Goal: Task Accomplishment & Management: Manage account settings

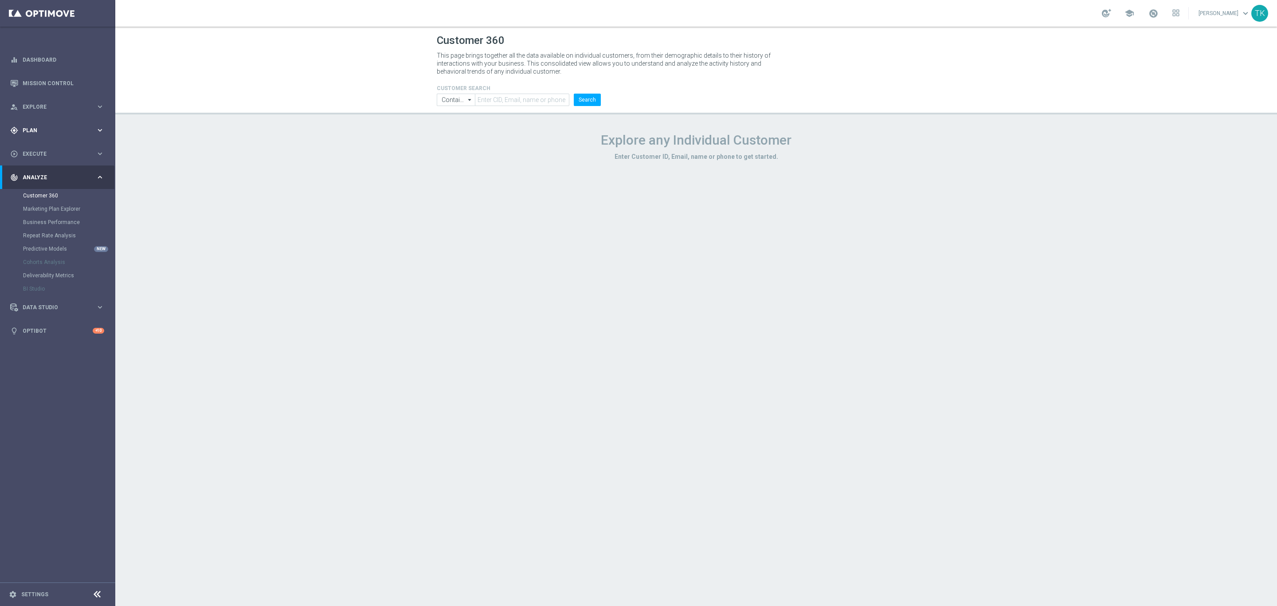
click at [32, 129] on span "Plan" at bounding box center [59, 130] width 73 height 5
click at [35, 148] on link "Target Groups" at bounding box center [57, 148] width 69 height 7
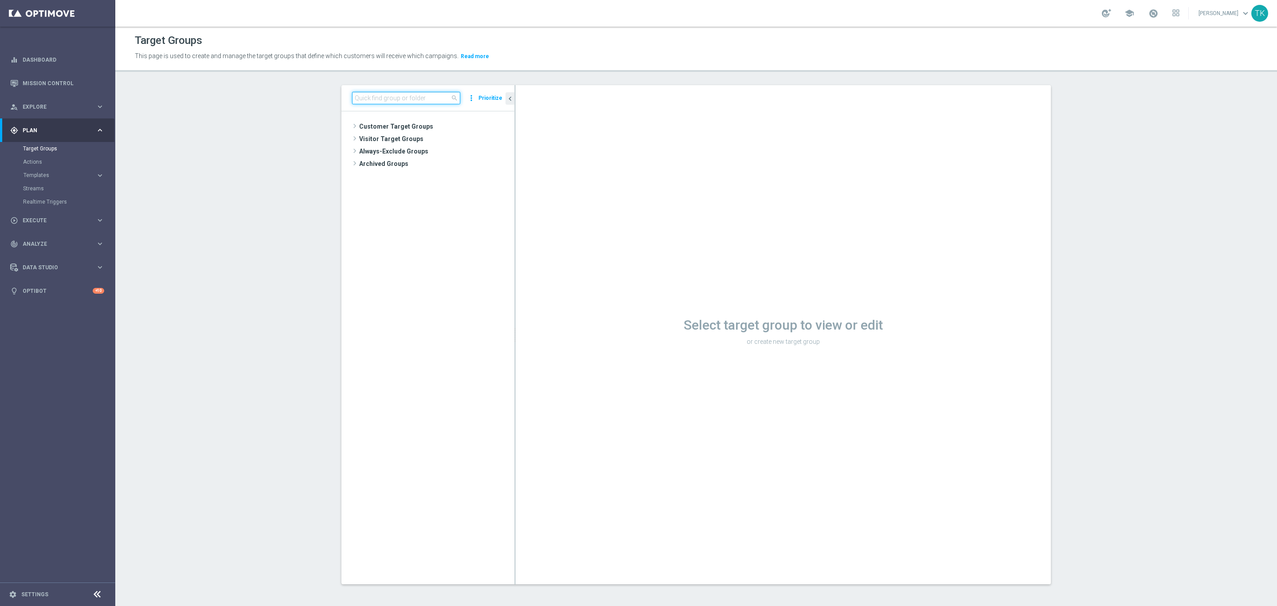
click at [378, 99] on input at bounding box center [406, 98] width 108 height 12
paste input "REACQ_ALL_TARGET_BET"
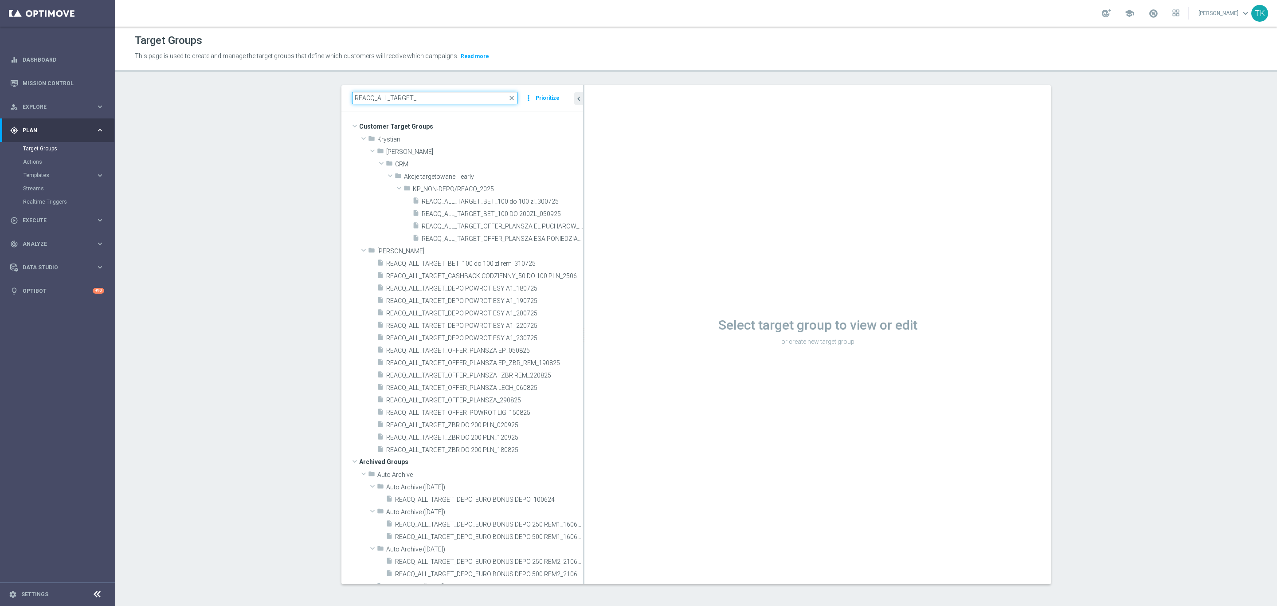
drag, startPoint x: 510, startPoint y: 334, endPoint x: 594, endPoint y: 322, distance: 85.1
click at [594, 322] on as-split "REACQ_ALL_TARGET_ close more_vert Prioritize Customer Target Groups library_add…" at bounding box center [697, 334] width 710 height 499
click at [378, 100] on input "REACQ_ALL_TARGET_" at bounding box center [434, 98] width 165 height 12
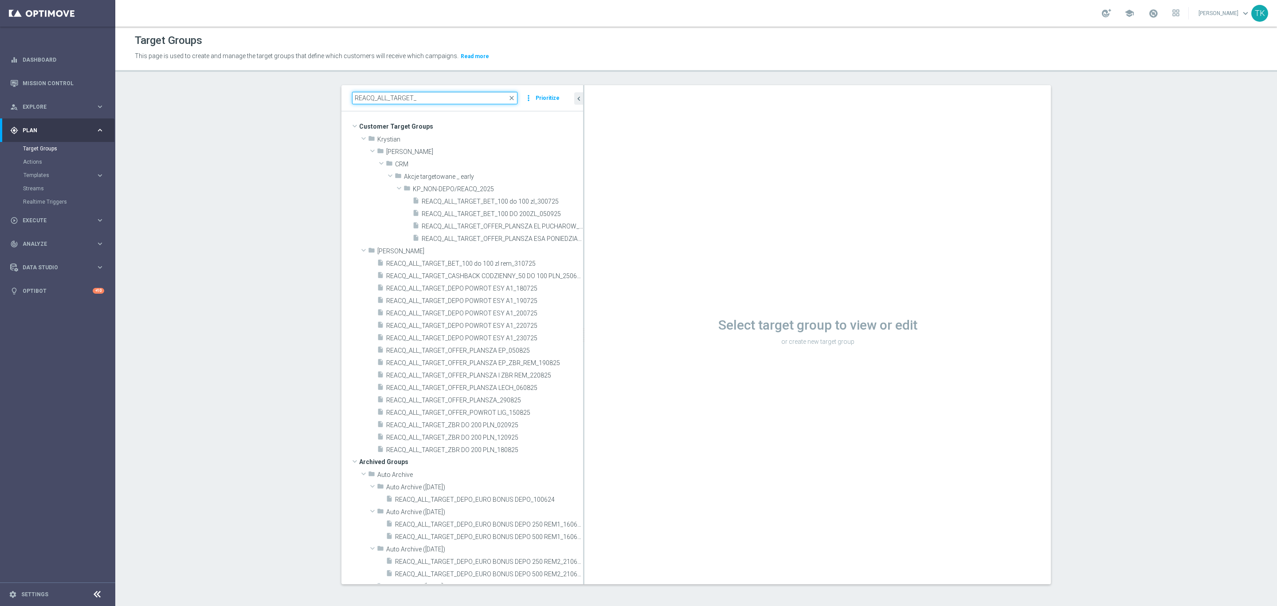
paste input "E_ALL_TARGET_ZBR_1DEPO 200 PLN_120925"
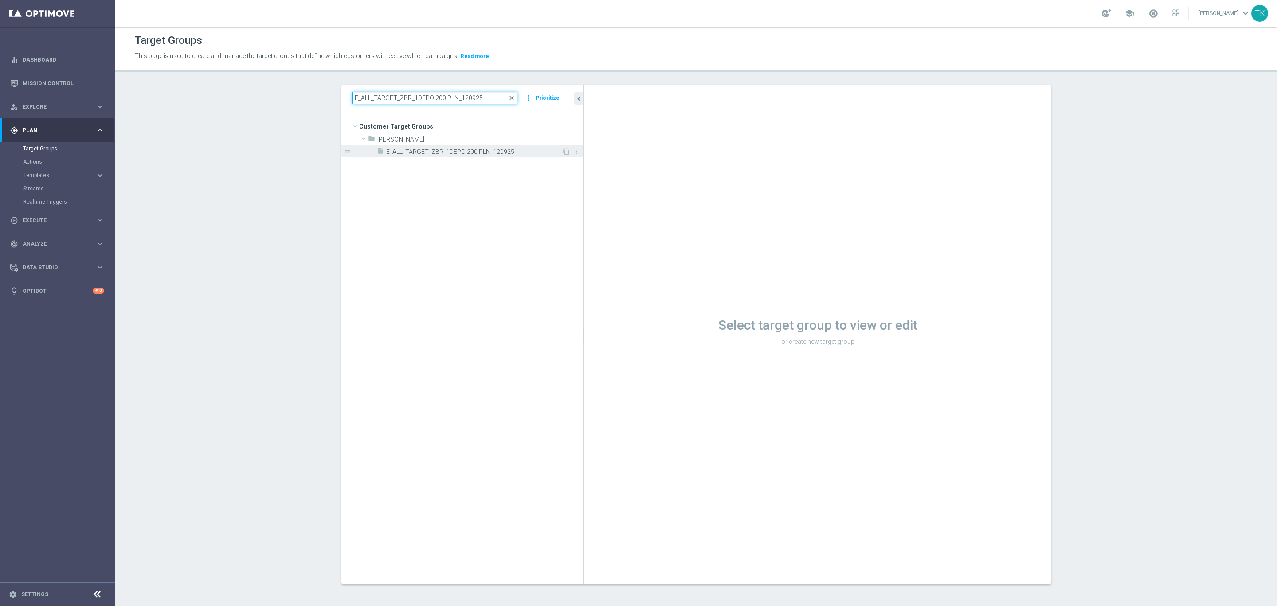
type input "E_ALL_TARGET_ZBR_1DEPO 200 PLN_120925"
click at [419, 149] on span "E_ALL_TARGET_ZBR_1DEPO 200 PLN_120925" at bounding box center [474, 152] width 176 height 8
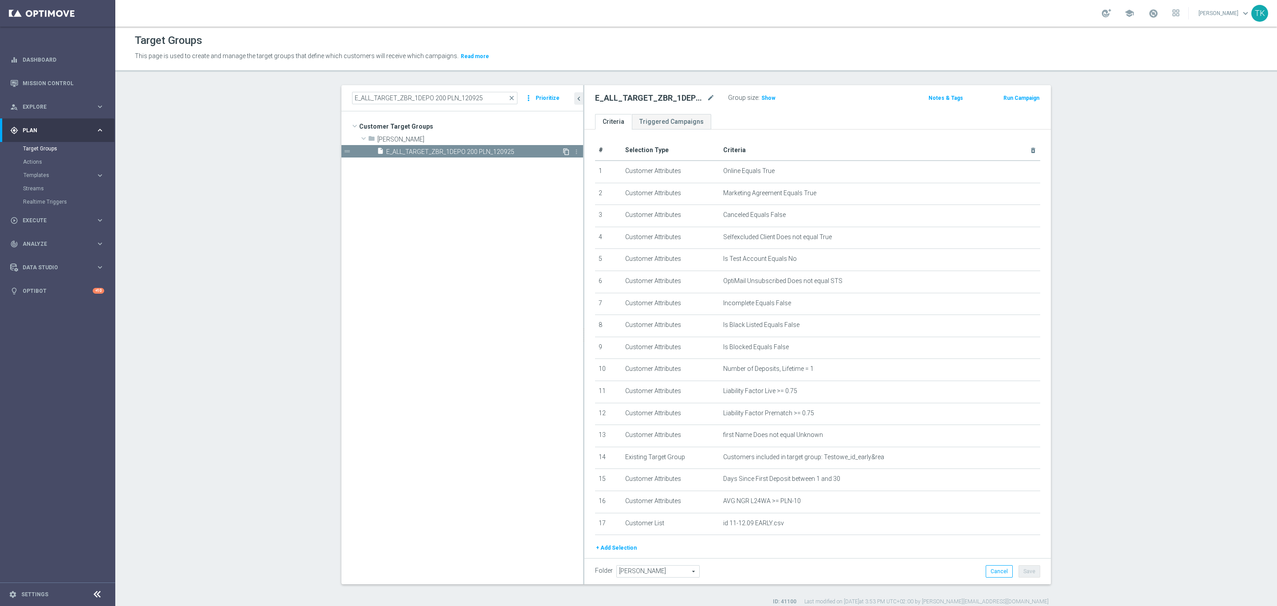
click at [563, 152] on icon "content_copy" at bounding box center [566, 151] width 7 height 7
click at [707, 95] on icon "mode_edit" at bounding box center [711, 98] width 8 height 11
type input "E_ALL_TARGET_BET_1DEPO DO 200PLN_160925"
click at [784, 106] on div "E_ALL_TARGET_BET_1DEPO DO 200PLN_160925 Group size : Show Notes & Tags Run Camp…" at bounding box center [818, 99] width 467 height 29
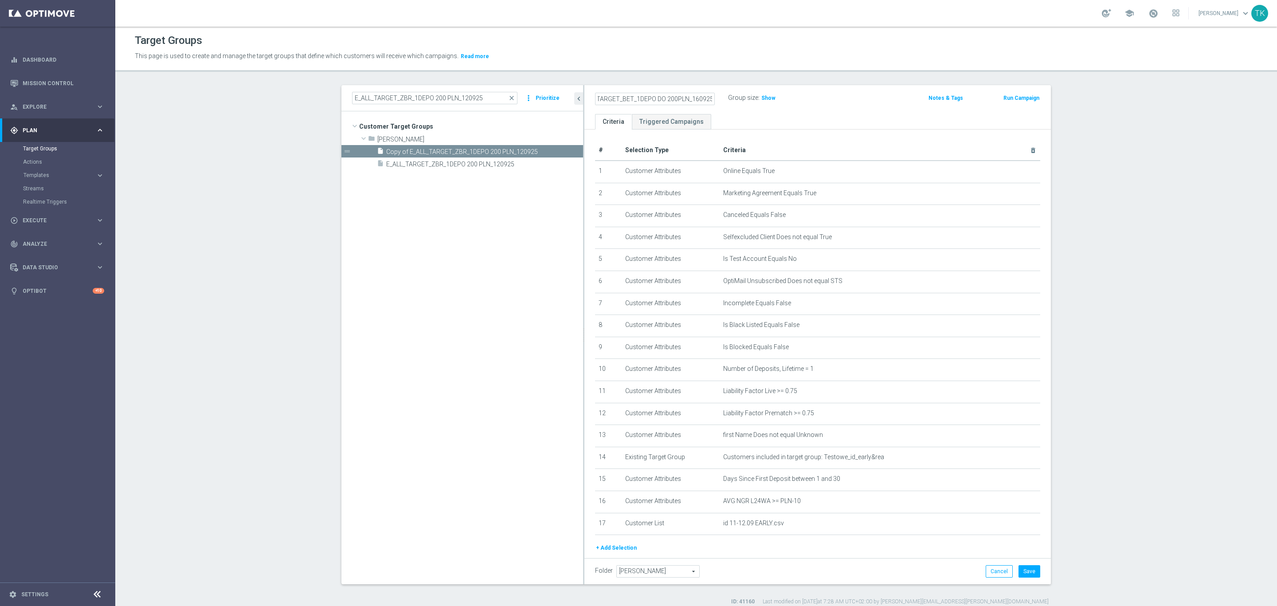
scroll to position [0, 0]
click at [1023, 522] on icon "delete_forever" at bounding box center [1026, 522] width 7 height 7
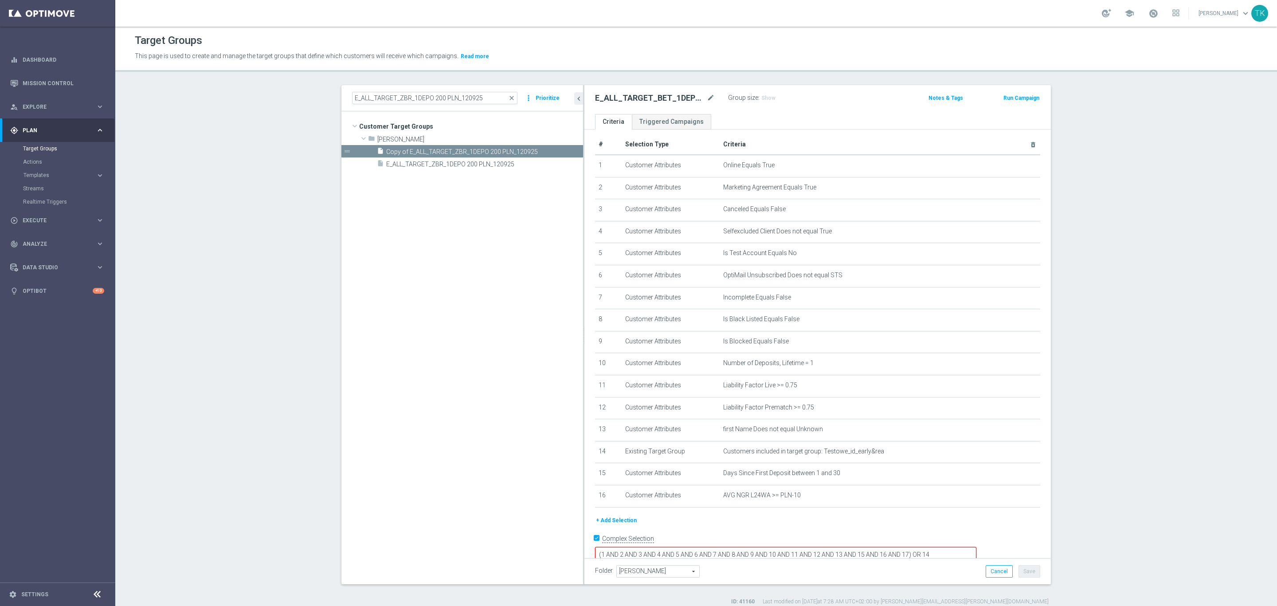
scroll to position [8, 0]
click at [969, 545] on textarea "(1 AND 2 AND 3 AND 4 AND 5 AND 6 AND 7 AND 8 AND 9 AND 10 AND 11 AND 12 AND 13 …" at bounding box center [785, 553] width 381 height 16
type textarea "(1 AND 2 AND 3 AND 4 AND 5 AND 6 AND 7 AND 8 AND 9 AND 10 AND 11 AND 12 AND 13 …"
click at [1021, 571] on button "Save" at bounding box center [1030, 571] width 22 height 12
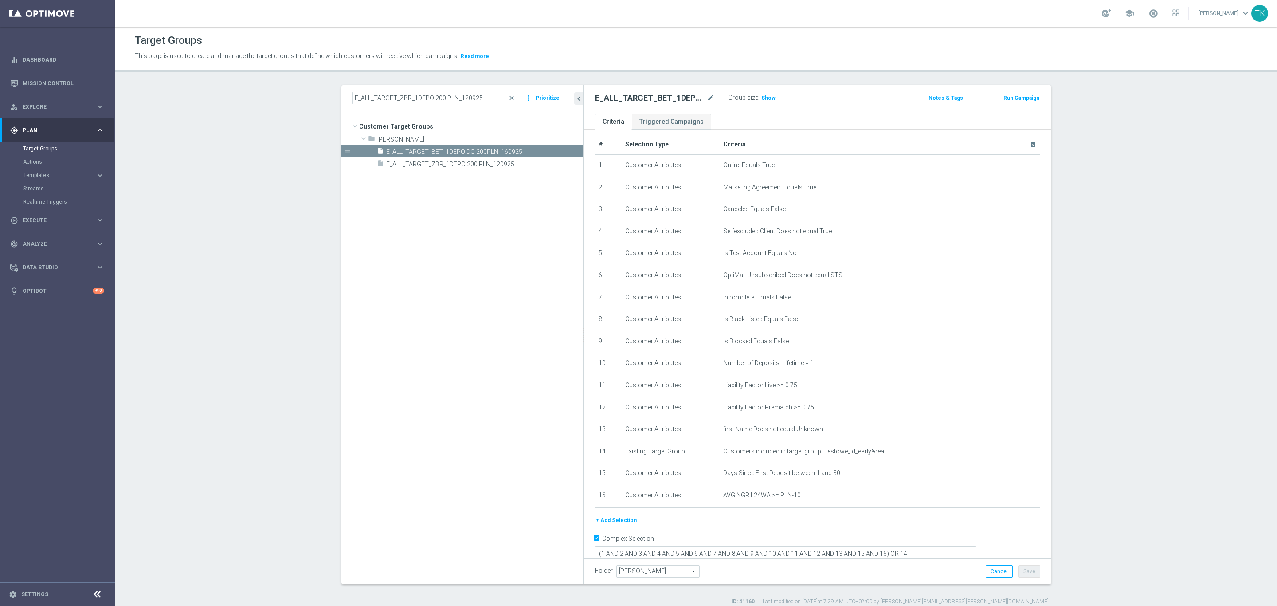
scroll to position [7, 0]
click at [609, 514] on button "+ Add Selection" at bounding box center [616, 519] width 43 height 10
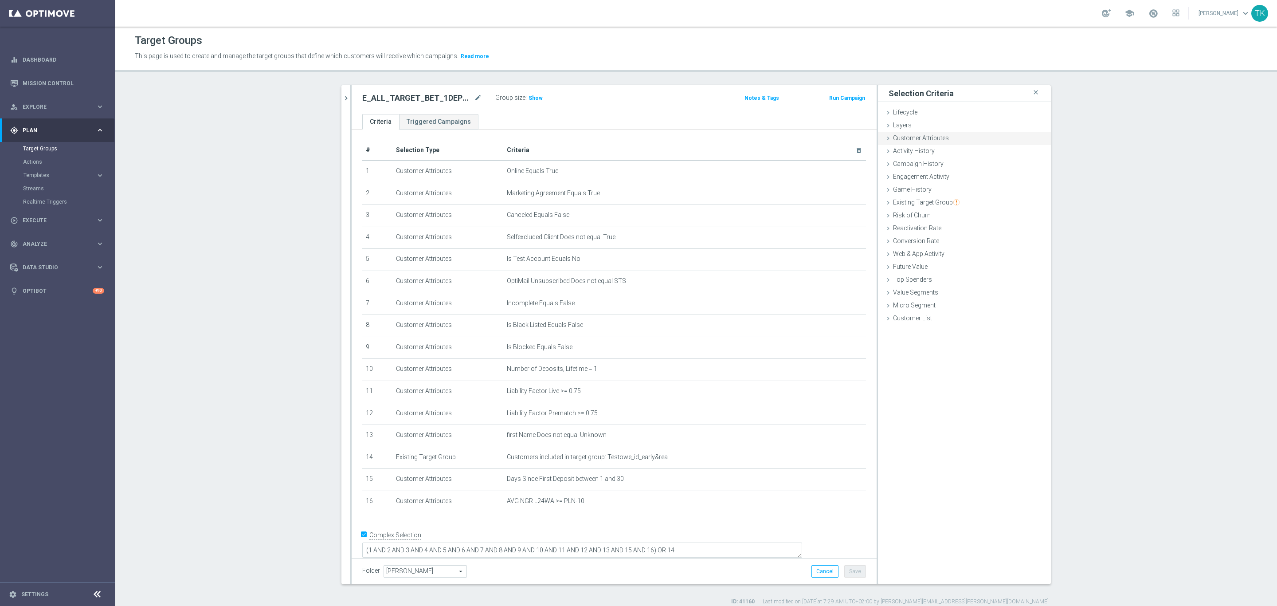
click at [933, 136] on span "Customer Attributes" at bounding box center [921, 137] width 56 height 7
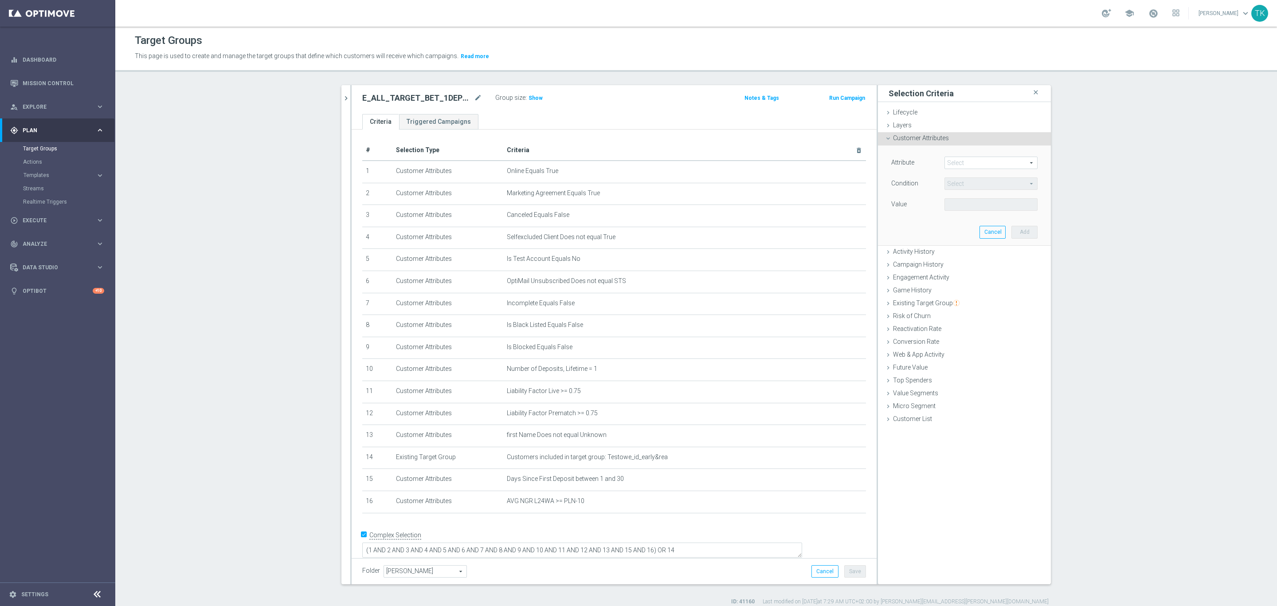
click at [952, 161] on span at bounding box center [991, 163] width 92 height 12
click at [952, 161] on input "search" at bounding box center [991, 163] width 93 height 12
type input "DAYS SINCE LAST D"
click at [970, 173] on span "Days Since Last Deposit" at bounding box center [991, 176] width 84 height 7
type input "Days Since Last Deposit"
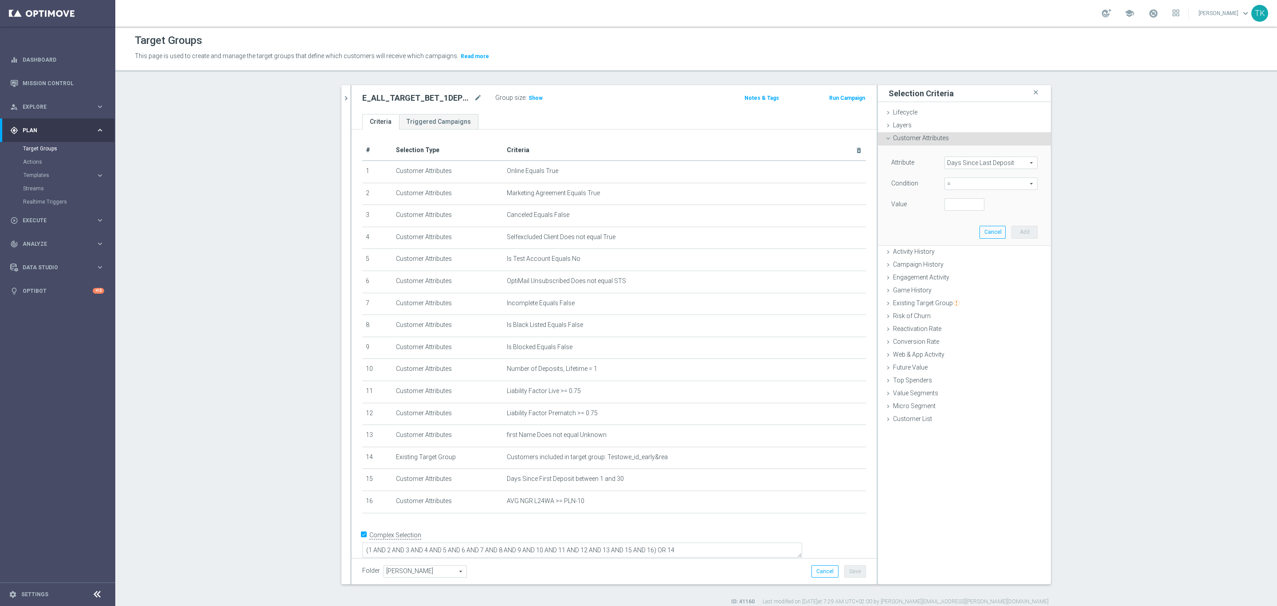
click at [947, 187] on span "=" at bounding box center [991, 184] width 92 height 12
click at [958, 255] on span ">=" at bounding box center [991, 254] width 84 height 7
type input ">="
click at [961, 197] on div "Attribute Days Since Last Deposit Days Since Last Deposit arrow_drop_down searc…" at bounding box center [965, 185] width 146 height 56
click at [974, 203] on input "1" at bounding box center [965, 204] width 40 height 12
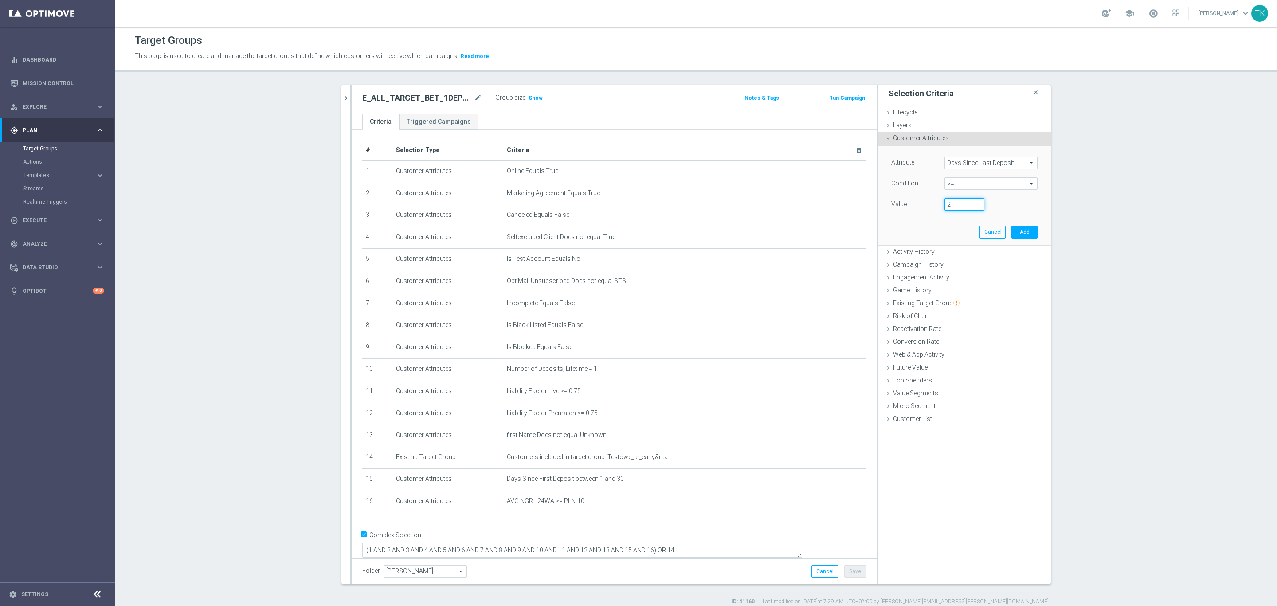
click at [974, 203] on input "2" at bounding box center [965, 204] width 40 height 12
type input "3"
click at [974, 203] on input "3" at bounding box center [965, 204] width 40 height 12
click at [1019, 229] on button "Add" at bounding box center [1025, 232] width 26 height 12
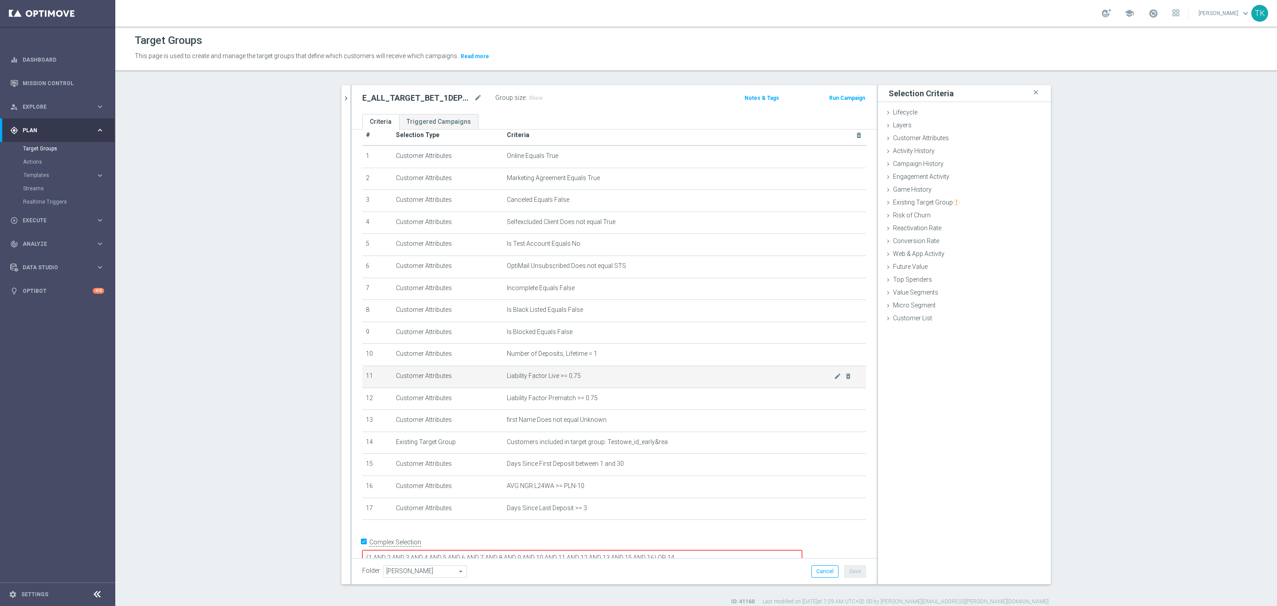
scroll to position [20, 0]
click at [712, 545] on textarea "(1 AND 2 AND 3 AND 4 AND 5 AND 6 AND 7 AND 8 AND 9 AND 10 AND 11 AND 12 AND 13 …" at bounding box center [582, 553] width 440 height 16
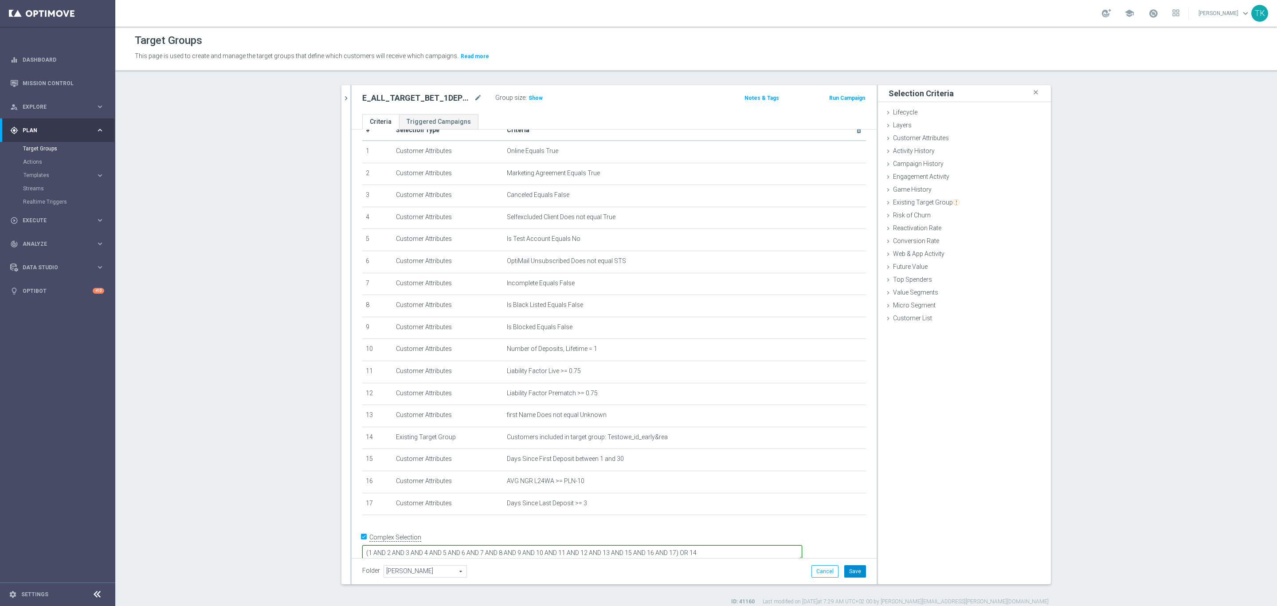
type textarea "(1 AND 2 AND 3 AND 4 AND 5 AND 6 AND 7 AND 8 AND 9 AND 10 AND 11 AND 12 AND 13 …"
click at [848, 570] on button "Save" at bounding box center [855, 571] width 22 height 12
click at [342, 104] on button "chevron_right" at bounding box center [346, 98] width 9 height 26
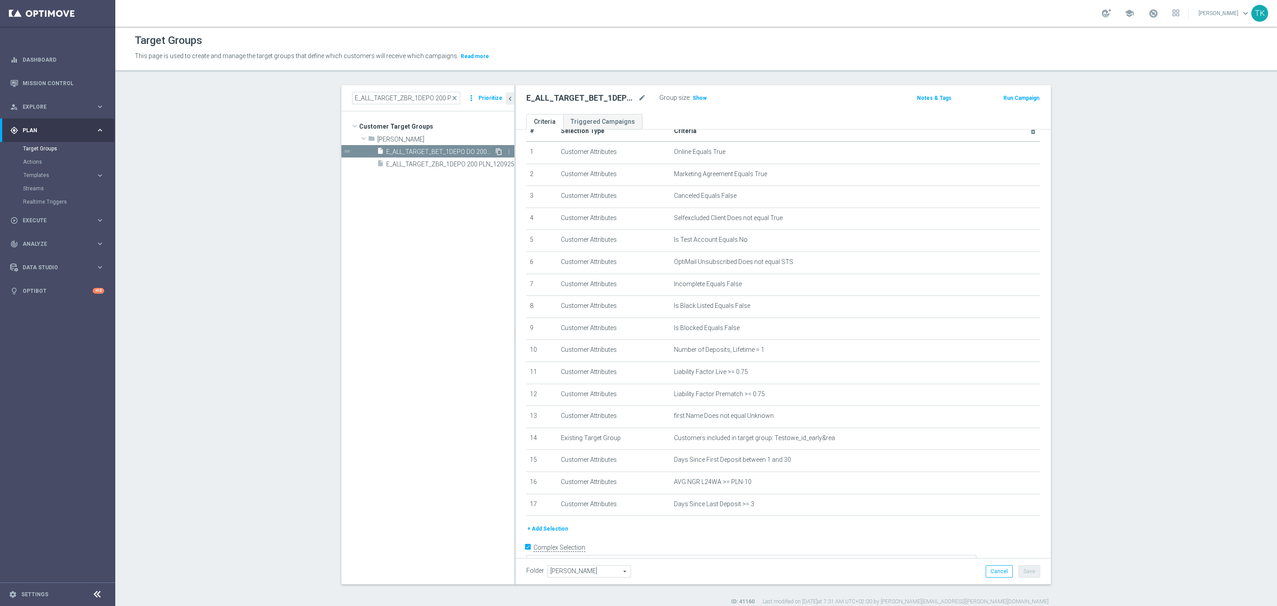
click at [495, 152] on icon "content_copy" at bounding box center [498, 151] width 7 height 7
click at [638, 100] on icon "mode_edit" at bounding box center [642, 98] width 8 height 11
type input "E_ALL_TARGET_BET_2DEPO DO 200PLN_160925"
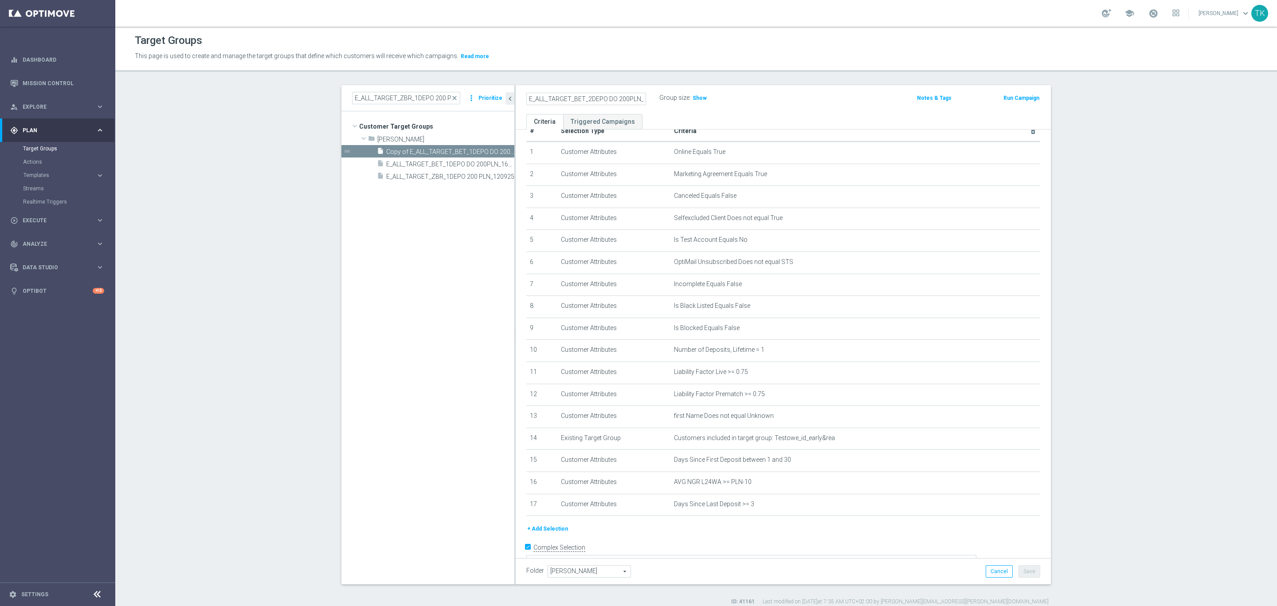
click at [736, 100] on div "Group size : Show" at bounding box center [704, 97] width 89 height 11
click at [1008, 348] on icon "mode_edit" at bounding box center [1011, 349] width 7 height 7
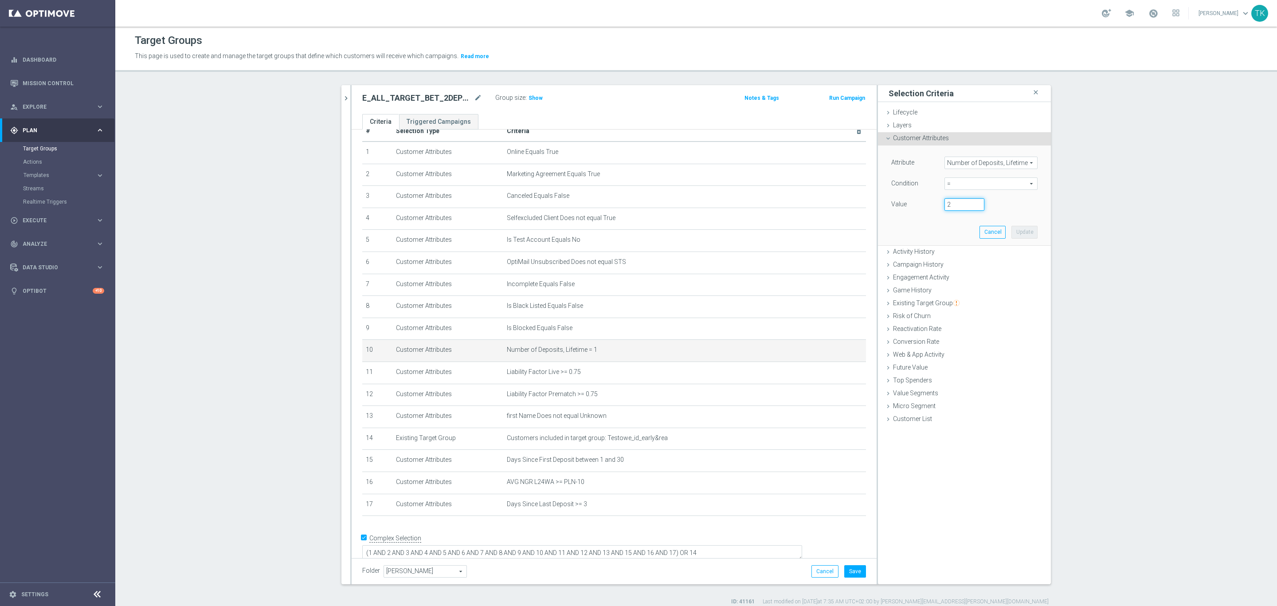
type input "2"
click at [972, 203] on input "2" at bounding box center [965, 204] width 40 height 12
click at [1019, 229] on button "Update" at bounding box center [1025, 232] width 26 height 12
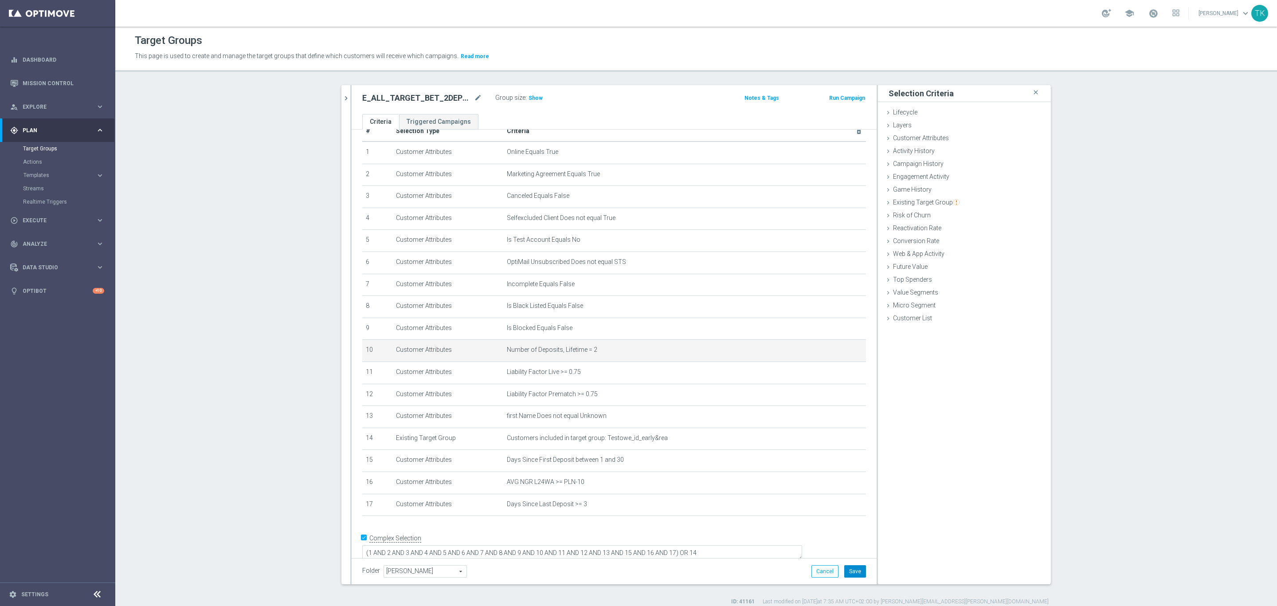
click at [848, 574] on button "Save" at bounding box center [855, 571] width 22 height 12
click at [342, 94] on icon "chevron_right" at bounding box center [346, 98] width 8 height 8
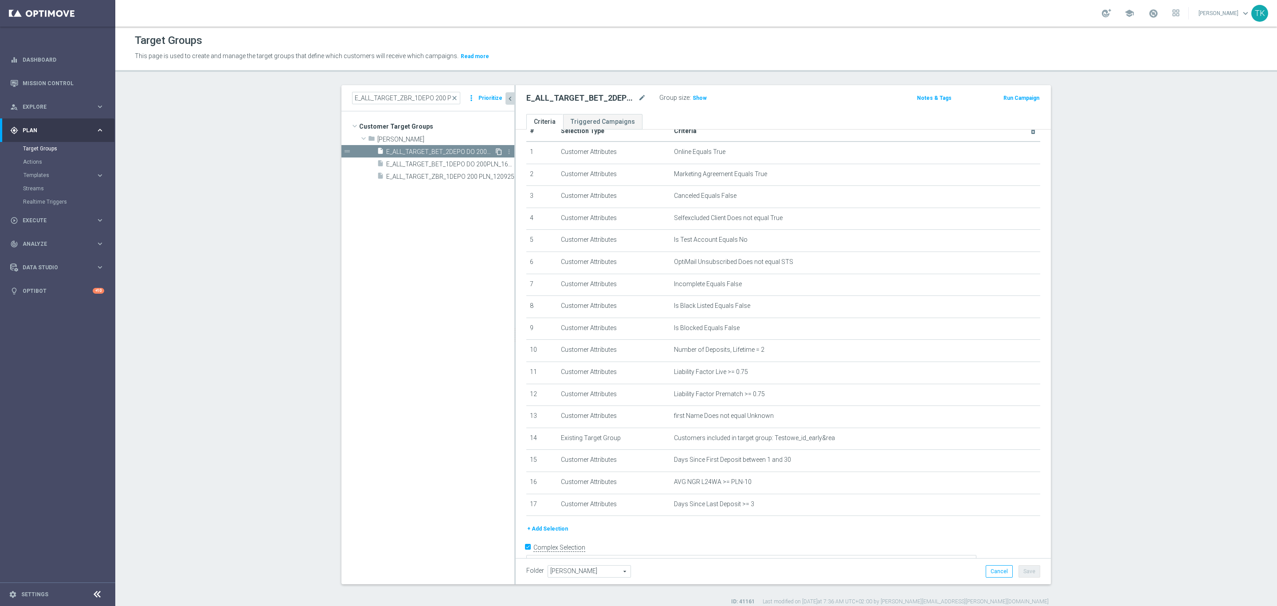
click at [495, 149] on icon "content_copy" at bounding box center [498, 151] width 7 height 7
click at [638, 98] on icon "mode_edit" at bounding box center [642, 98] width 8 height 11
type input "E_ALL_TARGET_BET_3DEPO DO 200PLN_160925"
click at [736, 104] on div "Group size : Show" at bounding box center [704, 98] width 89 height 13
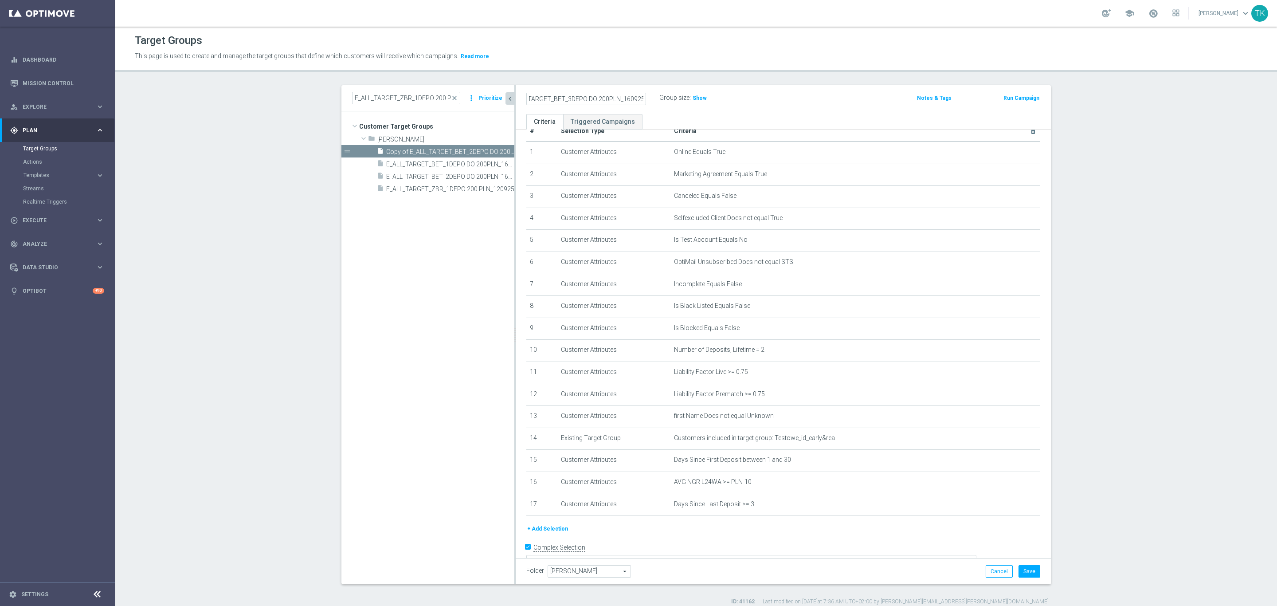
scroll to position [0, 0]
click at [1008, 346] on icon "mode_edit" at bounding box center [1011, 349] width 7 height 7
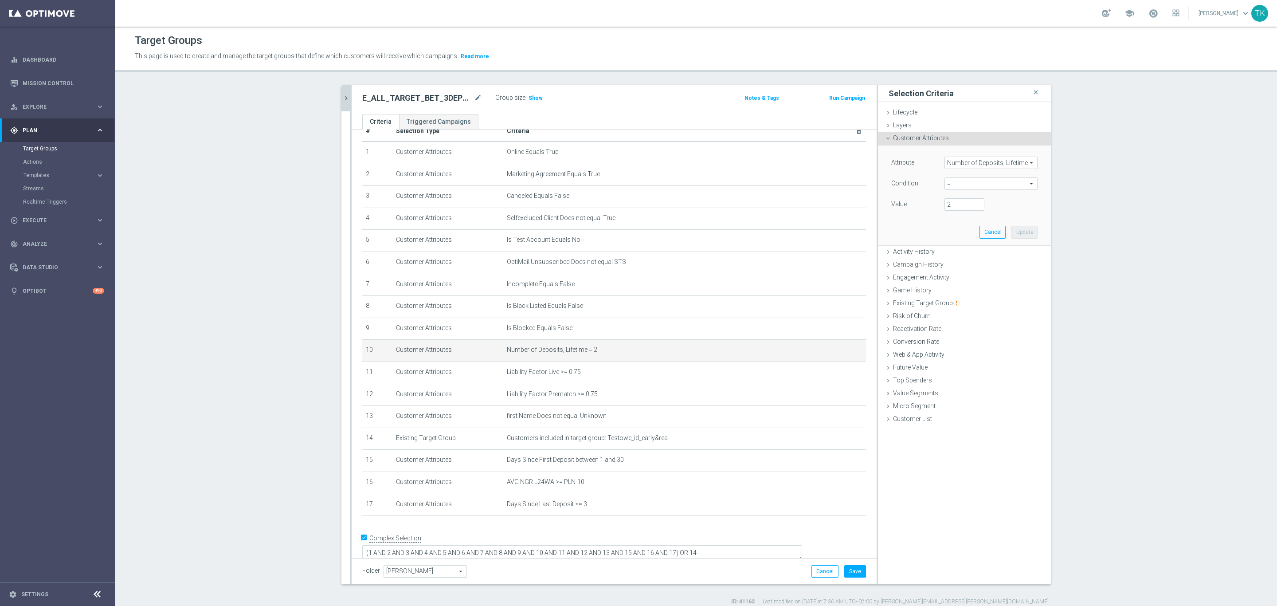
click at [950, 183] on span "=" at bounding box center [991, 184] width 92 height 12
click at [952, 253] on span ">=" at bounding box center [991, 254] width 84 height 7
type input ">="
click at [950, 201] on input "number" at bounding box center [965, 204] width 40 height 12
click at [973, 205] on input "-1" at bounding box center [965, 204] width 40 height 12
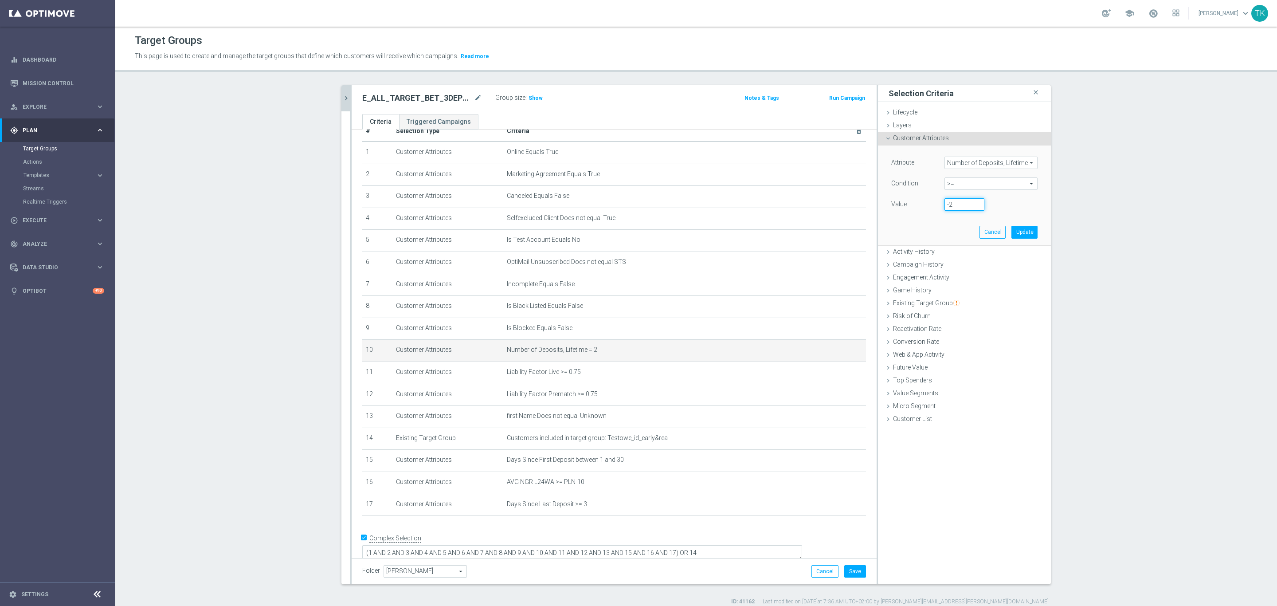
click at [973, 205] on input "-2" at bounding box center [965, 204] width 40 height 12
click at [973, 205] on input "-3" at bounding box center [965, 204] width 40 height 12
drag, startPoint x: 949, startPoint y: 208, endPoint x: 937, endPoint y: 207, distance: 11.6
click at [938, 207] on div "-3" at bounding box center [964, 204] width 53 height 12
type input "3"
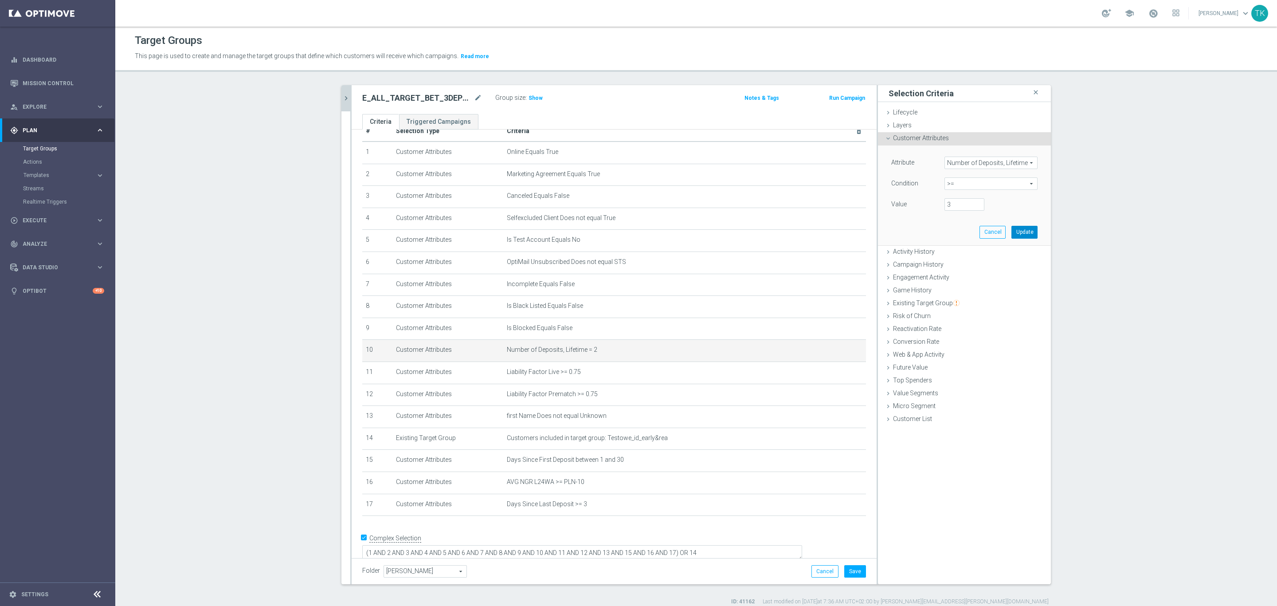
click at [1017, 227] on button "Update" at bounding box center [1025, 232] width 26 height 12
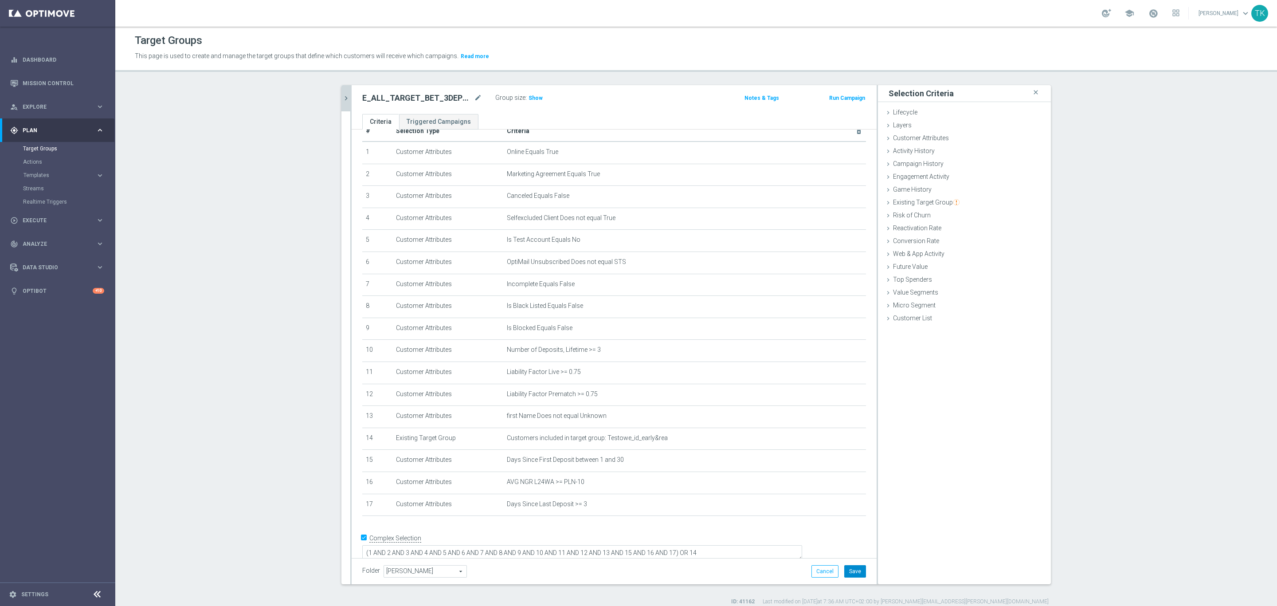
click at [851, 571] on button "Save" at bounding box center [855, 571] width 22 height 12
click at [342, 99] on icon "chevron_right" at bounding box center [346, 98] width 8 height 8
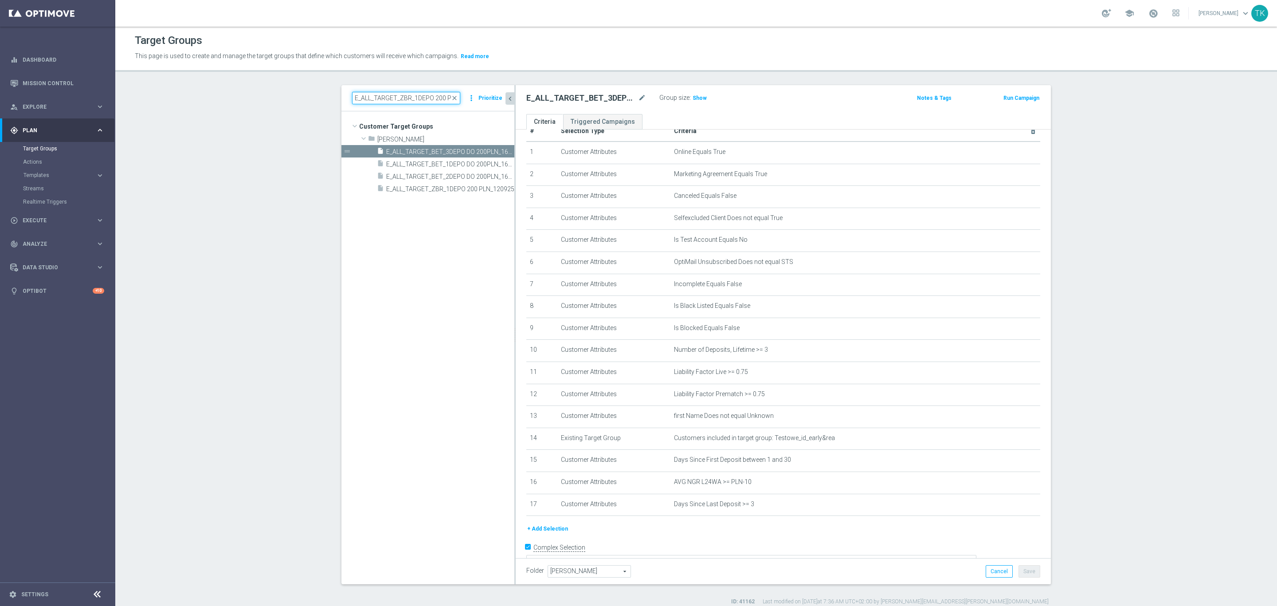
click at [374, 95] on input "E_ALL_TARGET_ZBR_1DEPO 200 PLN_120925" at bounding box center [406, 98] width 108 height 12
paste input "REACQ_ALL_TARGET"
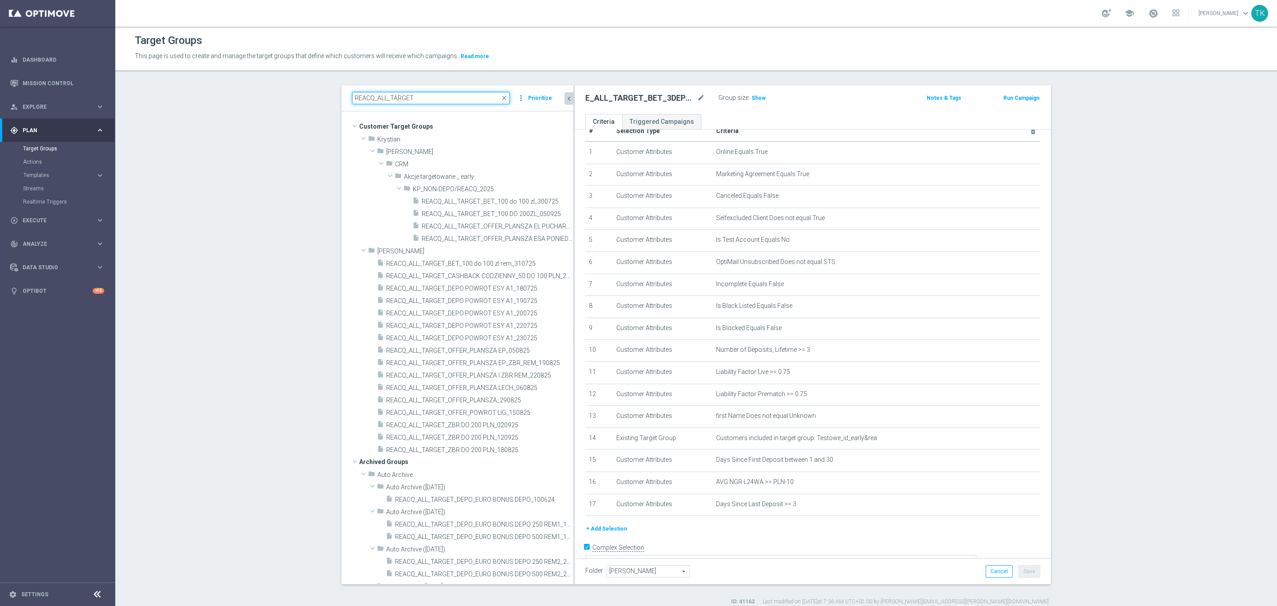
drag, startPoint x: 510, startPoint y: 312, endPoint x: 569, endPoint y: 313, distance: 59.0
click at [573, 313] on div at bounding box center [573, 334] width 1 height 499
type input "REACQ_ALL_TARGET"
click at [442, 450] on span "REACQ_ALL_TARGET_ZBR DO 200 PLN_180825" at bounding box center [469, 450] width 166 height 8
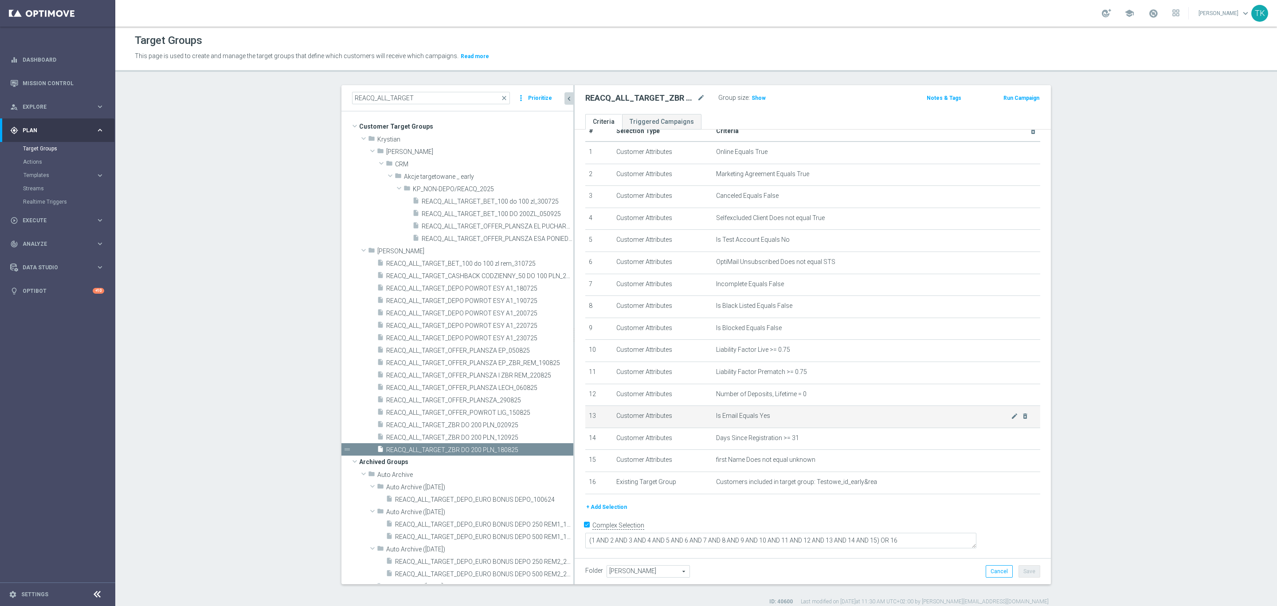
scroll to position [7, 0]
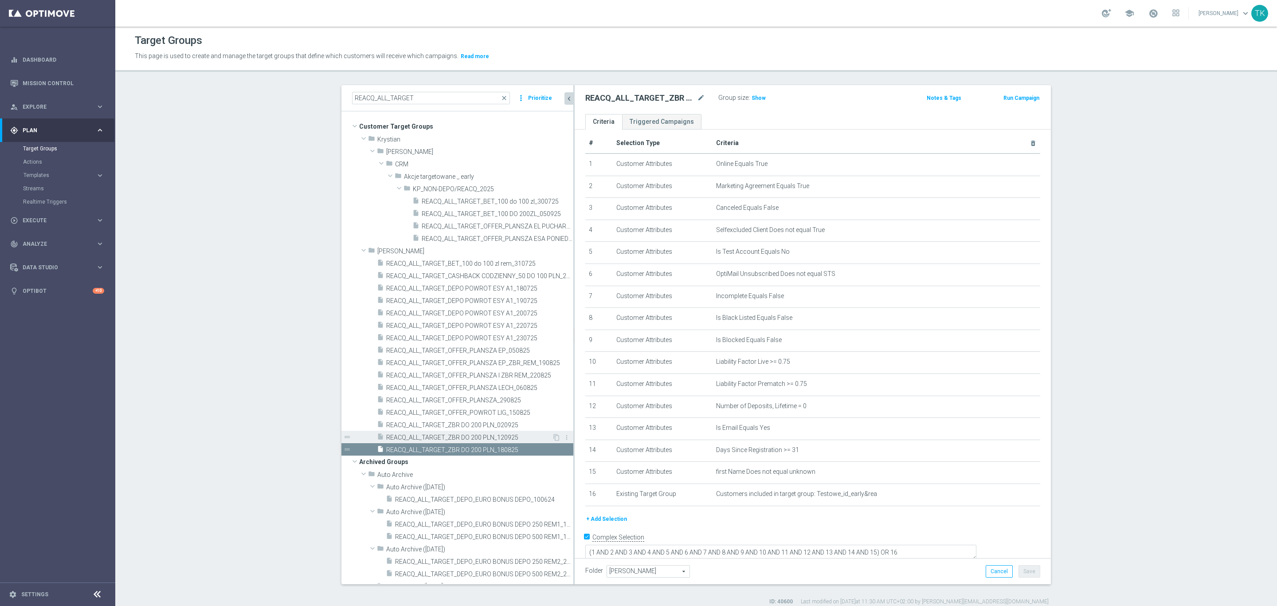
click at [502, 434] on span "REACQ_ALL_TARGET_ZBR DO 200 PLN_120925" at bounding box center [469, 438] width 166 height 8
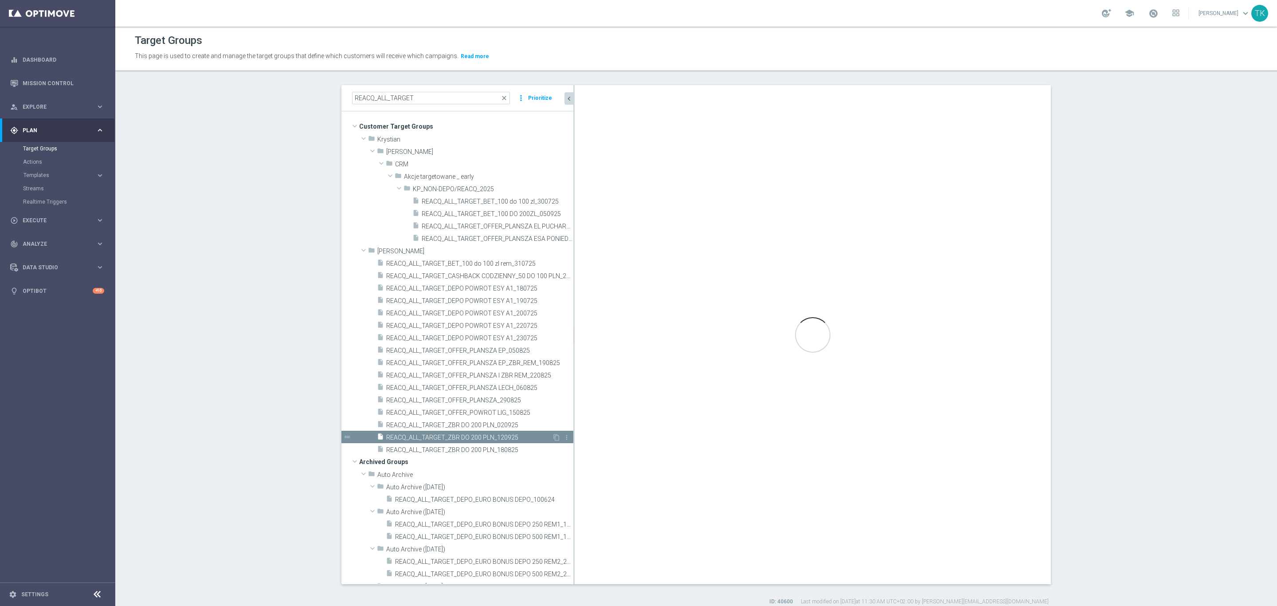
type textarea "(1 AND 2 AND 3 AND 4 AND 5 AND 6 AND 7 AND 8 AND 9 AND 10 AND 11 AND 12 AND 13 …"
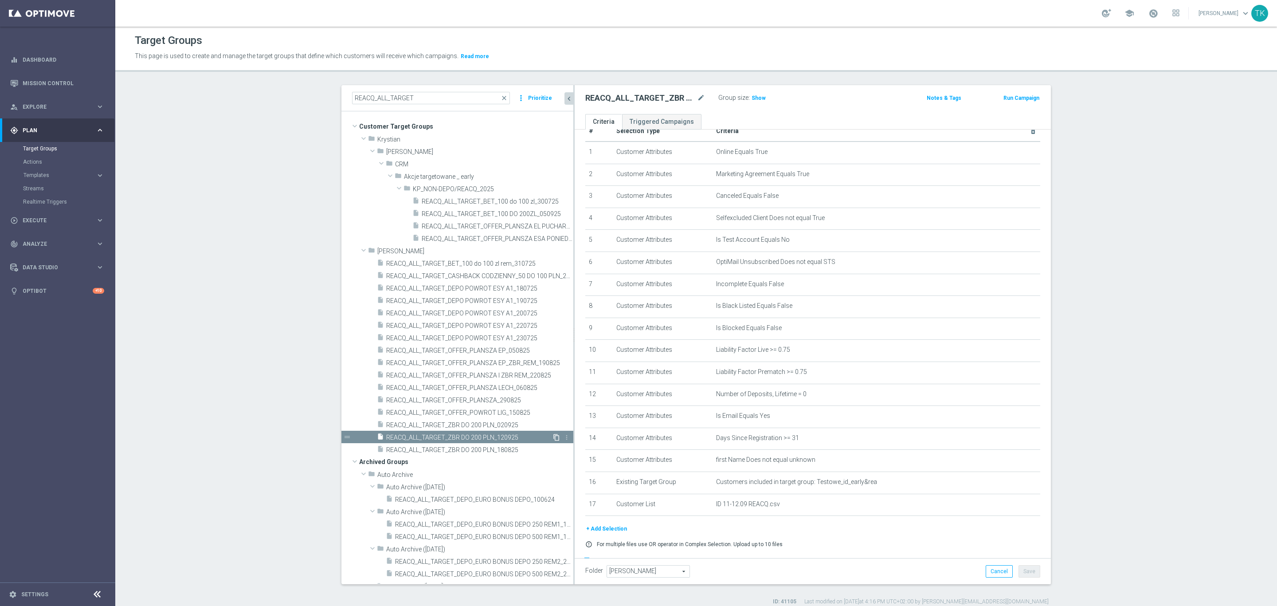
click at [553, 435] on icon "content_copy" at bounding box center [556, 437] width 7 height 7
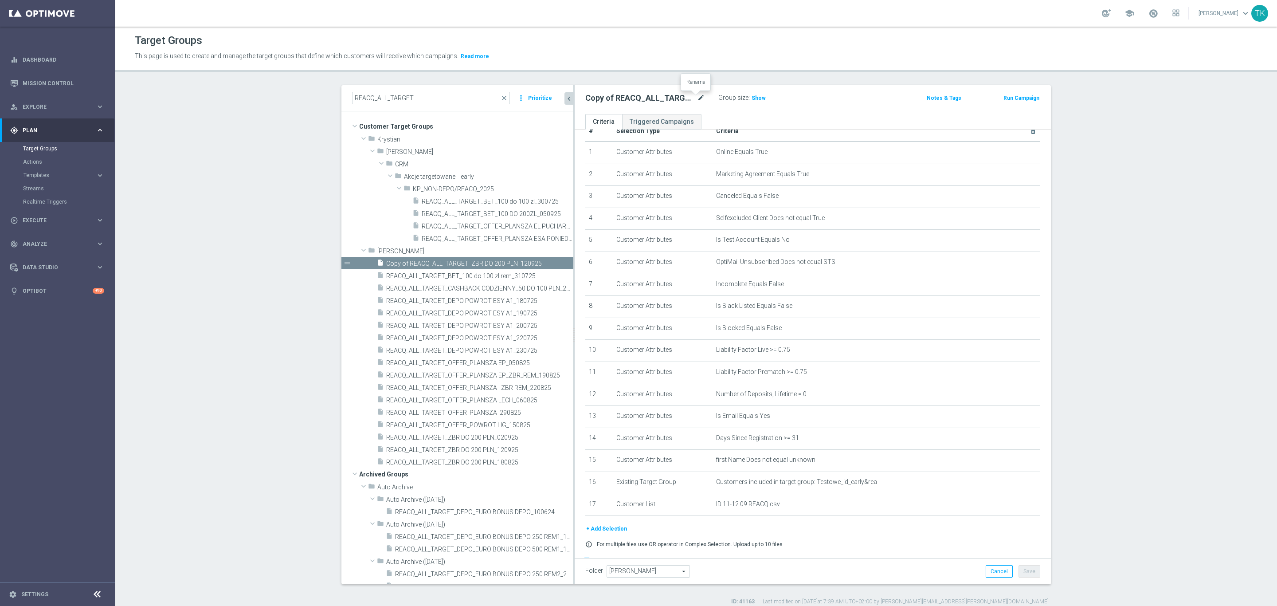
click at [697, 93] on icon "mode_edit" at bounding box center [701, 98] width 8 height 11
type input "REACQ_ALL_TARGET_BET DO 200PLN_160925"
click at [827, 106] on div "REACQ_ALL_TARGET_BET DO 200PLN_160925 Group size : Show Notes & Tags Run Campai…" at bounding box center [813, 99] width 476 height 29
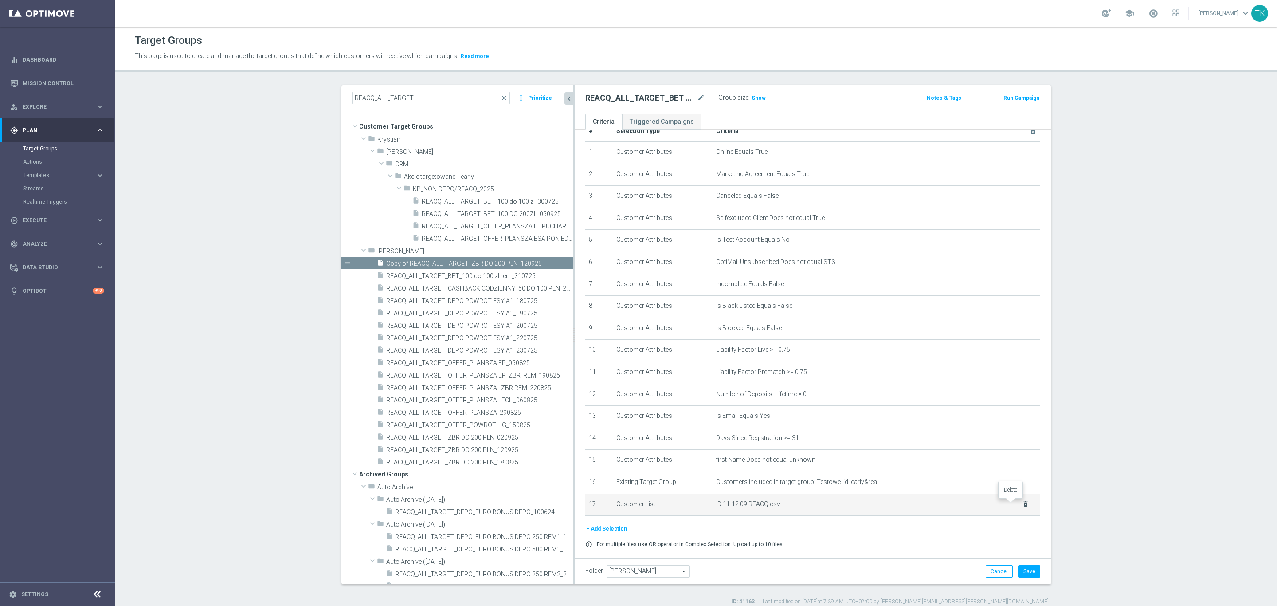
click at [1022, 502] on icon "delete_forever" at bounding box center [1025, 503] width 7 height 7
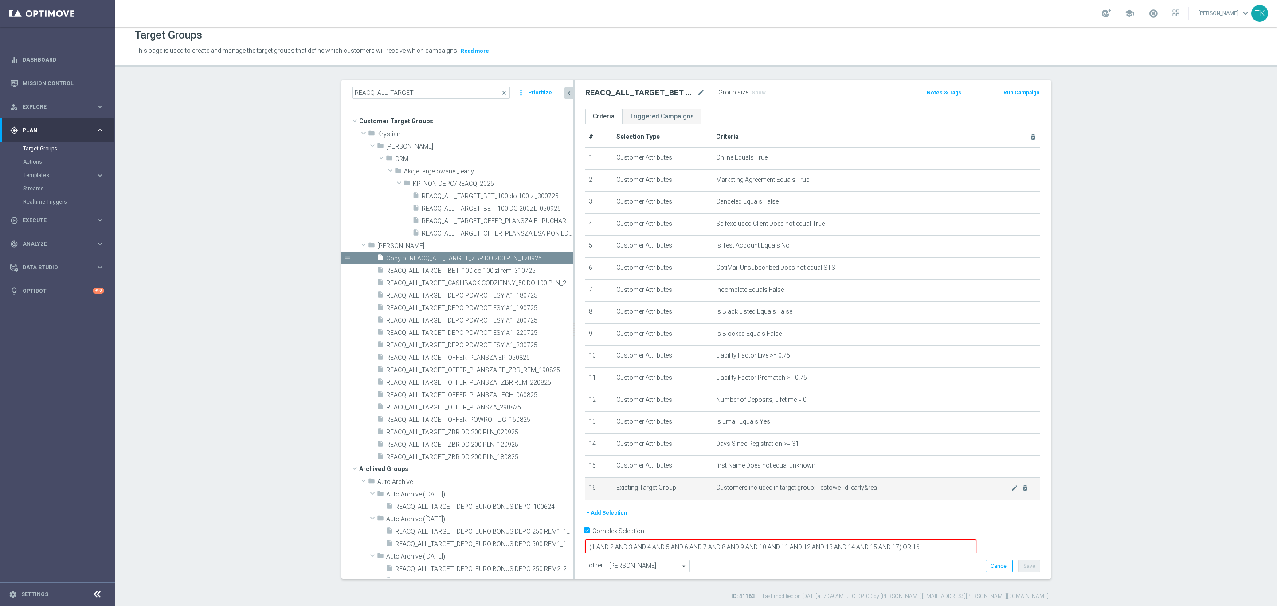
scroll to position [8, 0]
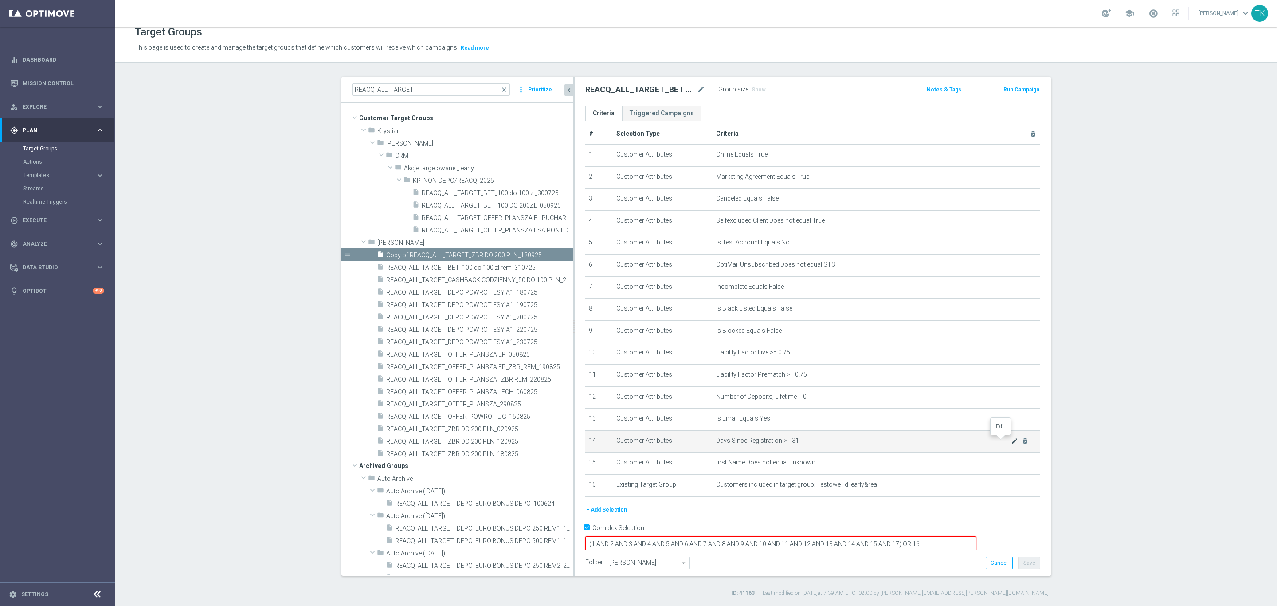
click at [1011, 440] on icon "mode_edit" at bounding box center [1014, 440] width 7 height 7
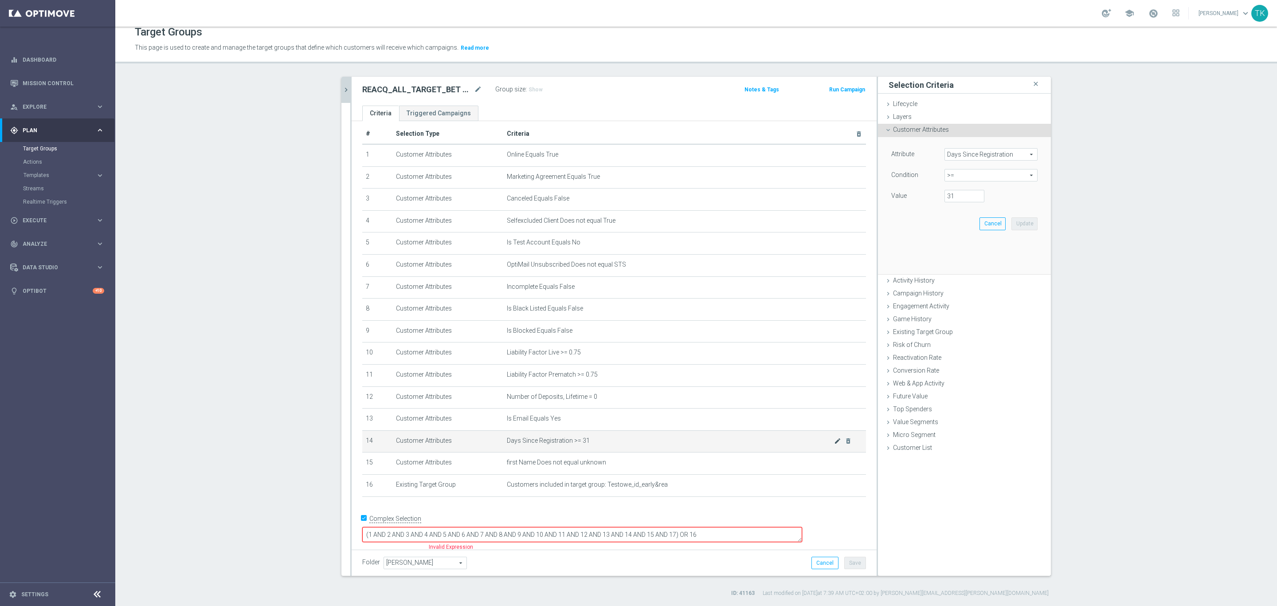
scroll to position [0, 0]
click at [953, 176] on span ">=" at bounding box center [991, 175] width 92 height 12
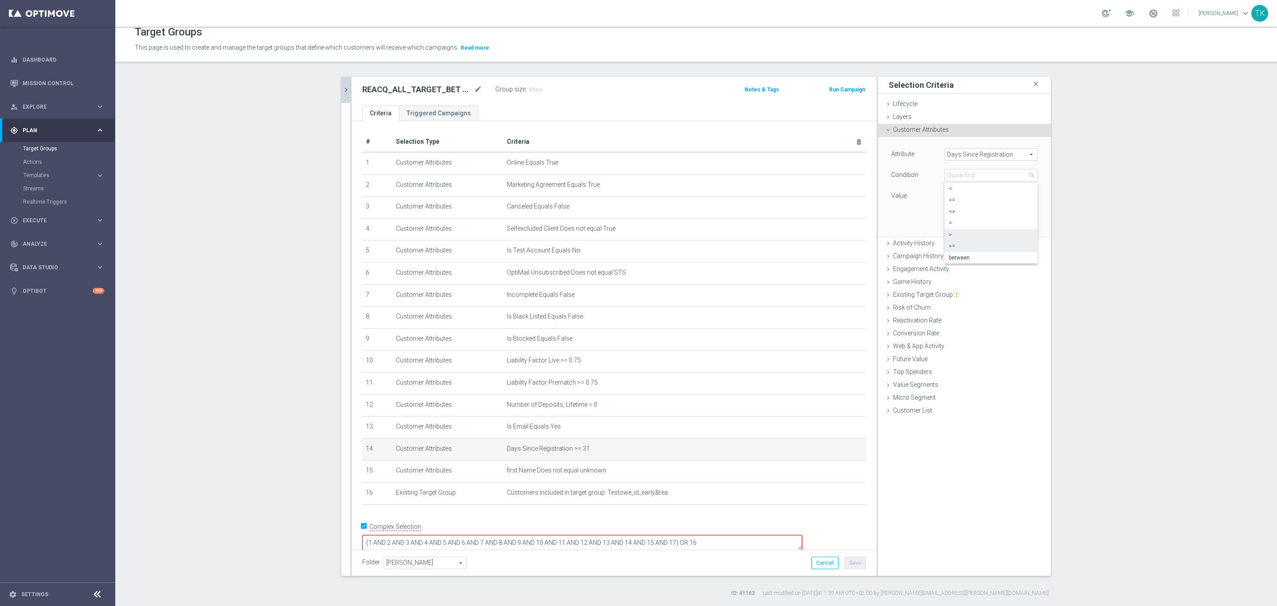
click at [957, 230] on label ">" at bounding box center [991, 235] width 93 height 12
type input ">"
click at [957, 194] on input "number" at bounding box center [965, 196] width 40 height 12
type input "30"
click at [1022, 222] on button "Update" at bounding box center [1025, 223] width 26 height 12
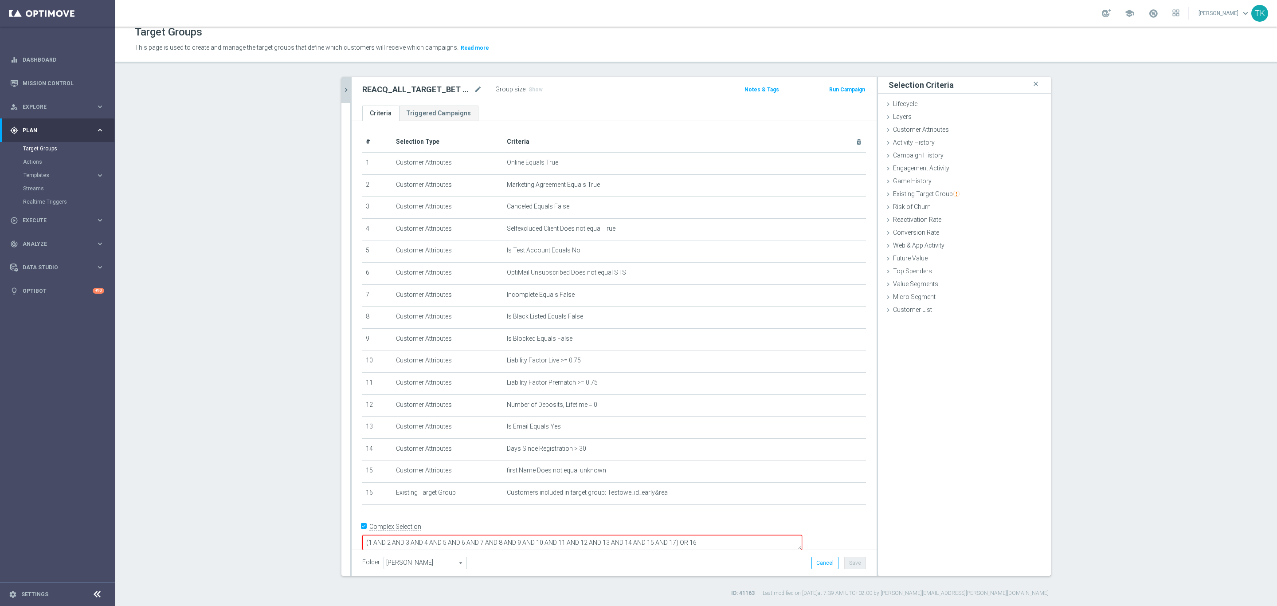
click at [736, 535] on textarea "(1 AND 2 AND 3 AND 4 AND 5 AND 6 AND 7 AND 8 AND 9 AND 10 AND 11 AND 12 AND 13 …" at bounding box center [582, 543] width 440 height 16
type textarea "(1 AND 2 AND 3 AND 4 AND 5 AND 6 AND 7 AND 8 AND 9 AND 10 AND 11 AND 12 AND 13 …"
click at [853, 564] on button "Save" at bounding box center [855, 563] width 22 height 12
click at [474, 84] on icon "mode_edit" at bounding box center [478, 89] width 8 height 11
click at [342, 86] on icon "chevron_right" at bounding box center [346, 90] width 8 height 8
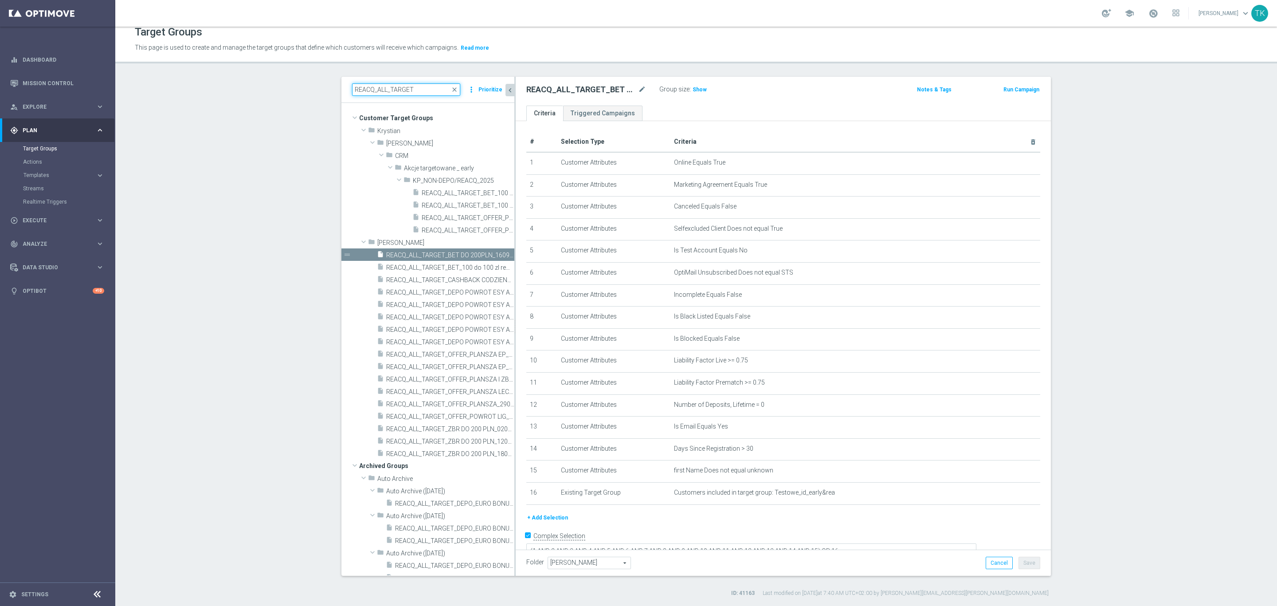
click at [366, 90] on input "REACQ_ALL_TARGET" at bounding box center [406, 89] width 108 height 12
paste input "E_ALL_TARGET_OFFER"
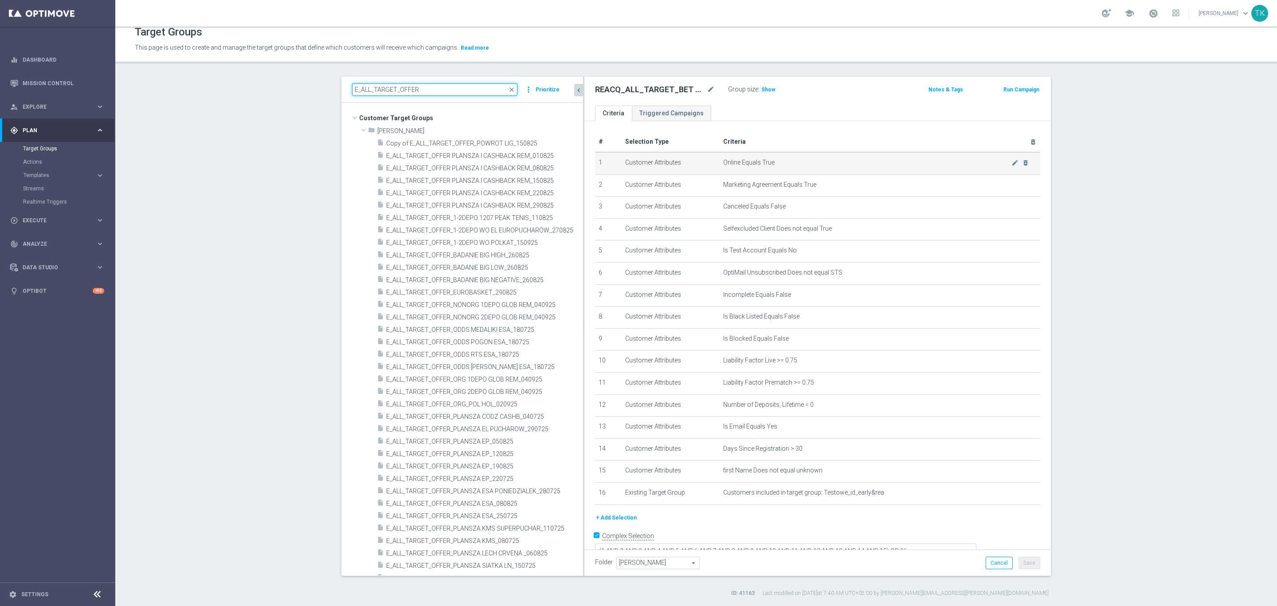
drag, startPoint x: 510, startPoint y: 163, endPoint x: 619, endPoint y: 163, distance: 109.6
click at [619, 163] on as-split "E_ALL_TARGET_OFFER close more_vert Prioritize Customer Target Groups library_ad…" at bounding box center [697, 326] width 710 height 499
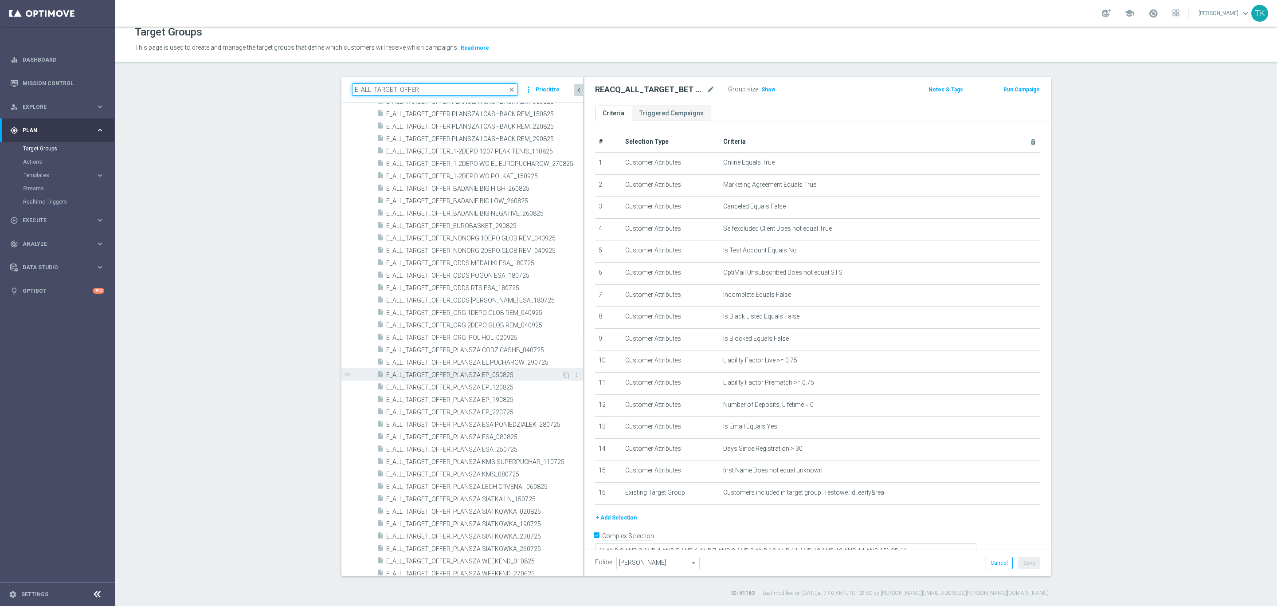
scroll to position [266, 0]
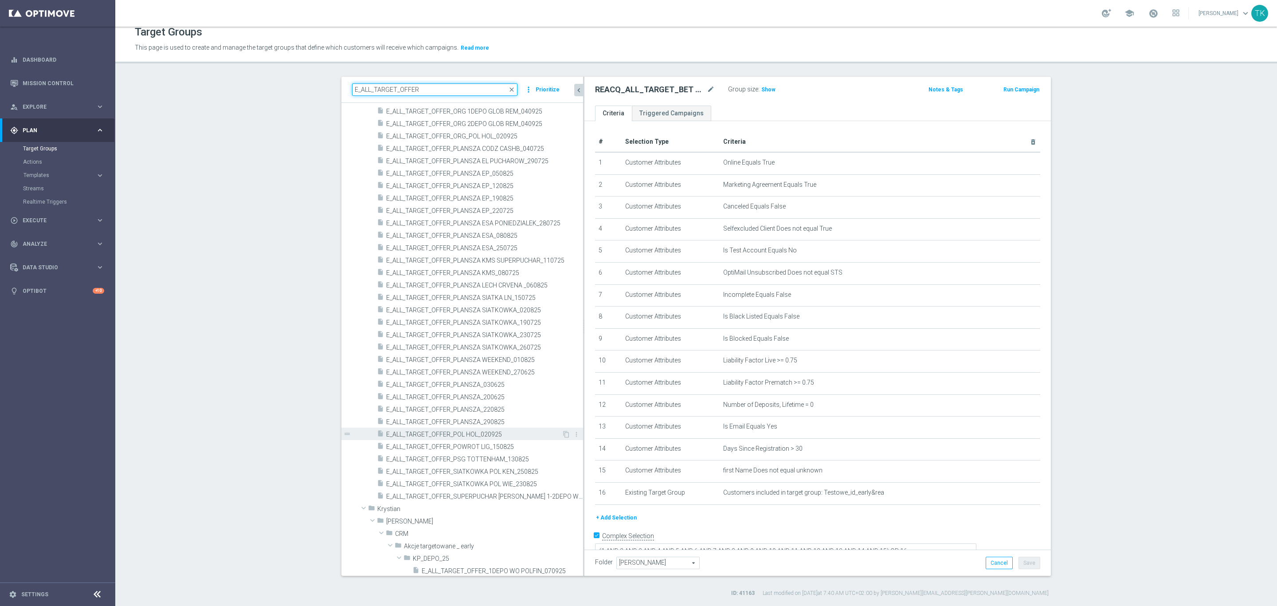
type input "E_ALL_TARGET_OFFER"
click at [499, 431] on span "E_ALL_TARGET_OFFER_POL HOL_020925" at bounding box center [474, 435] width 176 height 8
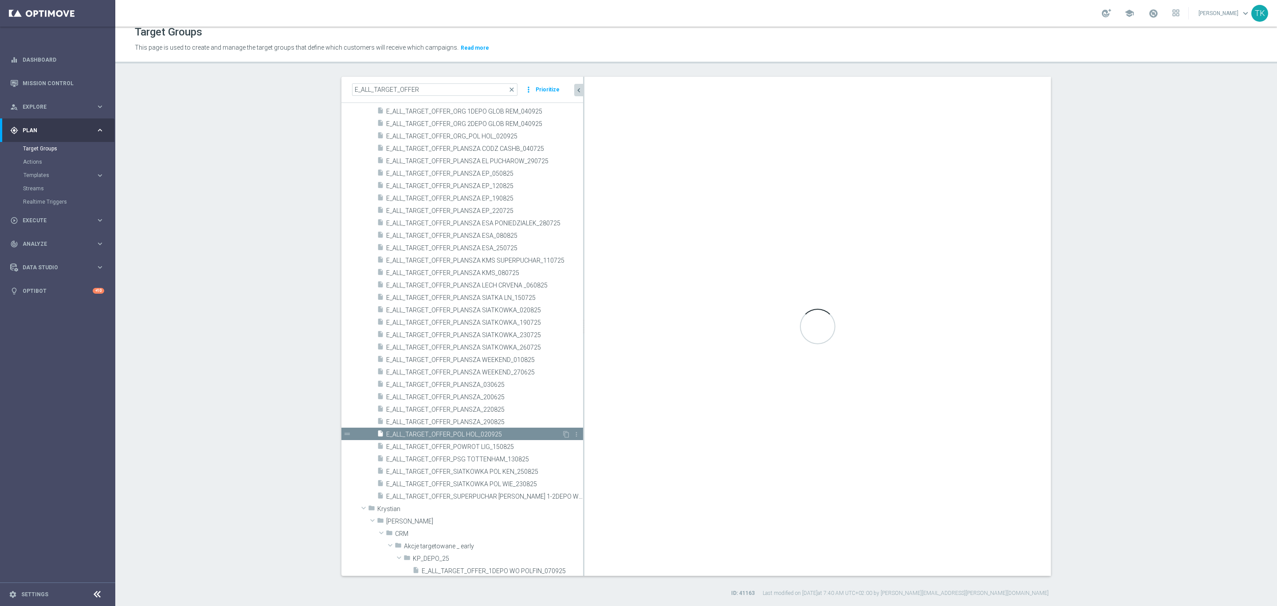
type textarea "(1 AND 2 AND 3 AND 4 AND 5 AND 6 AND 7 AND 8 AND 9 AND 10 AND 11 AND 12 AND 13 …"
type input "[PERSON_NAME]"
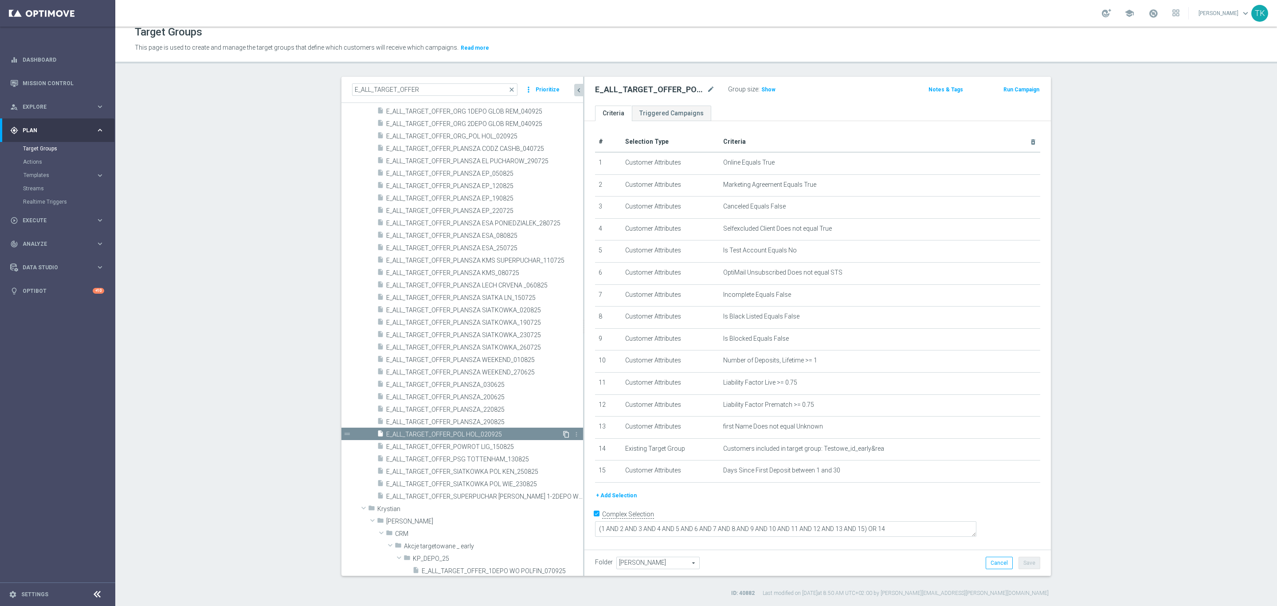
click at [563, 432] on icon "content_copy" at bounding box center [566, 434] width 7 height 7
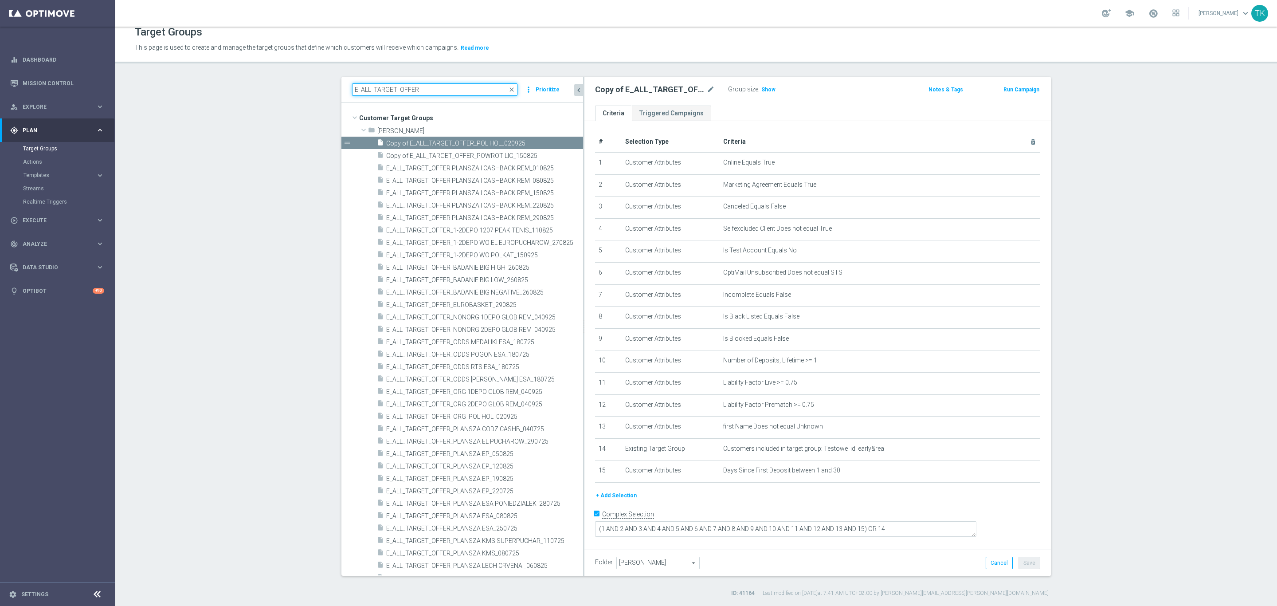
drag, startPoint x: 424, startPoint y: 88, endPoint x: 338, endPoint y: 91, distance: 85.2
click at [342, 91] on div "E_ALL_TARGET_OFFER close more_vert Prioritize" at bounding box center [463, 90] width 242 height 26
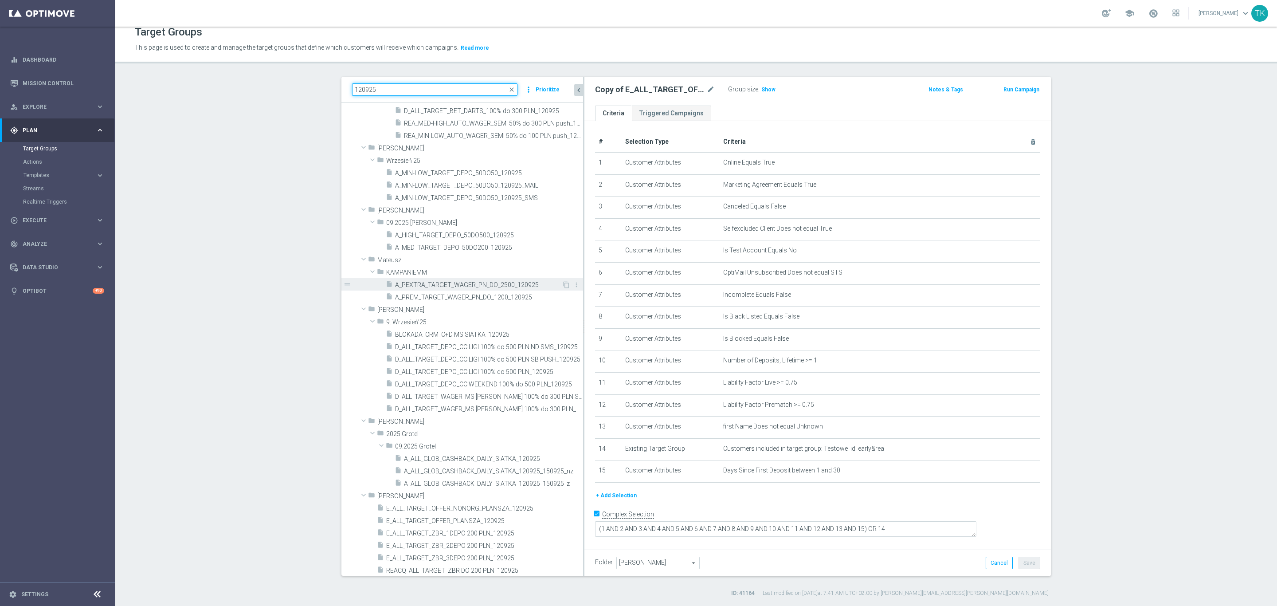
scroll to position [72, 0]
type input "120925"
click at [470, 516] on span "E_ALL_TARGET_OFFER_PLANSZA_120925" at bounding box center [474, 519] width 176 height 8
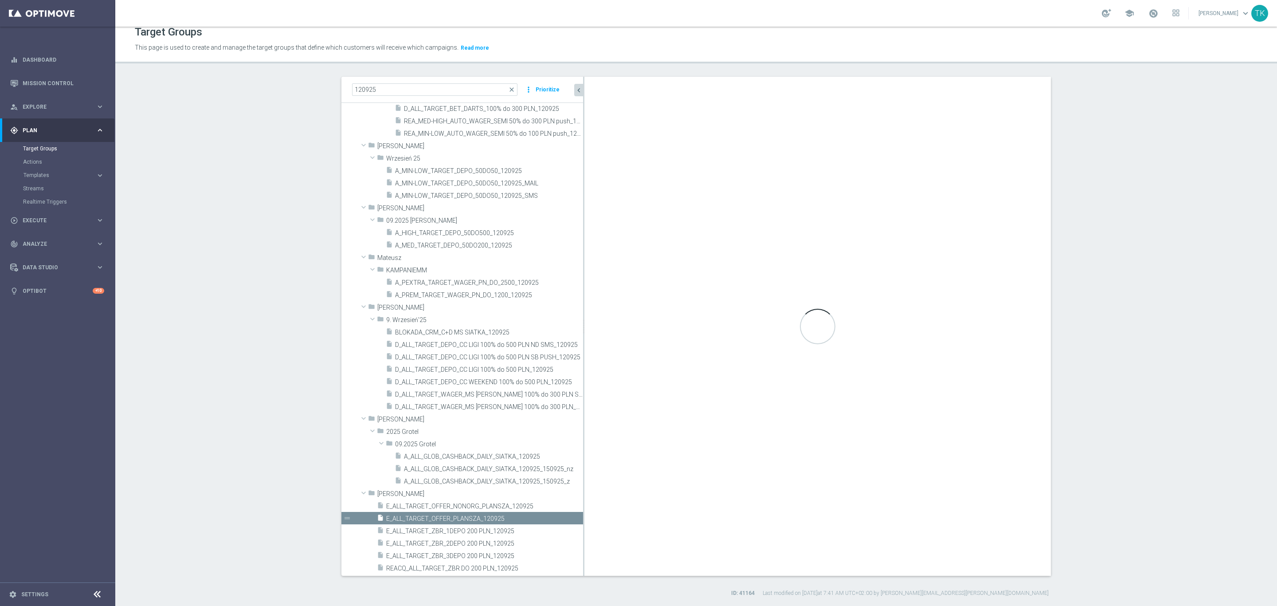
type textarea "(1 AND 2 AND 3 AND 4 AND 5 AND 6 AND 7 AND 8 AND 9 AND 10 AND 11 AND 12 AND 13 …"
type input "Tomasz K."
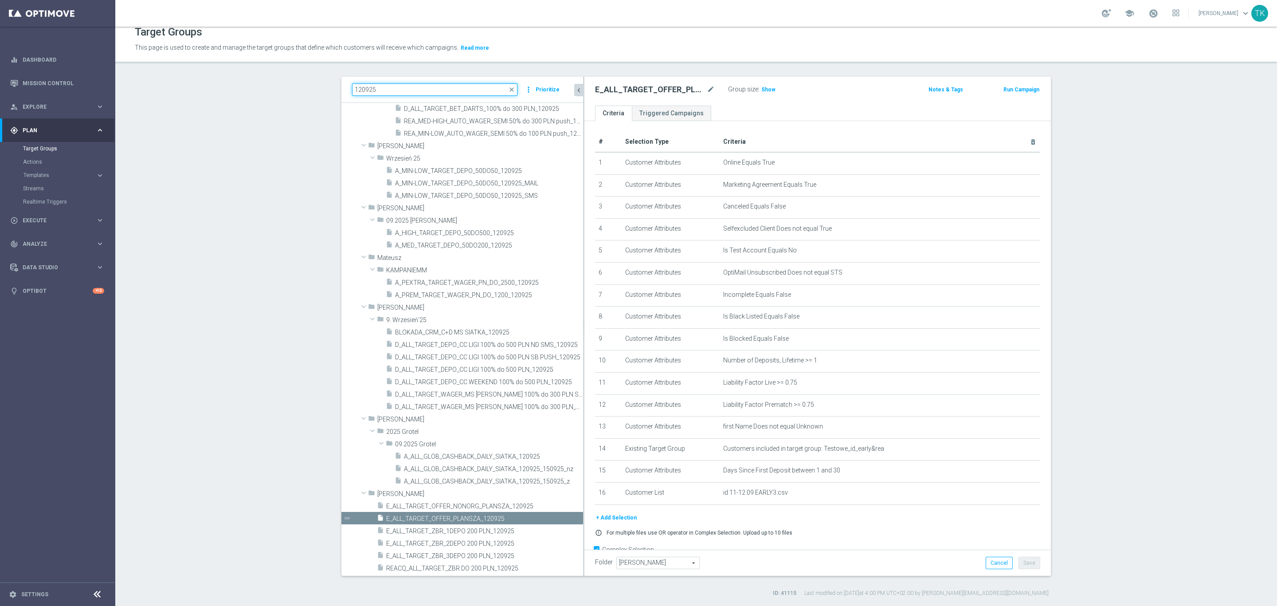
click at [365, 86] on input "120925" at bounding box center [434, 89] width 165 height 12
paste input "E_ALL_TARGET_OFFER_1-2DEPO WO POLKAT_15"
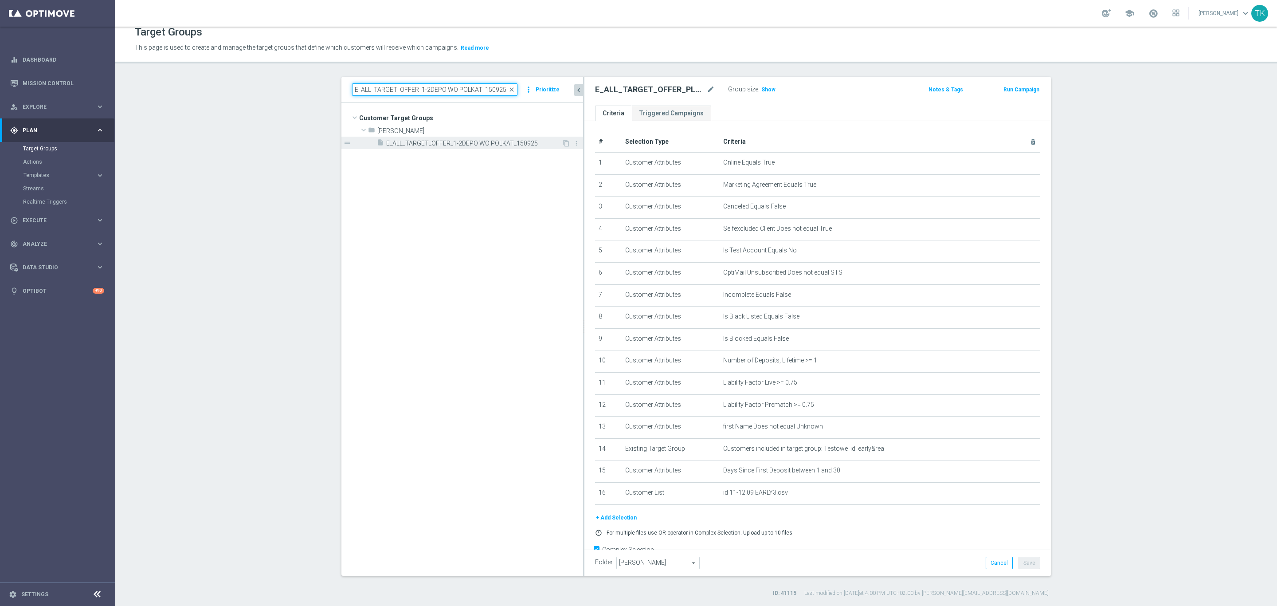
type input "E_ALL_TARGET_OFFER_1-2DEPO WO POLKAT_150925"
click at [428, 145] on span "E_ALL_TARGET_OFFER_1-2DEPO WO POLKAT_150925" at bounding box center [474, 144] width 176 height 8
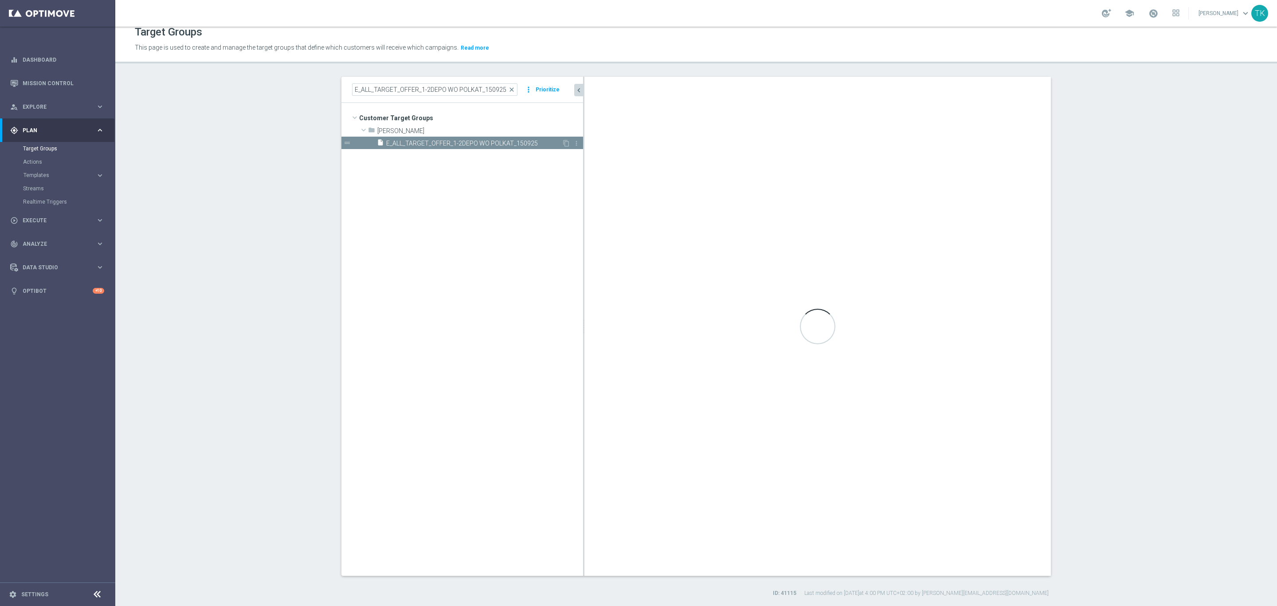
type textarea "(1 AND 2 AND 3 AND 4 AND 5 AND 6 AND 7 AND 8 AND 9 AND 10 AND 11 AND 12 AND 13 …"
type input "[PERSON_NAME]"
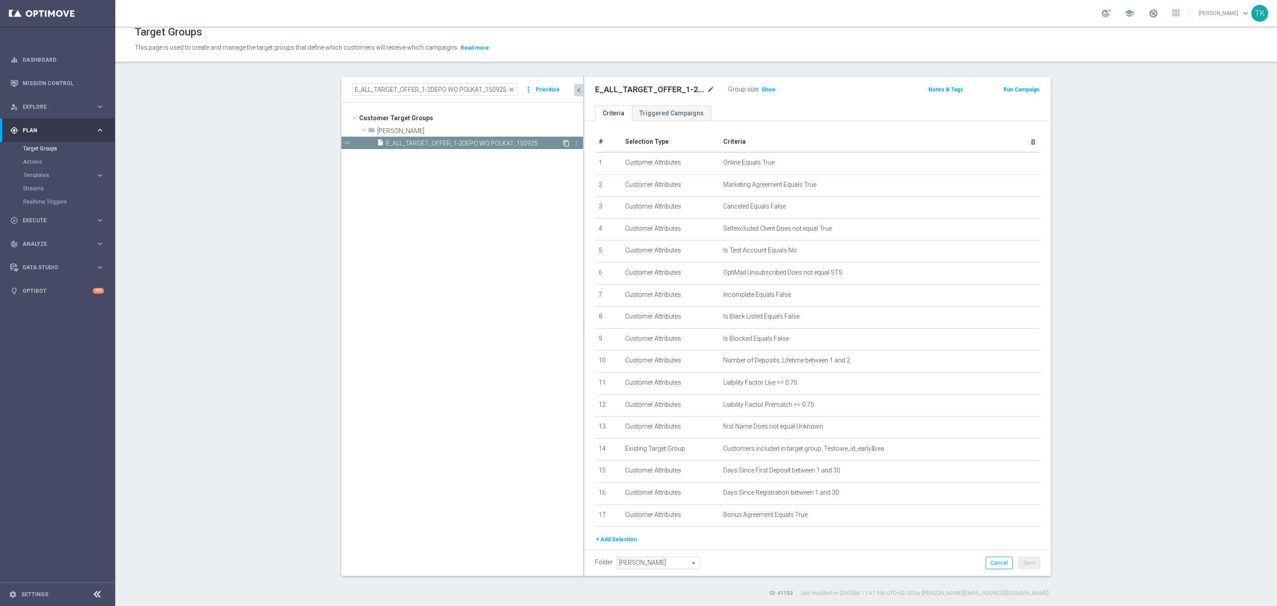
click at [563, 141] on icon "content_copy" at bounding box center [566, 143] width 7 height 7
click at [707, 84] on icon "mode_edit" at bounding box center [711, 89] width 8 height 11
type input "E_ALL_TARGET_OFFER_3DEPO_LM_160925"
click at [780, 102] on div "E_ALL_TARGET_OFFER_3DEPO_LM_160925 Group size : Show Notes & Tags Run Campaign" at bounding box center [818, 91] width 467 height 29
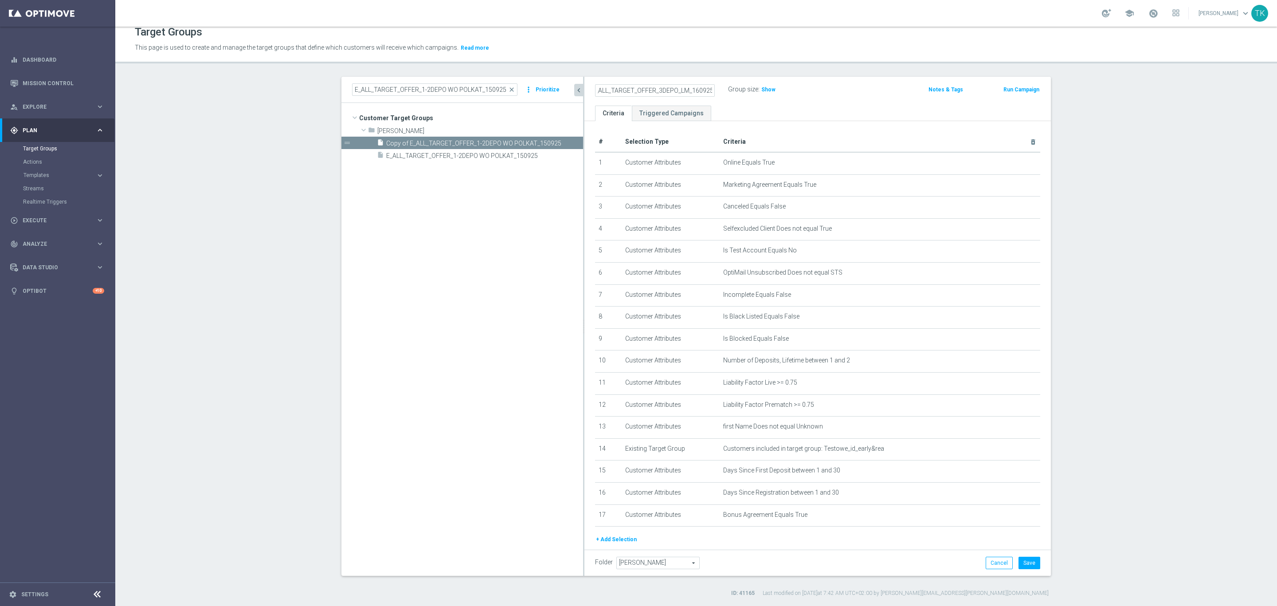
scroll to position [0, 0]
click at [1012, 361] on icon "mode_edit" at bounding box center [1015, 360] width 7 height 7
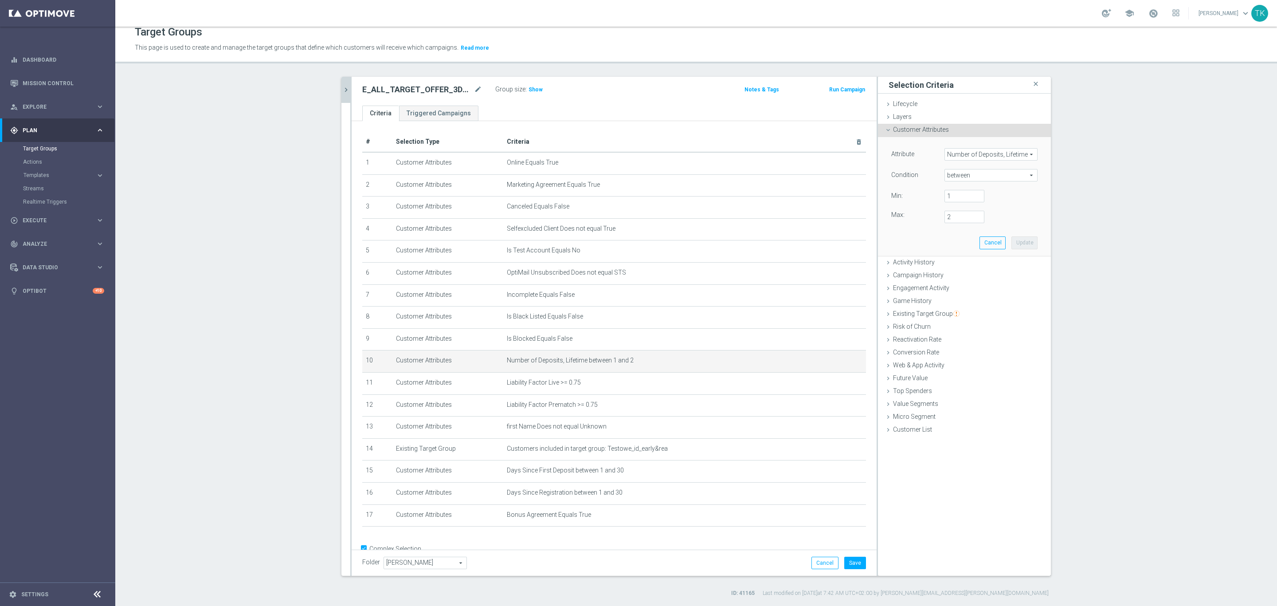
click at [956, 176] on span "between" at bounding box center [991, 175] width 92 height 12
click at [961, 241] on label ">=" at bounding box center [991, 246] width 93 height 12
type input ">="
click at [961, 195] on input "number" at bounding box center [965, 196] width 40 height 12
type input "3"
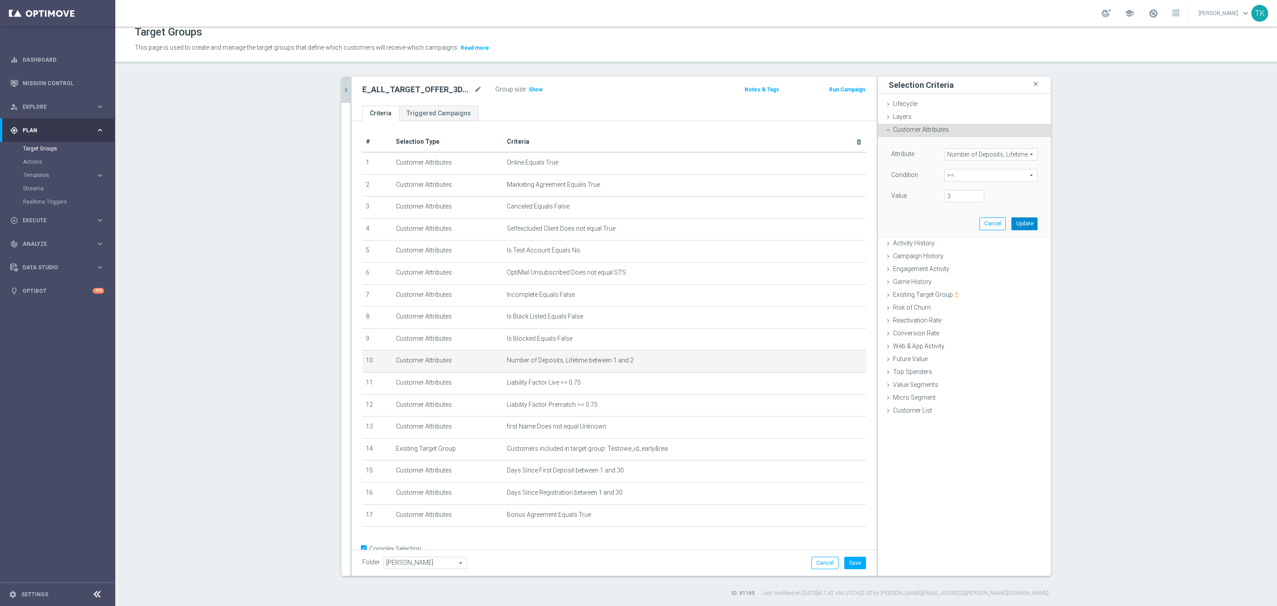
click at [1018, 225] on button "Update" at bounding box center [1025, 223] width 26 height 12
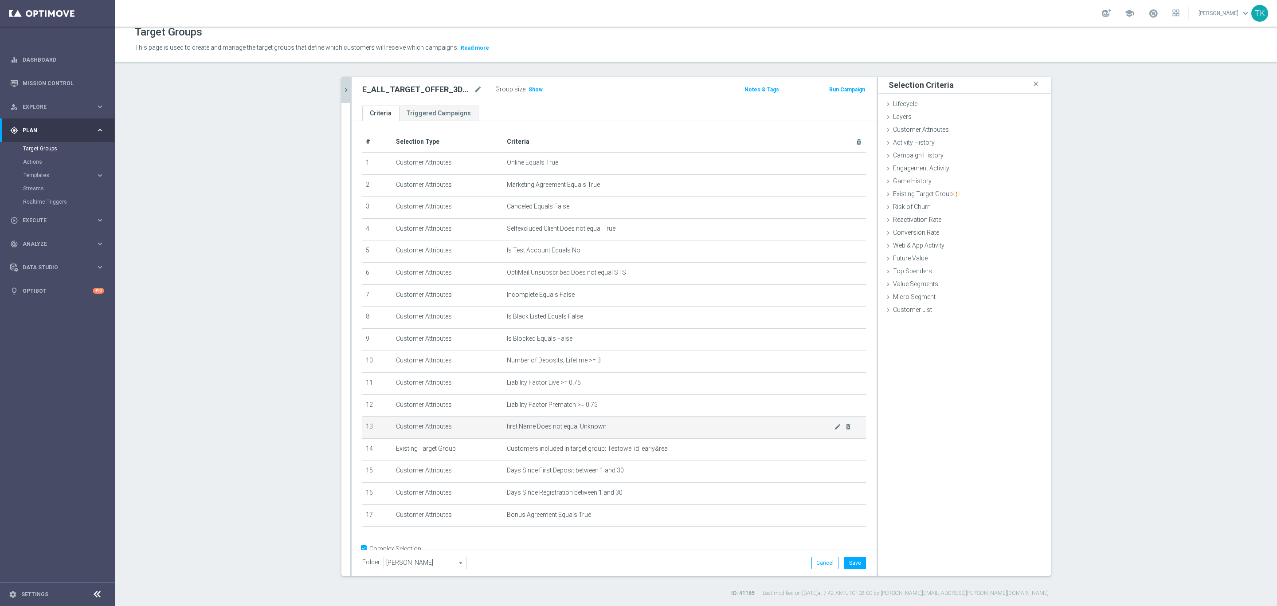
scroll to position [19, 0]
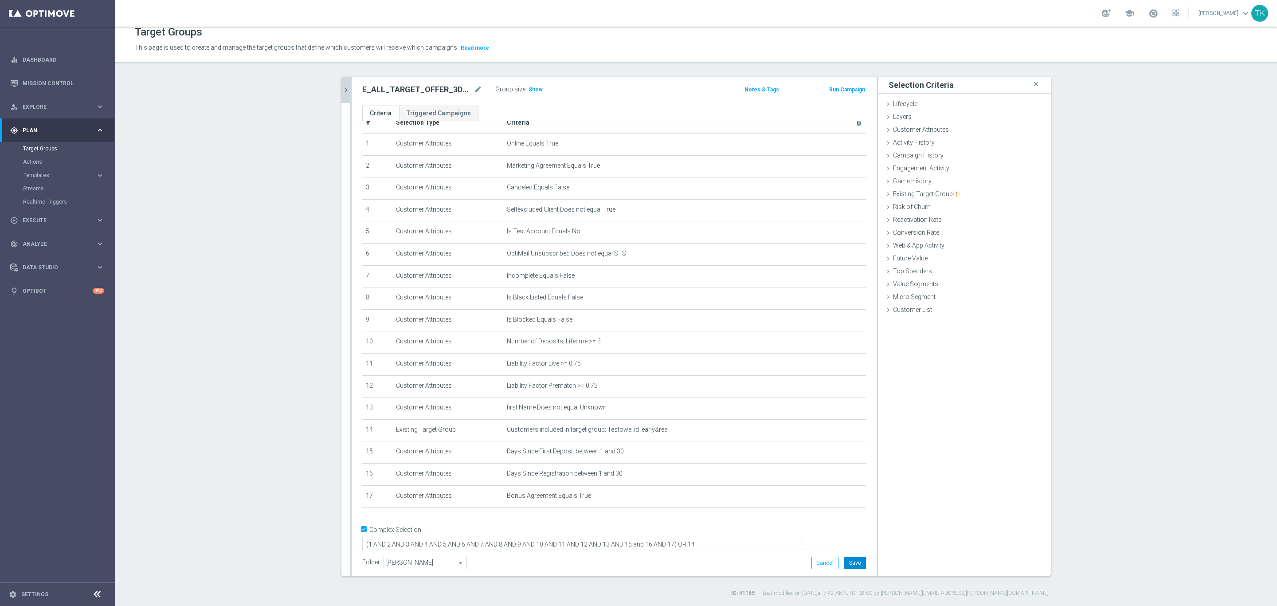
click at [849, 561] on button "Save" at bounding box center [855, 563] width 22 height 12
click at [342, 86] on icon "chevron_right" at bounding box center [346, 90] width 8 height 8
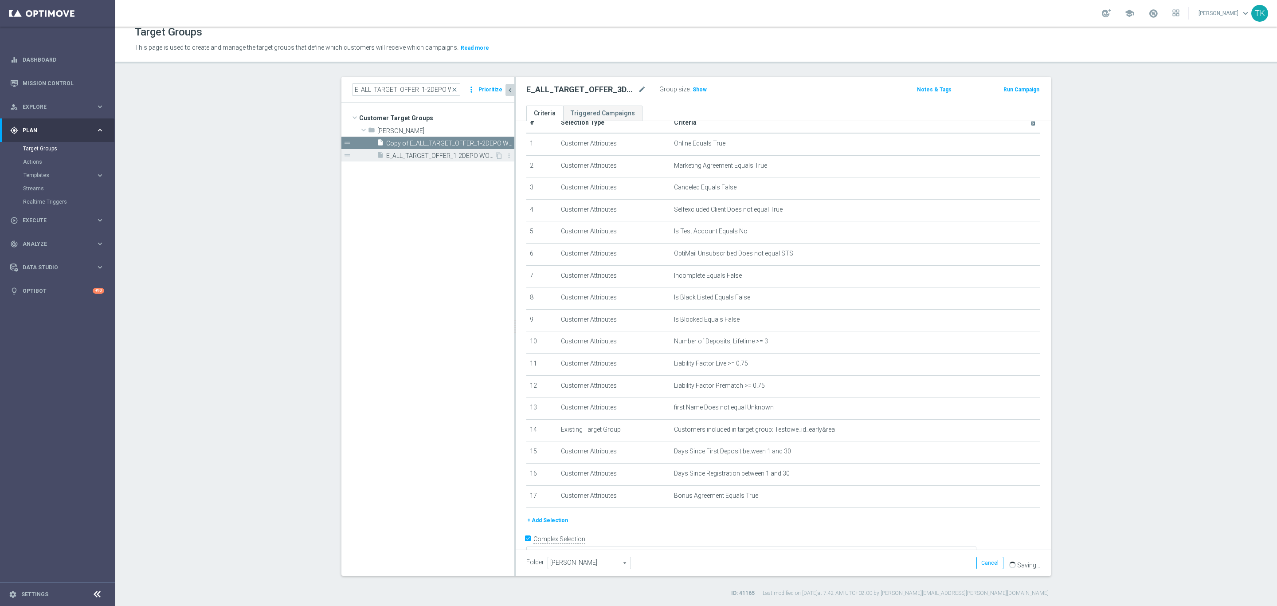
click at [432, 155] on span "E_ALL_TARGET_OFFER_1-2DEPO WO POLKAT_150925" at bounding box center [440, 156] width 108 height 8
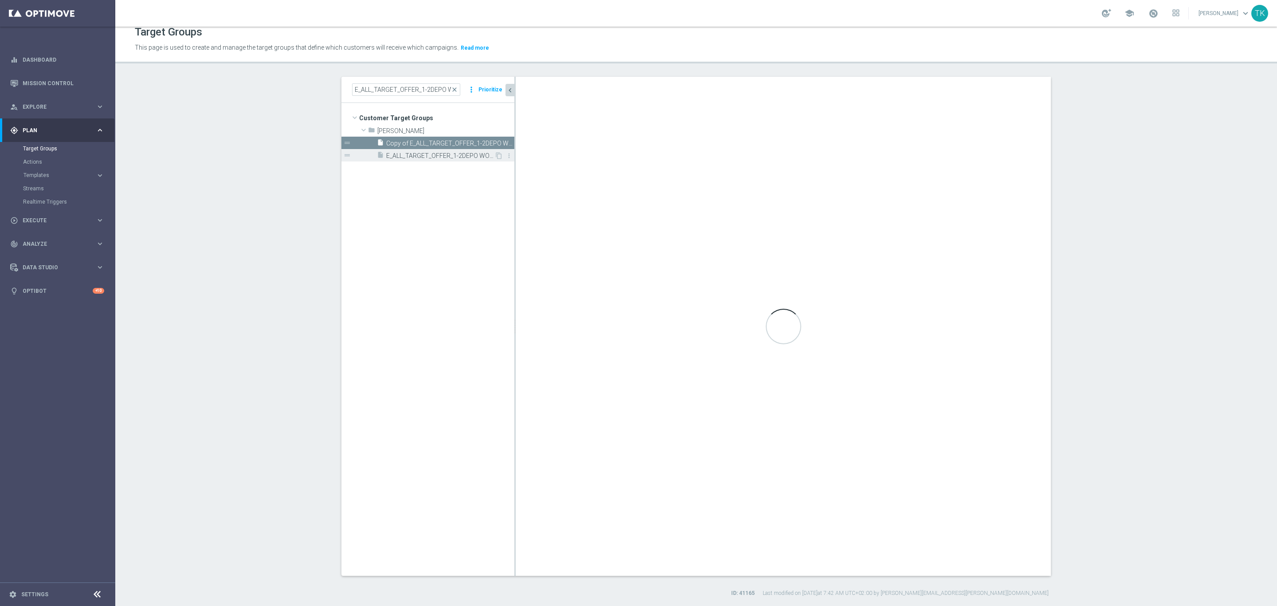
click at [458, 156] on span "E_ALL_TARGET_OFFER_1-2DEPO WO POLKAT_150925" at bounding box center [440, 156] width 108 height 8
click at [434, 156] on span "E_ALL_TARGET_OFFER_1-2DEPO WO POLKAT_150925" at bounding box center [440, 156] width 108 height 8
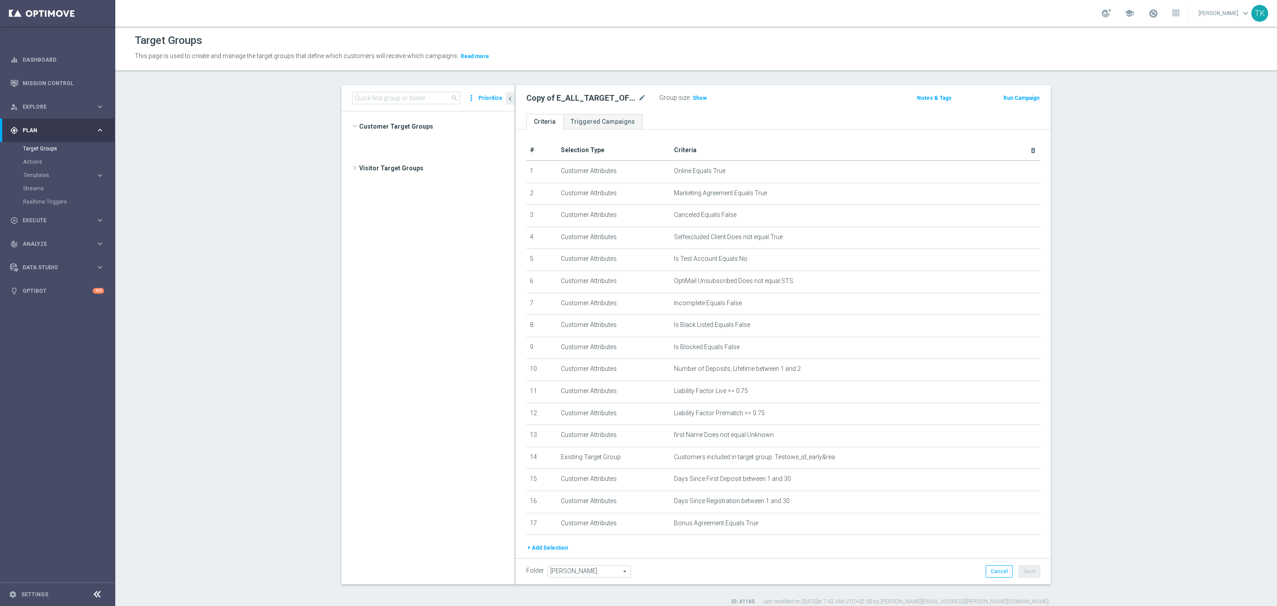
scroll to position [375, 0]
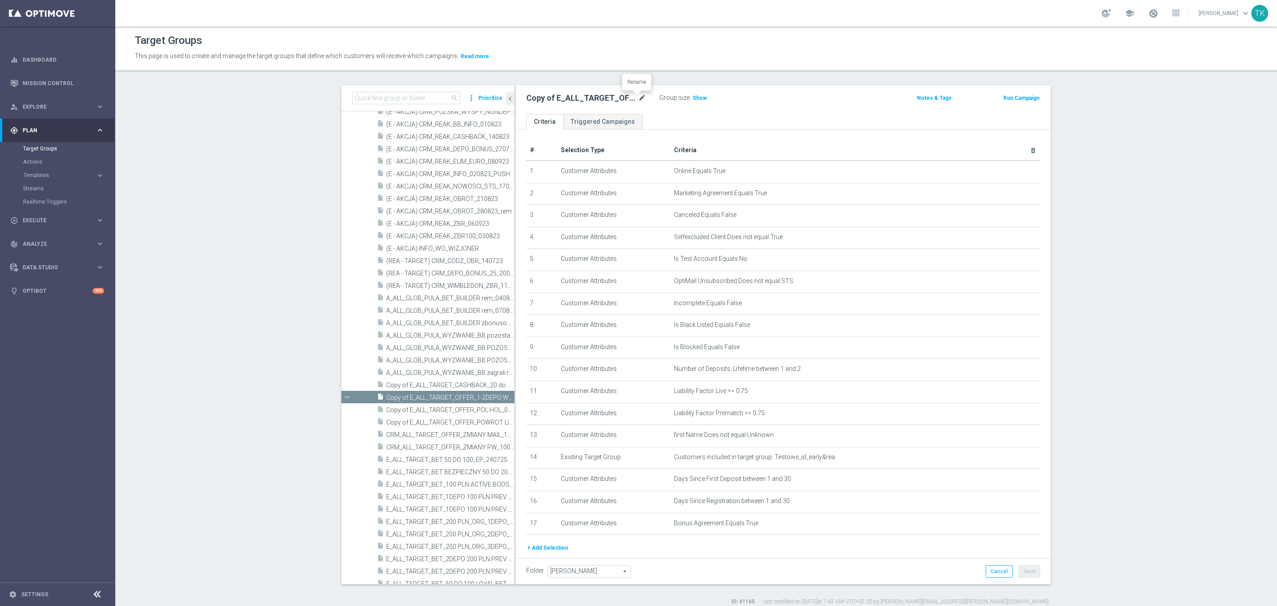
click at [640, 95] on icon "mode_edit" at bounding box center [642, 98] width 8 height 11
type input "E_ALL_TARGET_OFFER_1-2DEPO_WO_LM_160925"
click at [748, 102] on div "E_ALL_TARGET_OFFER_1-2DEPO_WO_LM_160925 Group size : Show" at bounding box center [696, 98] width 352 height 13
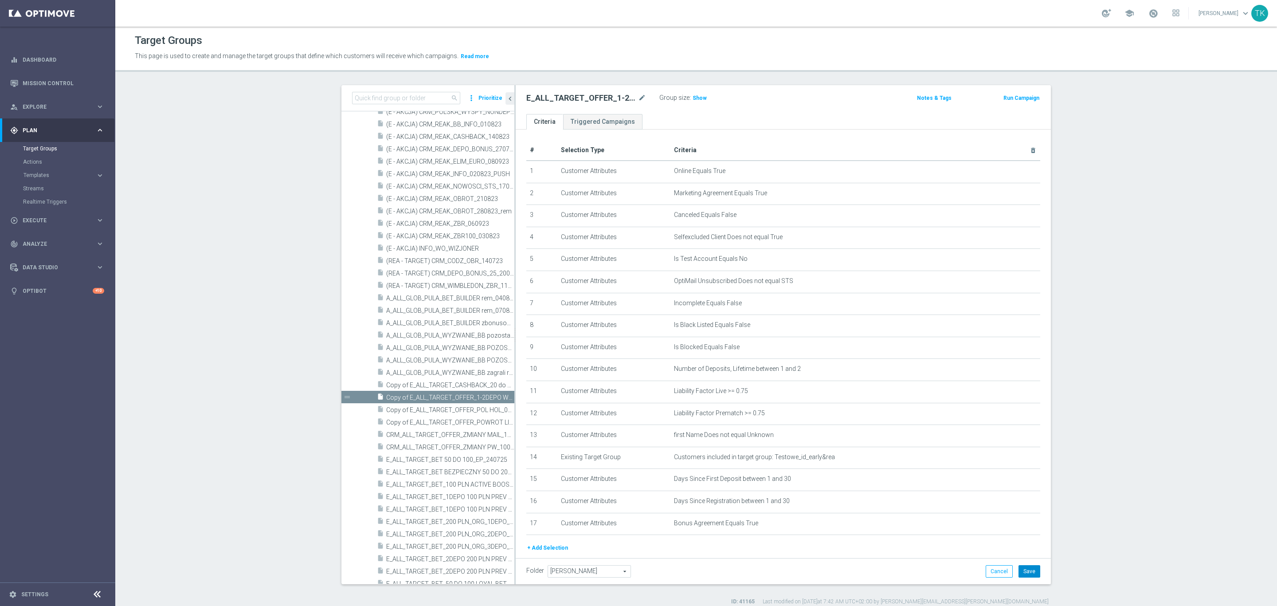
click at [1028, 571] on button "Save" at bounding box center [1030, 571] width 22 height 12
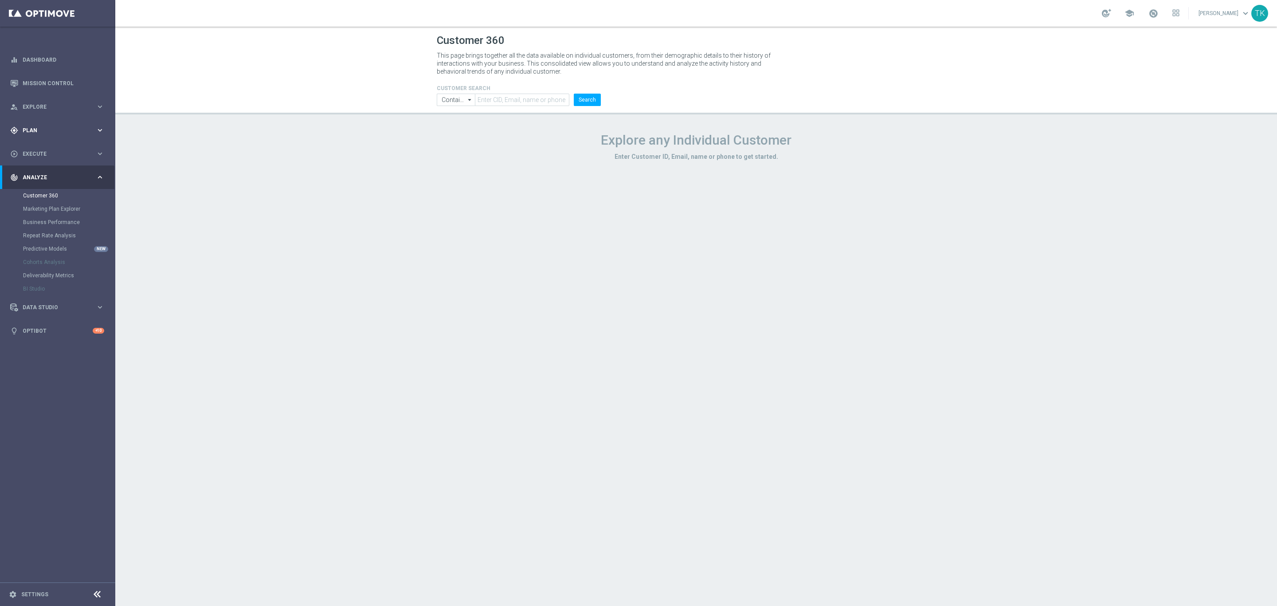
click at [32, 130] on span "Plan" at bounding box center [59, 130] width 73 height 5
click at [32, 173] on span "Templates" at bounding box center [55, 175] width 63 height 5
click at [39, 189] on link "Optimail" at bounding box center [59, 188] width 65 height 7
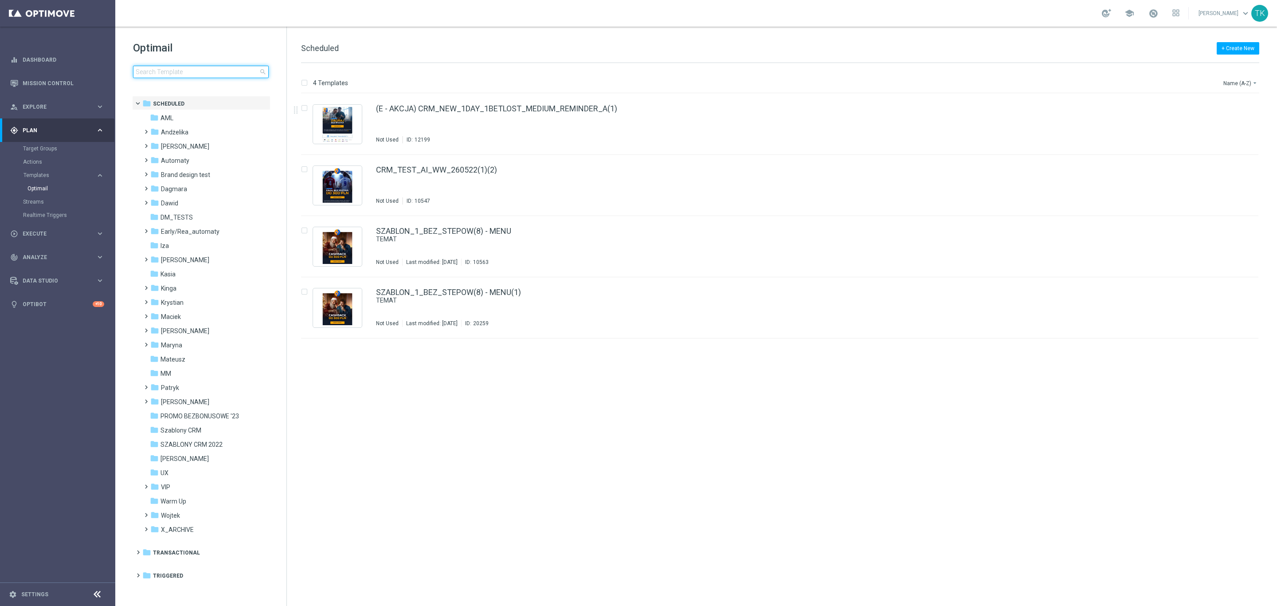
click at [168, 76] on input at bounding box center [201, 72] width 136 height 12
type input "E_ALL_TARGET_BET"
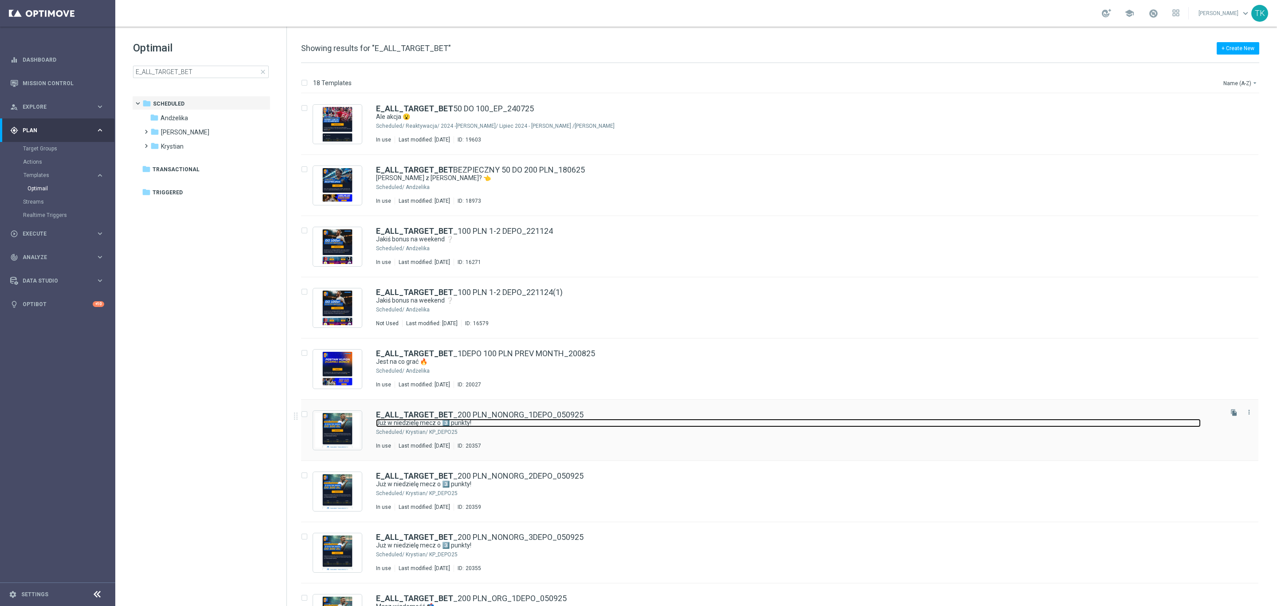
click at [547, 423] on link "Już w niedzielę mecz o 3️⃣ punkty!" at bounding box center [788, 423] width 825 height 8
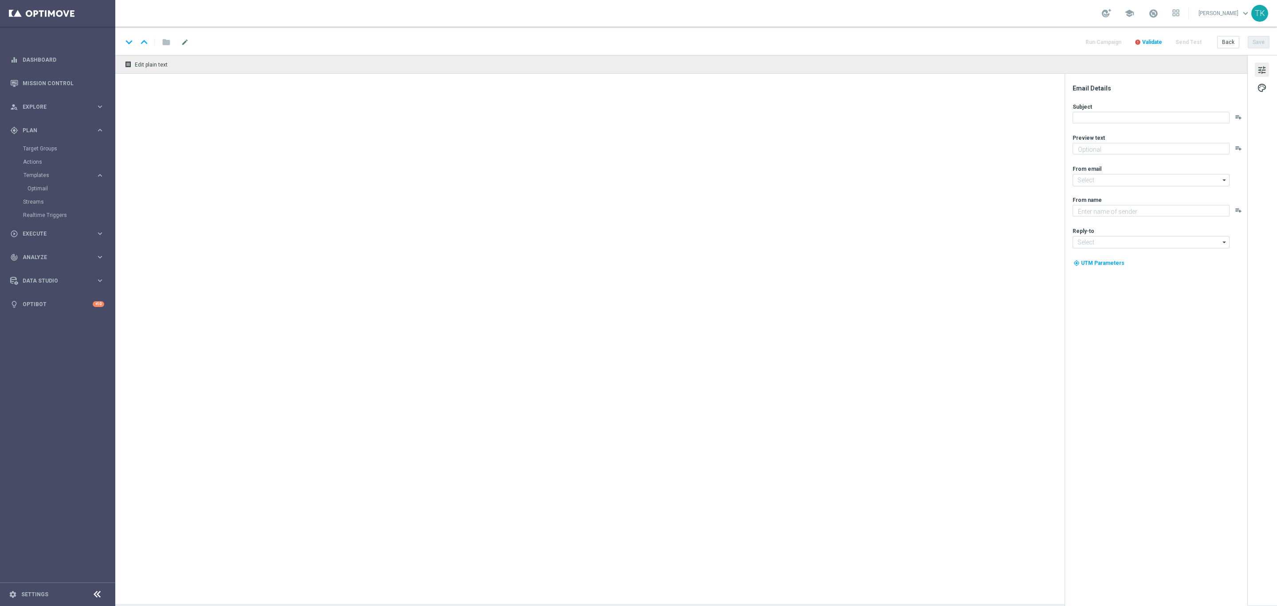
type textarea "Typuj mecz Polska - Finlandia z bonusem do 200 zł!🔥"
type input "oferta@sts.pl"
type textarea "STS"
type input "kontakt@sts.pl"
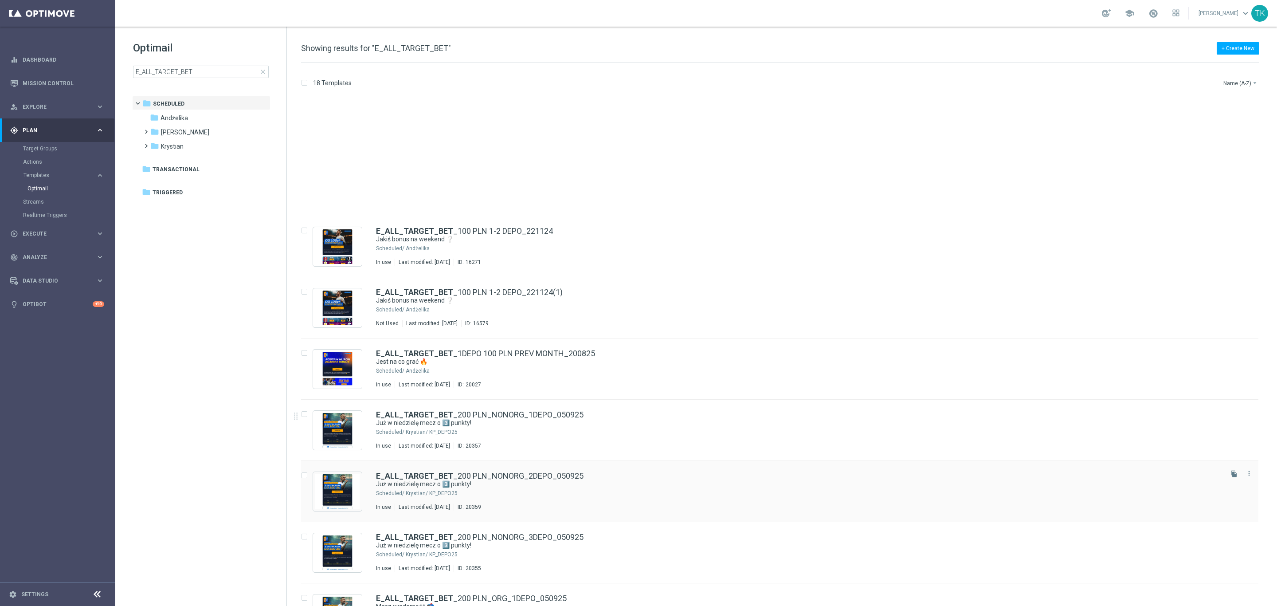
click at [588, 472] on div "E_ALL_TARGET_BET _200 PLN_NONORG_2DEPO_050925" at bounding box center [798, 476] width 845 height 8
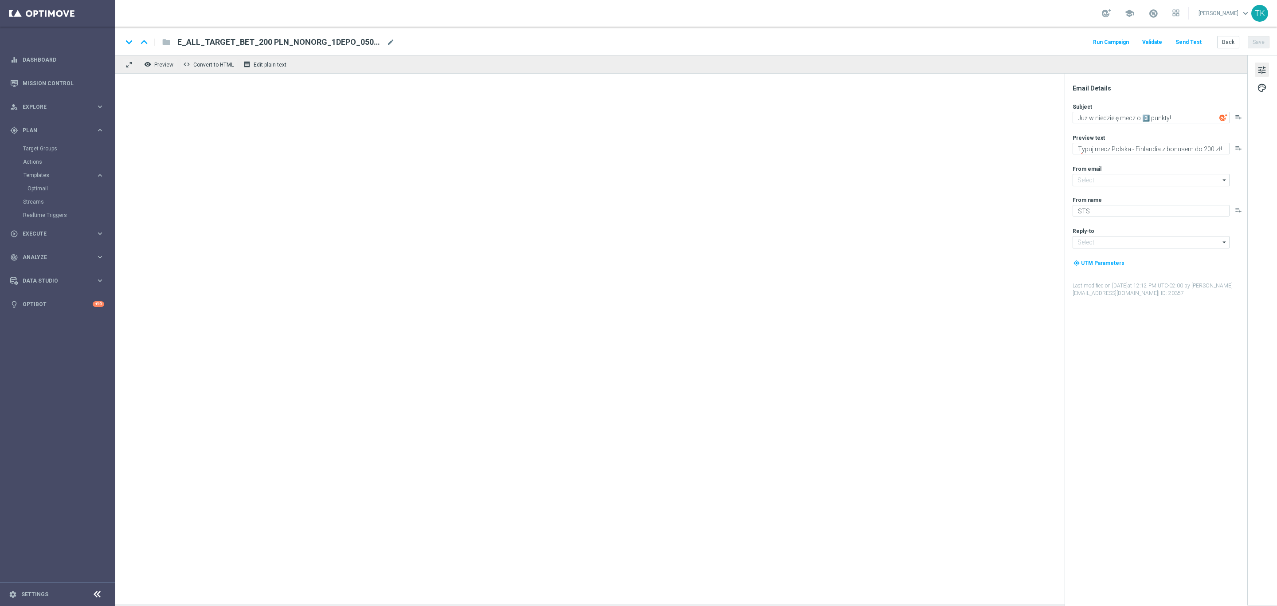
type input "oferta@sts.pl"
type input "kontakt@sts.pl"
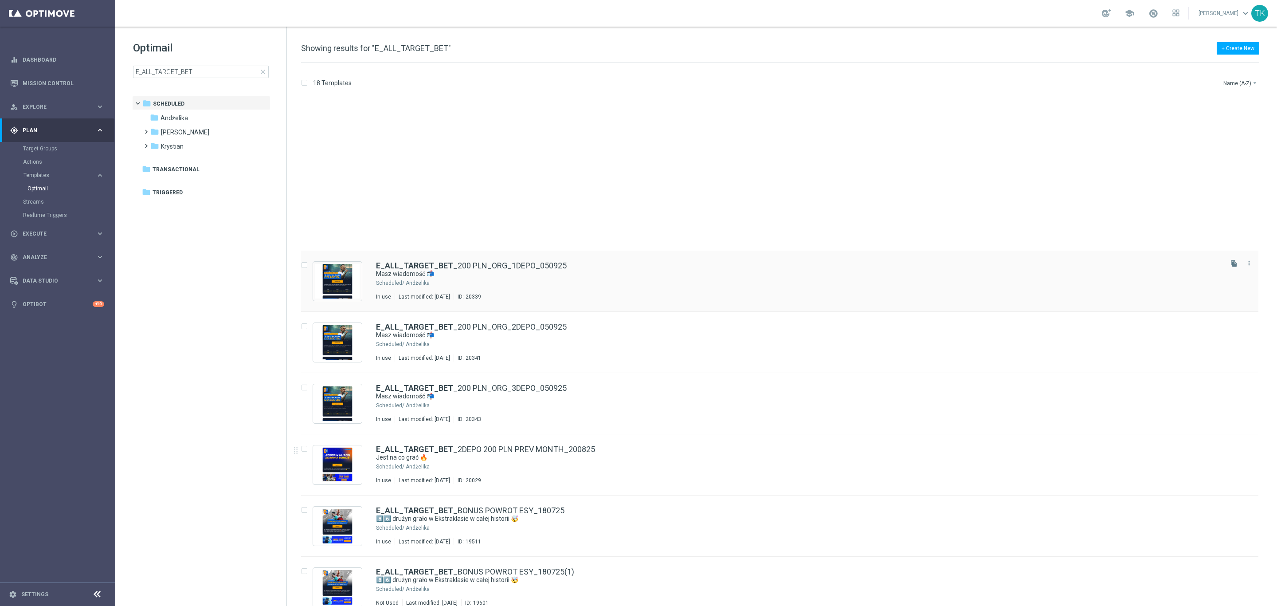
scroll to position [532, 0]
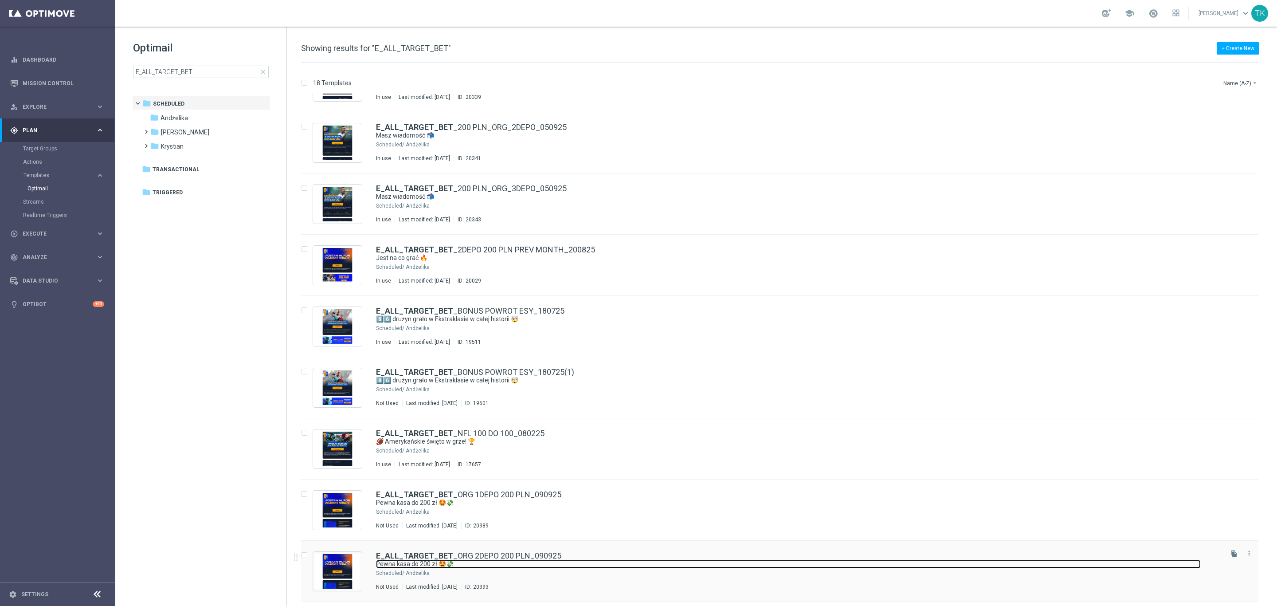
click at [619, 563] on link "Pewna kasa do 200 zł 🤩💸" at bounding box center [788, 564] width 825 height 8
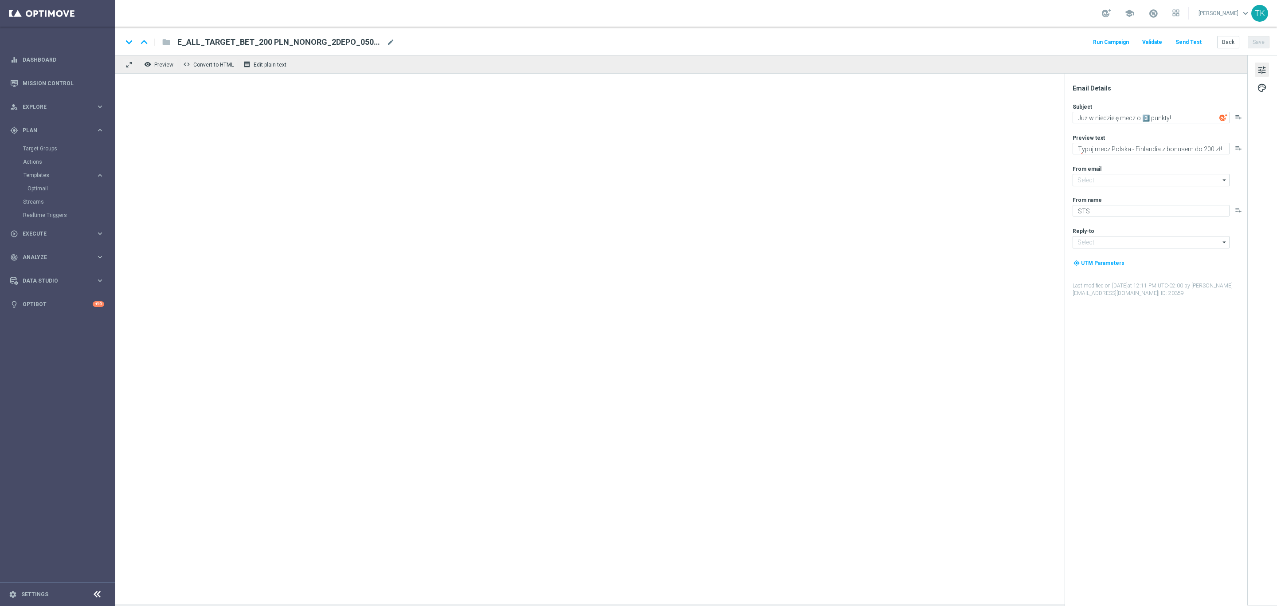
type input "oferta@sts.pl"
type input "kontakt@sts.pl"
type textarea "Pewna kasa do 200 zł 🤩💸"
type textarea "Zagraj i zgarnij bonusu za kupon 👈"
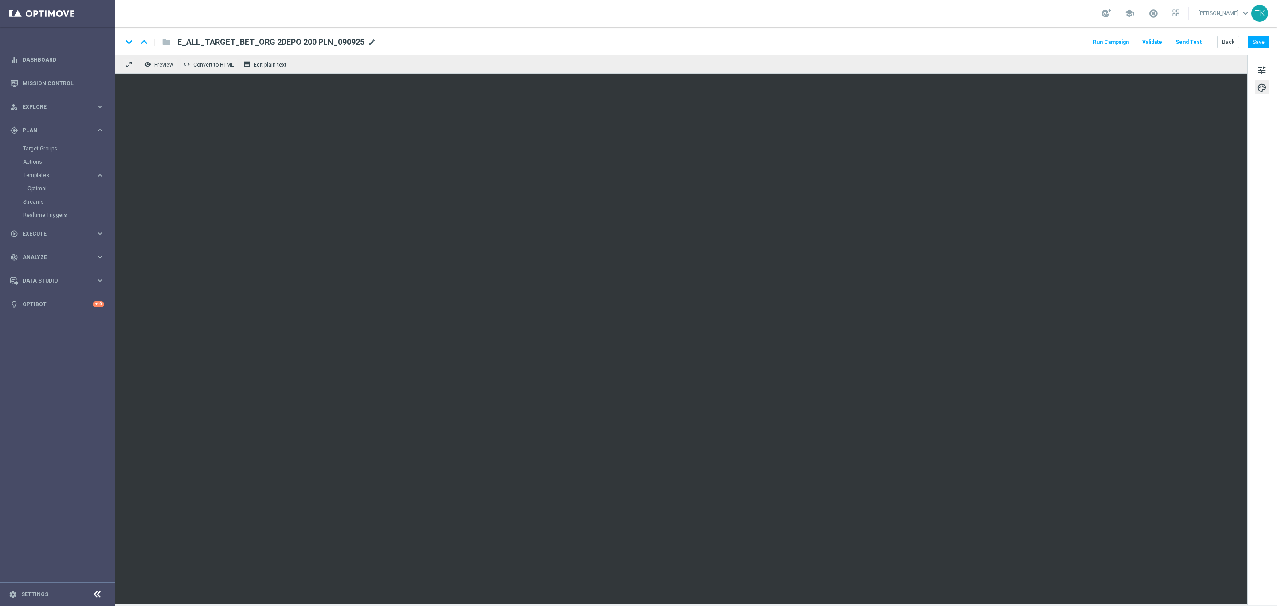
click at [368, 44] on span "mode_edit" at bounding box center [372, 42] width 8 height 8
click at [266, 41] on input "E_ALL_TARGET_BET_ORG 2DEPO 200 PLN_090925" at bounding box center [287, 42] width 220 height 12
click at [1224, 41] on button "Back" at bounding box center [1229, 42] width 22 height 12
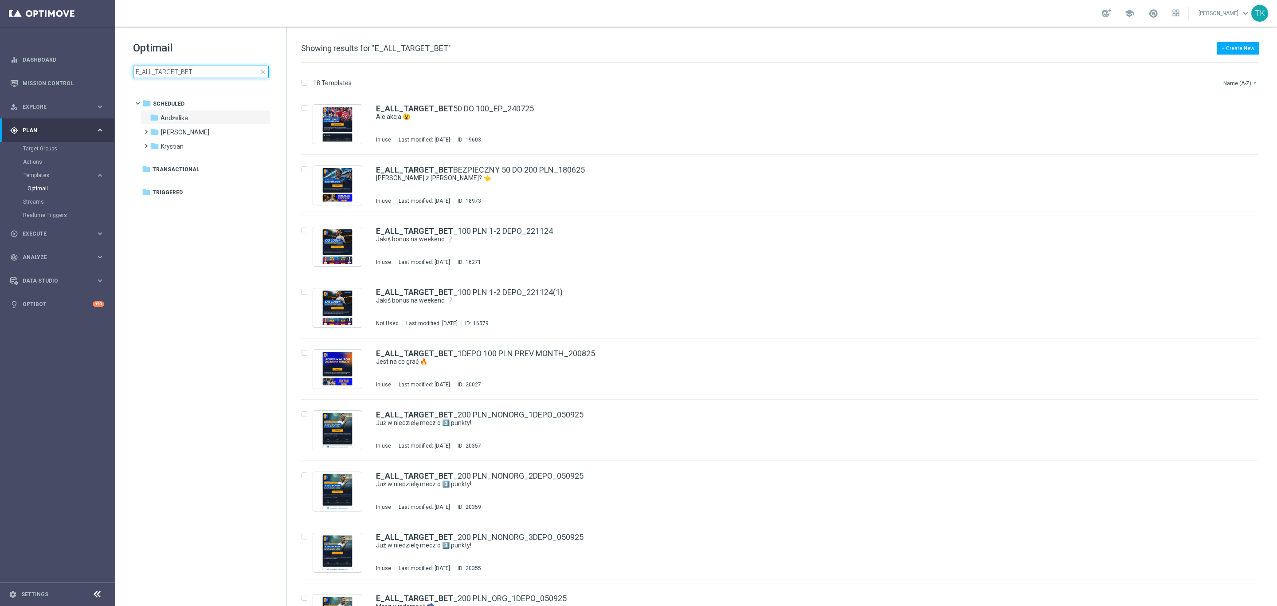
click at [166, 69] on input "E_ALL_TARGET_BET" at bounding box center [201, 72] width 136 height 12
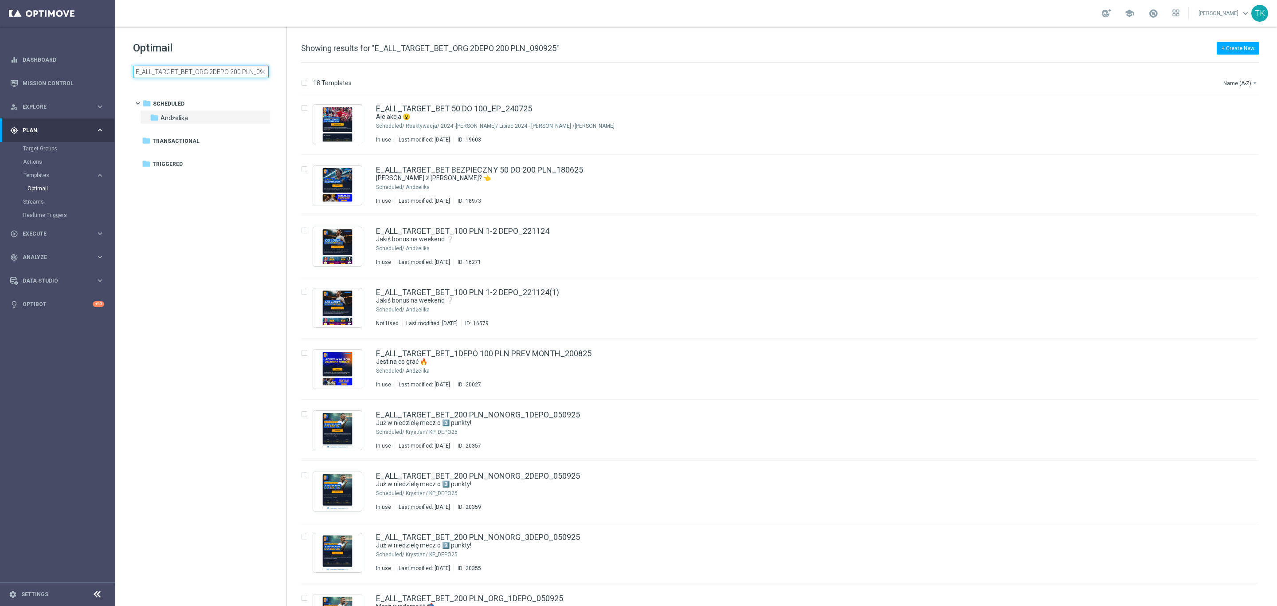
scroll to position [0, 14]
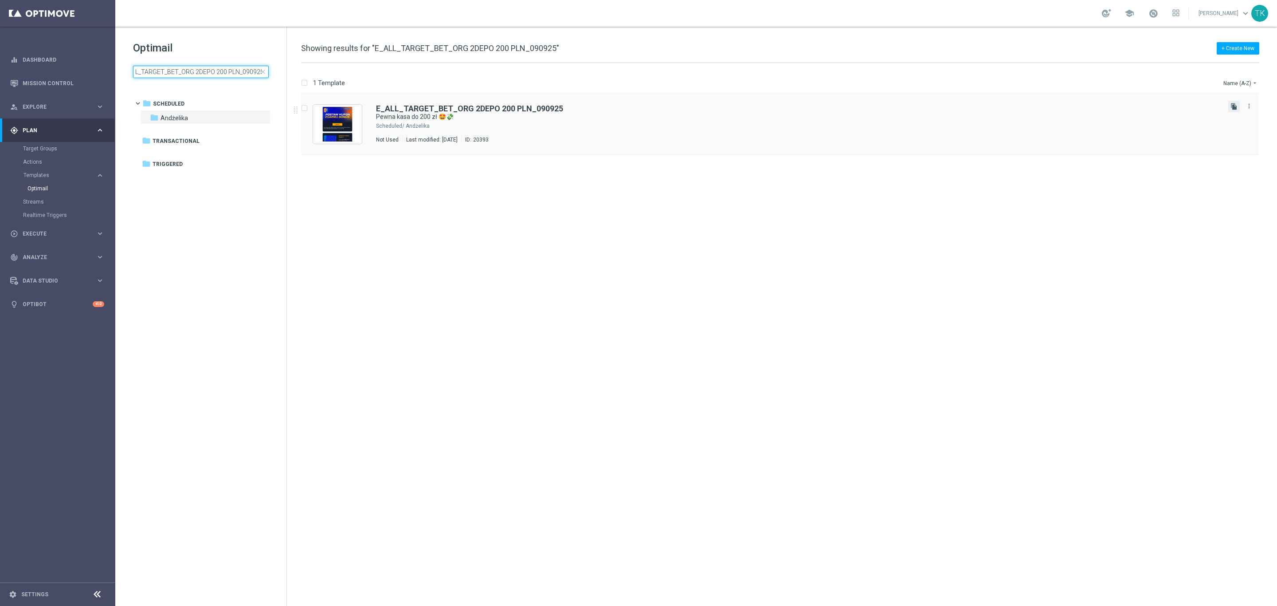
type input "E_ALL_TARGET_BET_ORG 2DEPO 200 PLN_090925"
click at [1233, 108] on icon "file_copy" at bounding box center [1234, 106] width 7 height 7
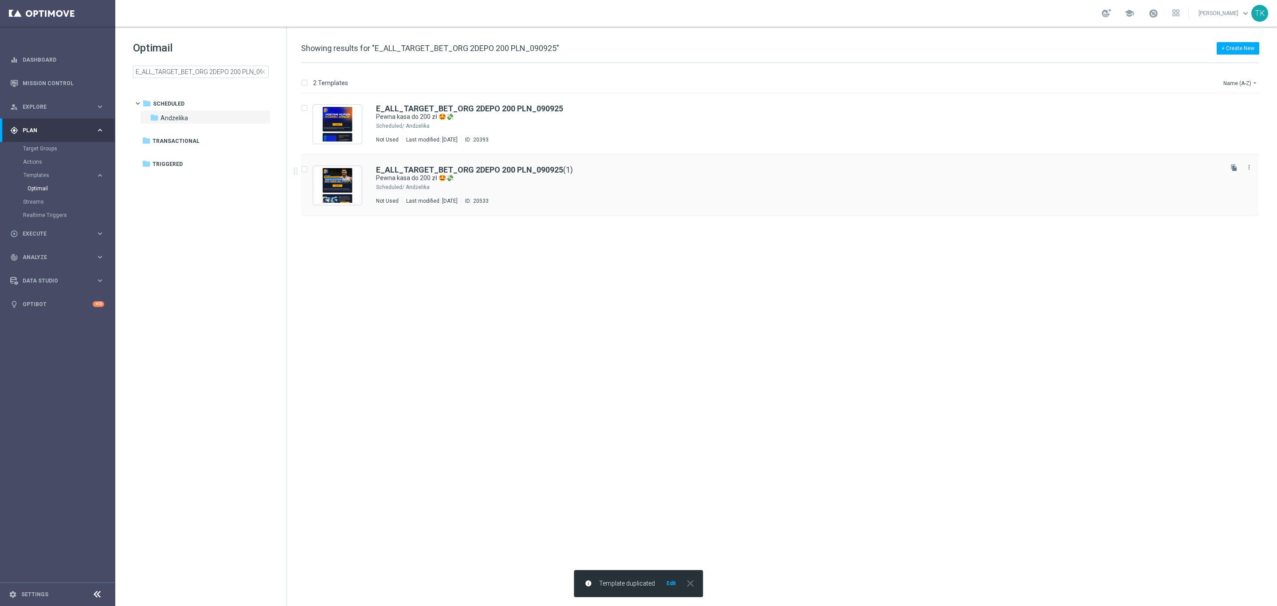
click at [502, 184] on div "Andżelika" at bounding box center [814, 187] width 816 height 7
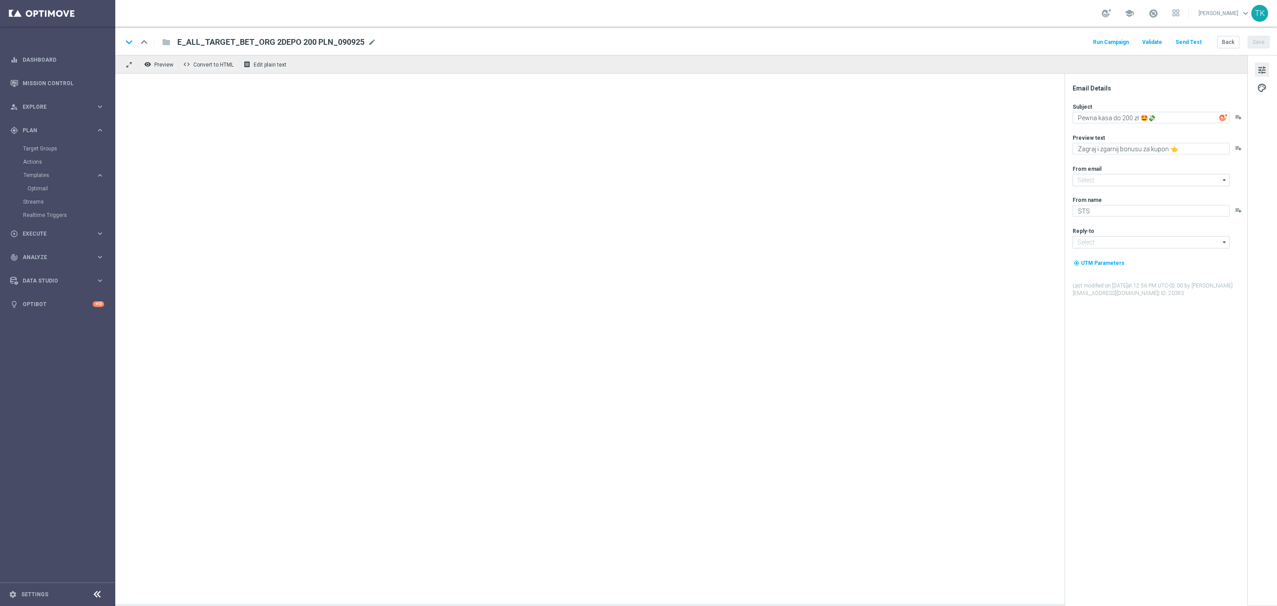
type input "oferta@sts.pl"
type input "kontakt@sts.pl"
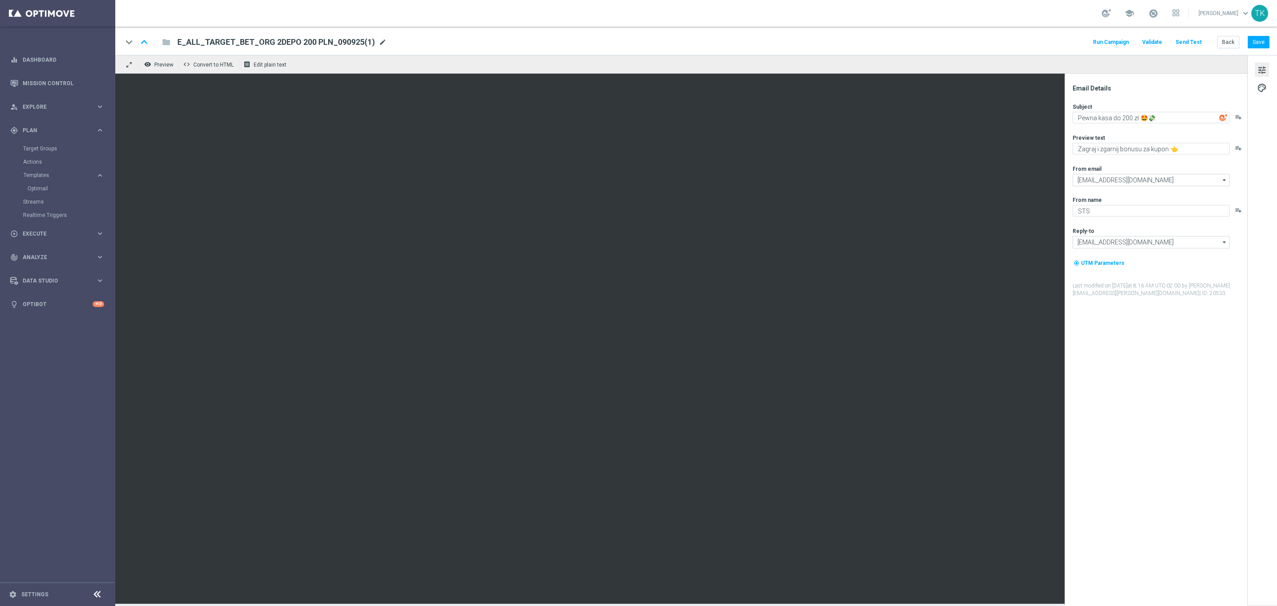
click at [381, 43] on span "mode_edit" at bounding box center [383, 42] width 8 height 8
click at [302, 44] on input "E_ALL_TARGET_BET_ORG 2DEPO 200 PLN_090925(1)" at bounding box center [287, 42] width 220 height 12
paste input "1DEPO DO 200PLN_160925"
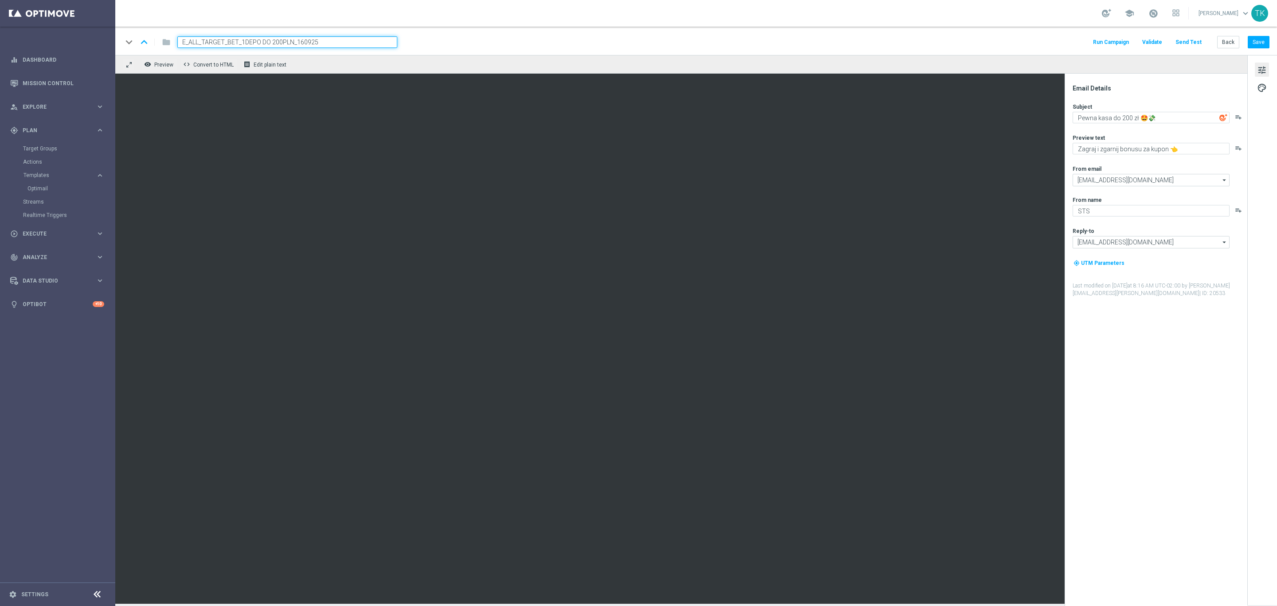
type input "E_ALL_TARGET_BET_1DEPO DO 200PLN_160925"
click at [428, 44] on div "keyboard_arrow_down keyboard_arrow_up folder E_ALL_TARGET_BET_1DEPO DO 200PLN_1…" at bounding box center [695, 42] width 1147 height 12
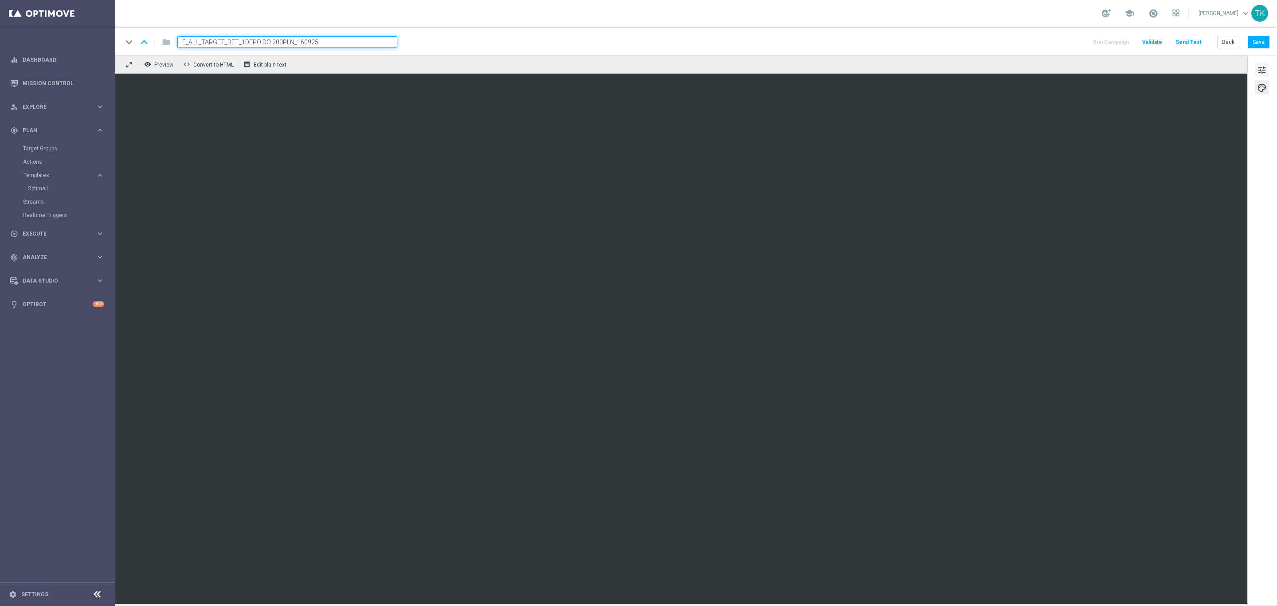
click at [1260, 68] on span "tune" at bounding box center [1262, 70] width 10 height 12
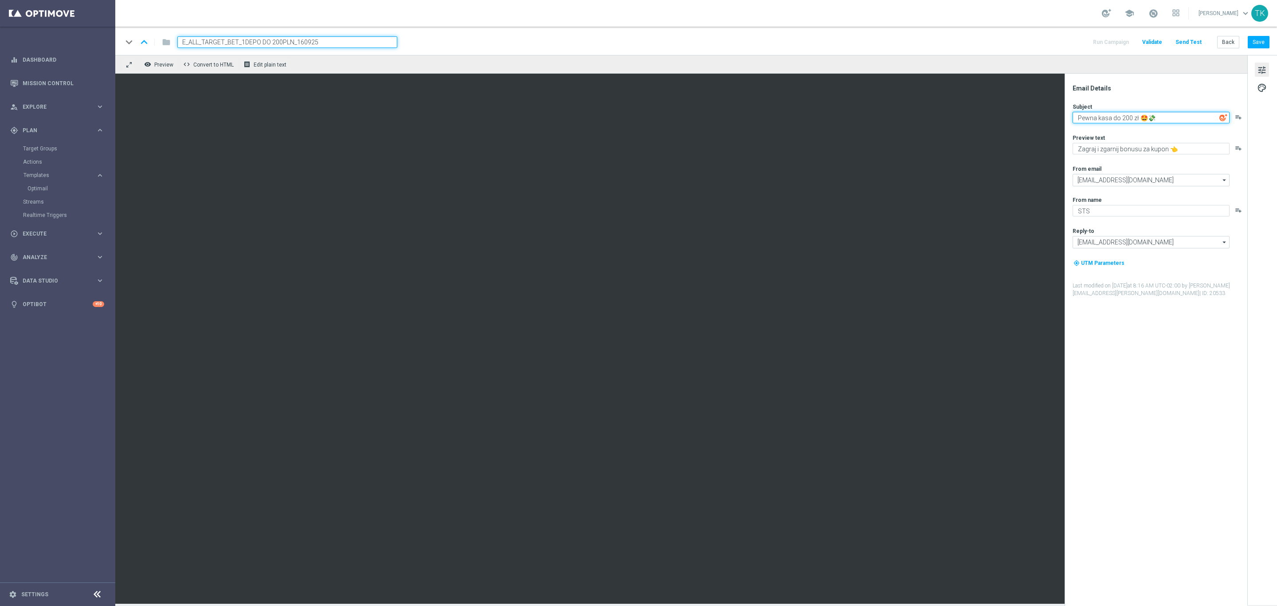
click at [1110, 112] on textarea "Pewna kasa do 200 zł 🤩💸" at bounding box center [1151, 118] width 157 height 12
paste textarea "Nareszcie 🔥⚽"
type textarea "Nareszcie 🔥⚽"
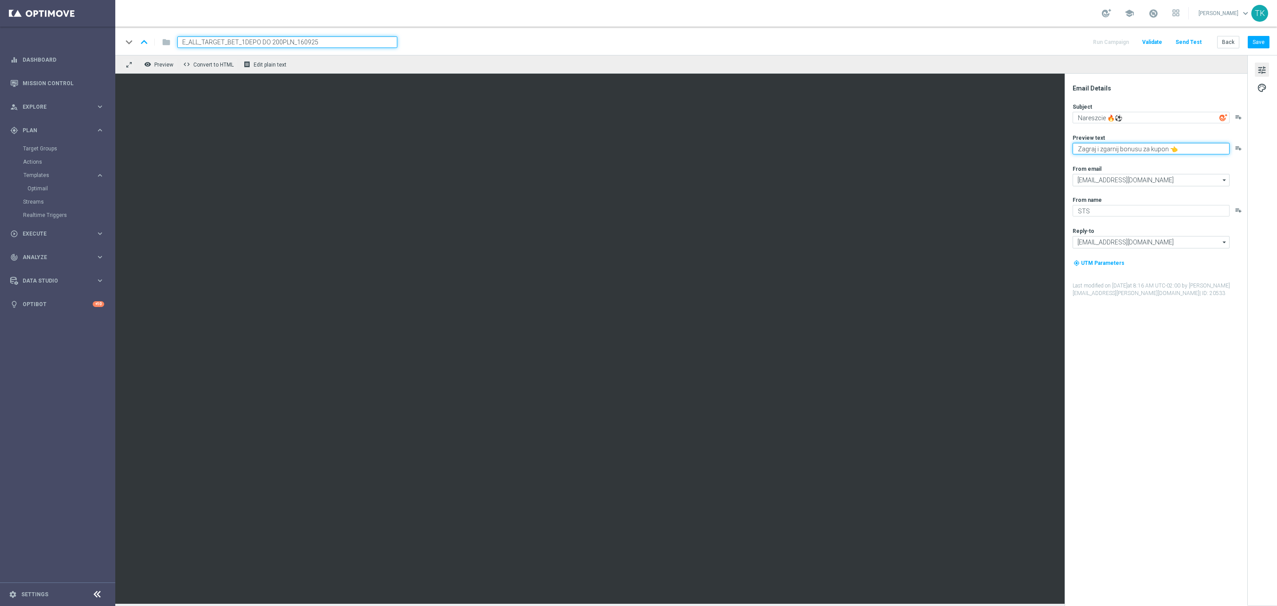
click at [1122, 148] on textarea "Zagraj i zgarnij bonusu za kupon 👈" at bounding box center [1151, 149] width 157 height 12
paste textarea "Wraca Liga Mistrzów! Zgarnij bonus za kupon do 200 zł 💸"
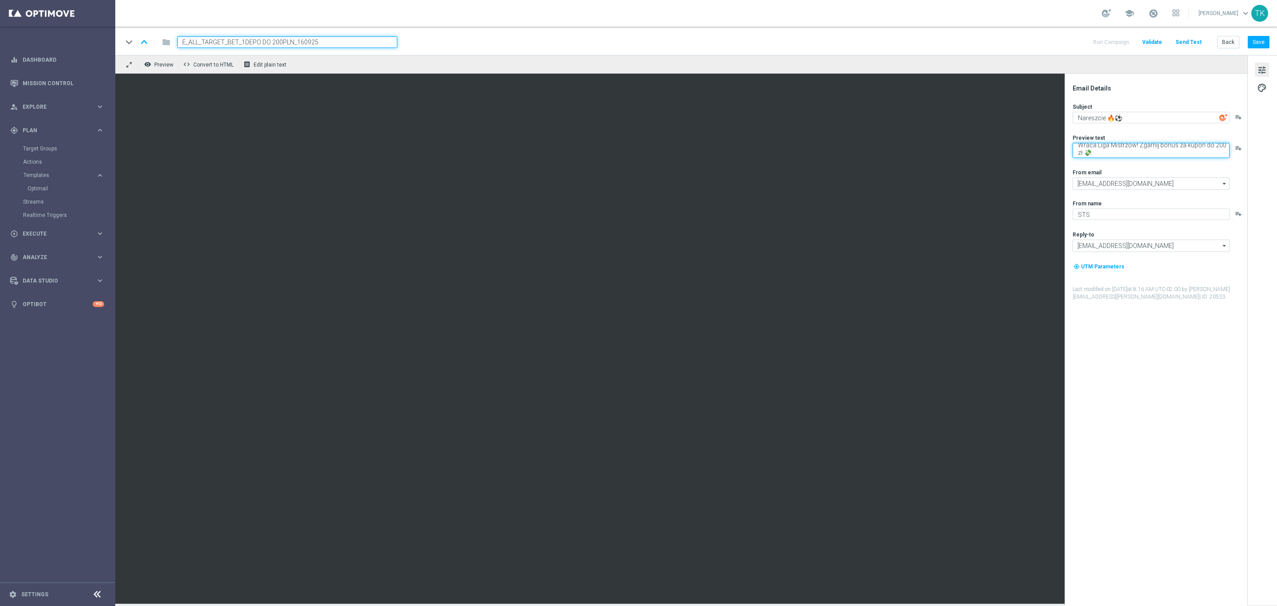
type textarea "Wraca Liga Mistrzów! Zgarnij bonus za kupon do 200 zł 💸"
click at [1153, 136] on div "Preview text" at bounding box center [1160, 137] width 174 height 7
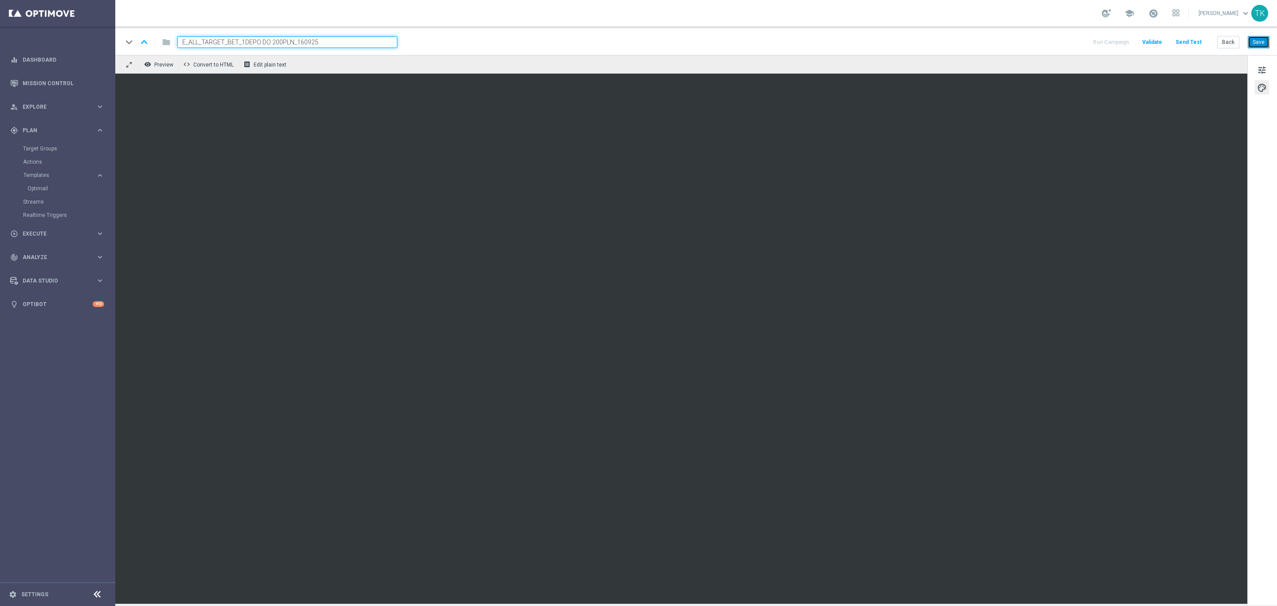
click at [1258, 42] on button "Save" at bounding box center [1259, 42] width 22 height 12
click at [1257, 41] on button "Save" at bounding box center [1259, 42] width 22 height 12
click at [1261, 71] on span "tune" at bounding box center [1262, 70] width 10 height 12
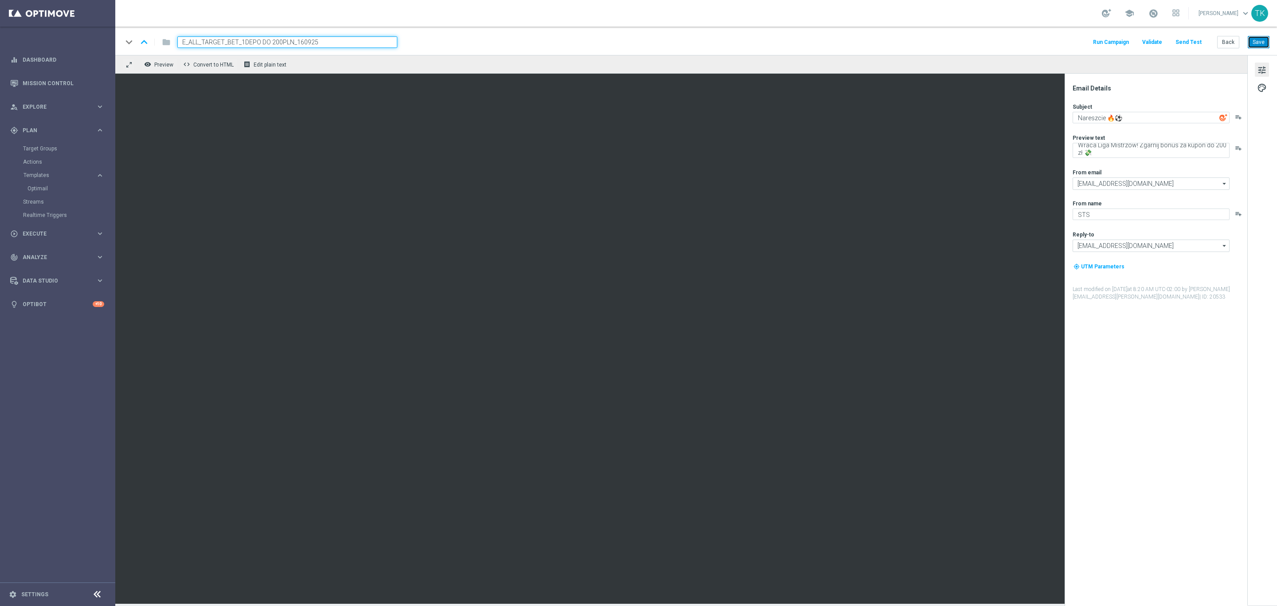
click at [1258, 44] on button "Save" at bounding box center [1259, 42] width 22 height 12
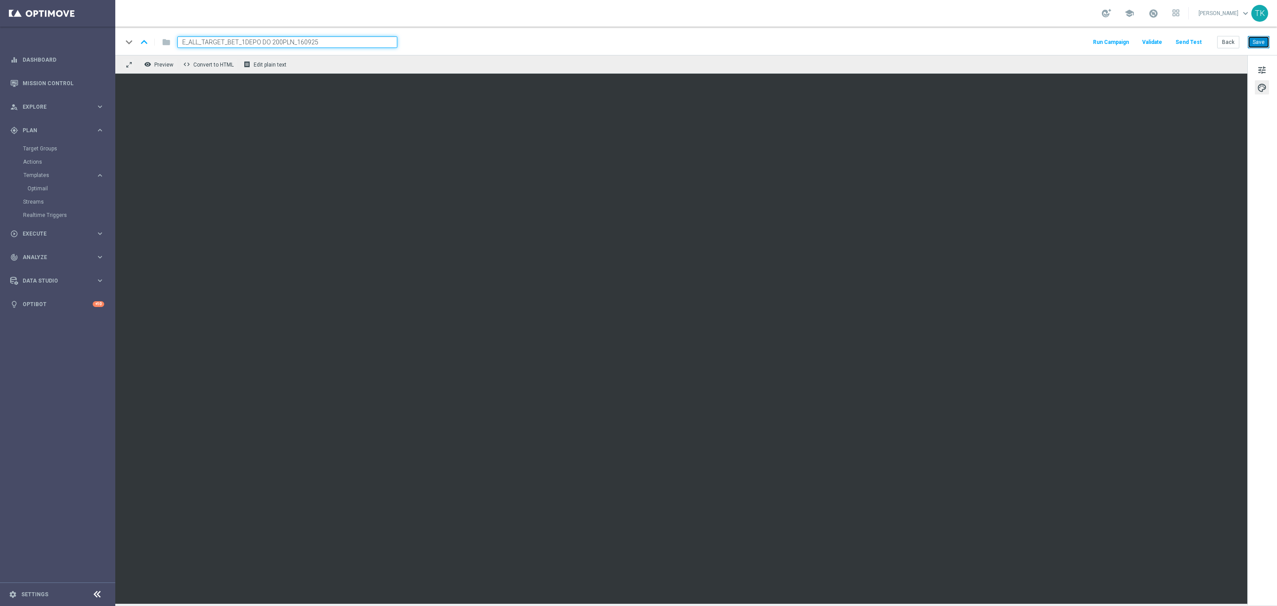
click at [1253, 48] on button "Save" at bounding box center [1259, 42] width 22 height 12
click at [1259, 75] on span "tune" at bounding box center [1262, 70] width 10 height 12
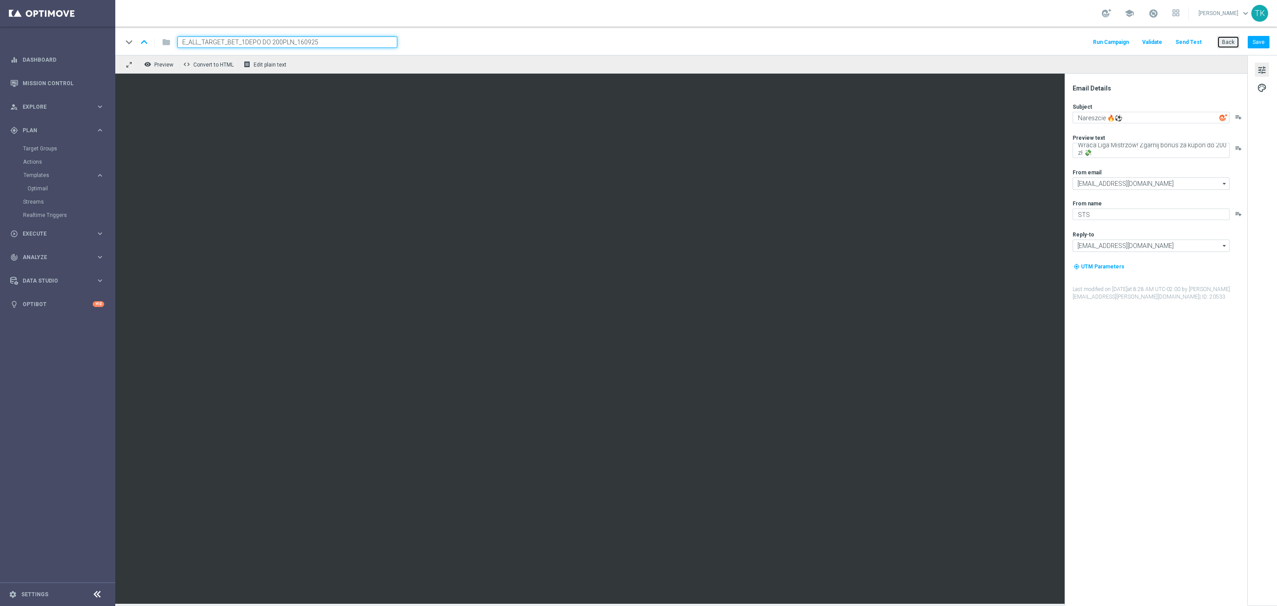
click at [1230, 36] on button "Back" at bounding box center [1229, 42] width 22 height 12
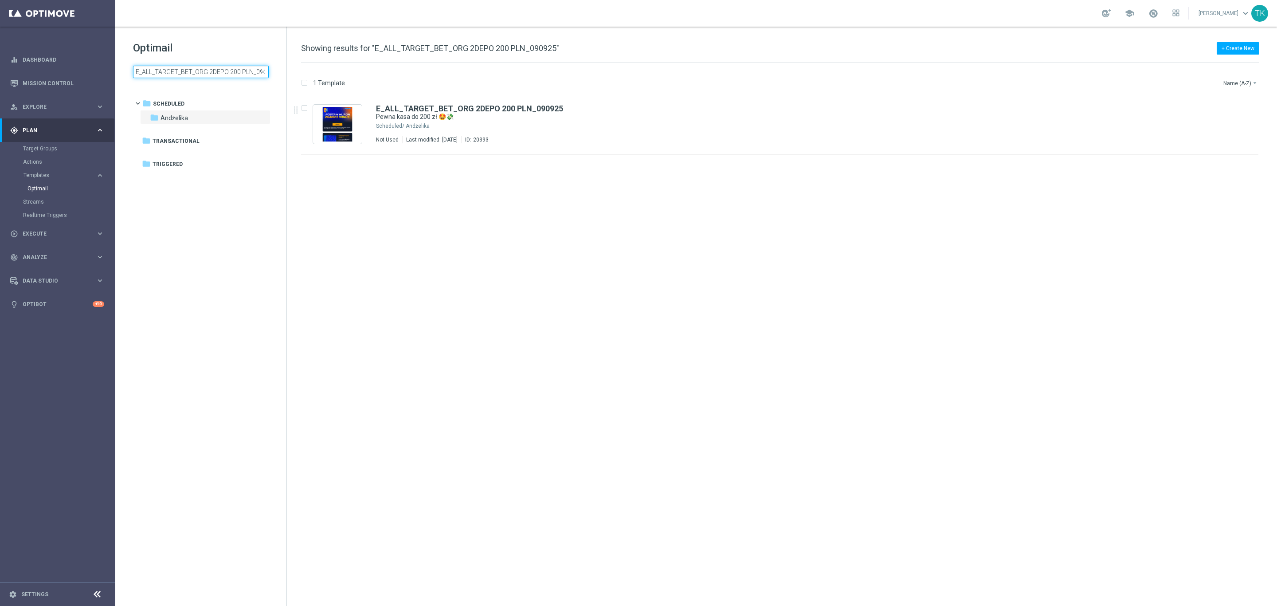
click at [184, 67] on input "E_ALL_TARGET_BET_ORG 2DEPO 200 PLN_090925" at bounding box center [201, 72] width 136 height 12
type input "E_ALL_TARGET_BET_1DEPO DO 200PLN_160925"
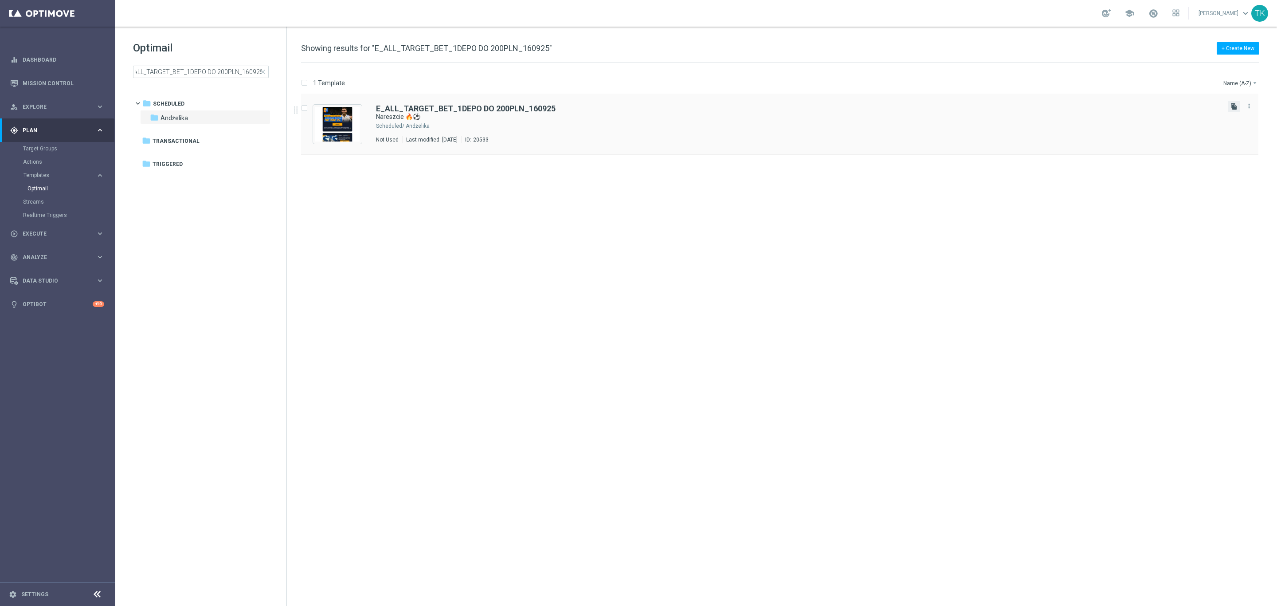
click at [1233, 104] on icon "file_copy" at bounding box center [1234, 106] width 7 height 7
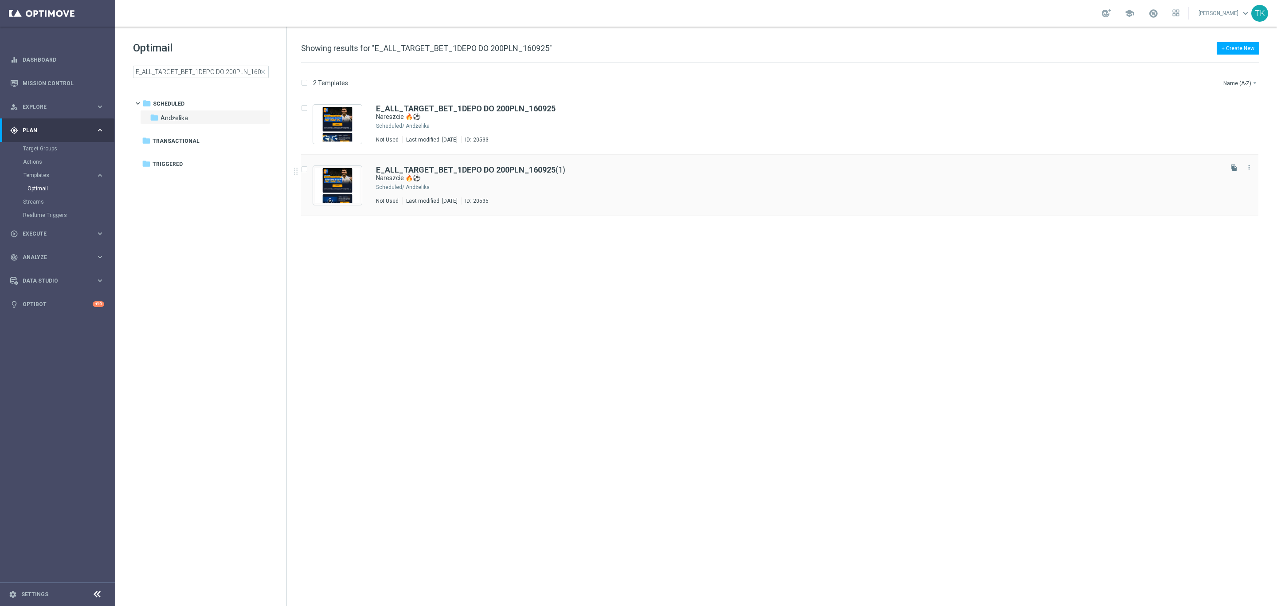
click at [575, 166] on div "E_ALL_TARGET_BET_1DEPO DO 200PLN_160925 (1)" at bounding box center [798, 170] width 845 height 8
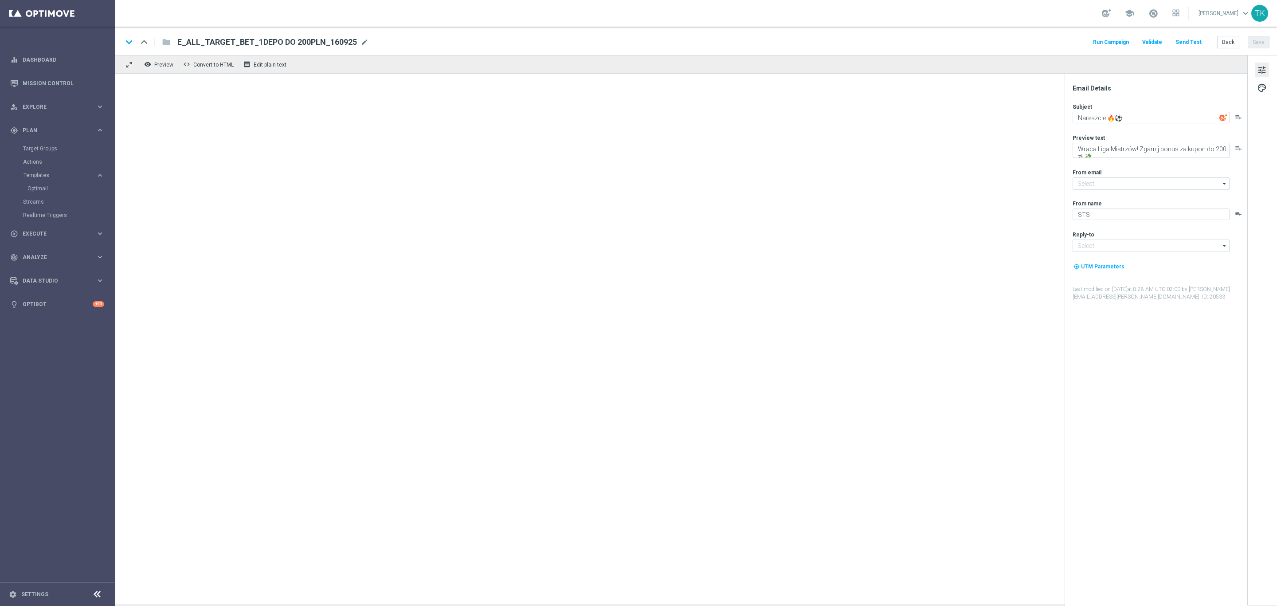
type input "oferta@sts.pl"
type input "kontakt@sts.pl"
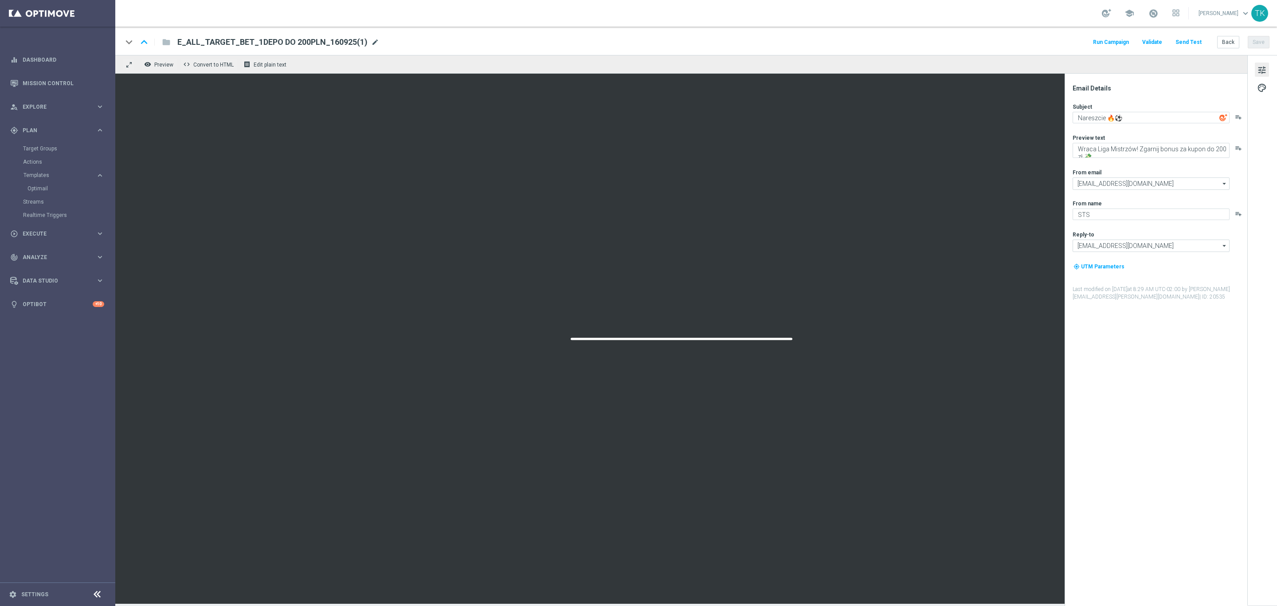
click at [374, 39] on span "mode_edit" at bounding box center [375, 42] width 8 height 8
click at [257, 44] on input "E_ALL_TARGET_BET_1DEPO DO 200PLN_160925(1)" at bounding box center [287, 42] width 220 height 12
paste input "2DEPO DO 200PLN_160925"
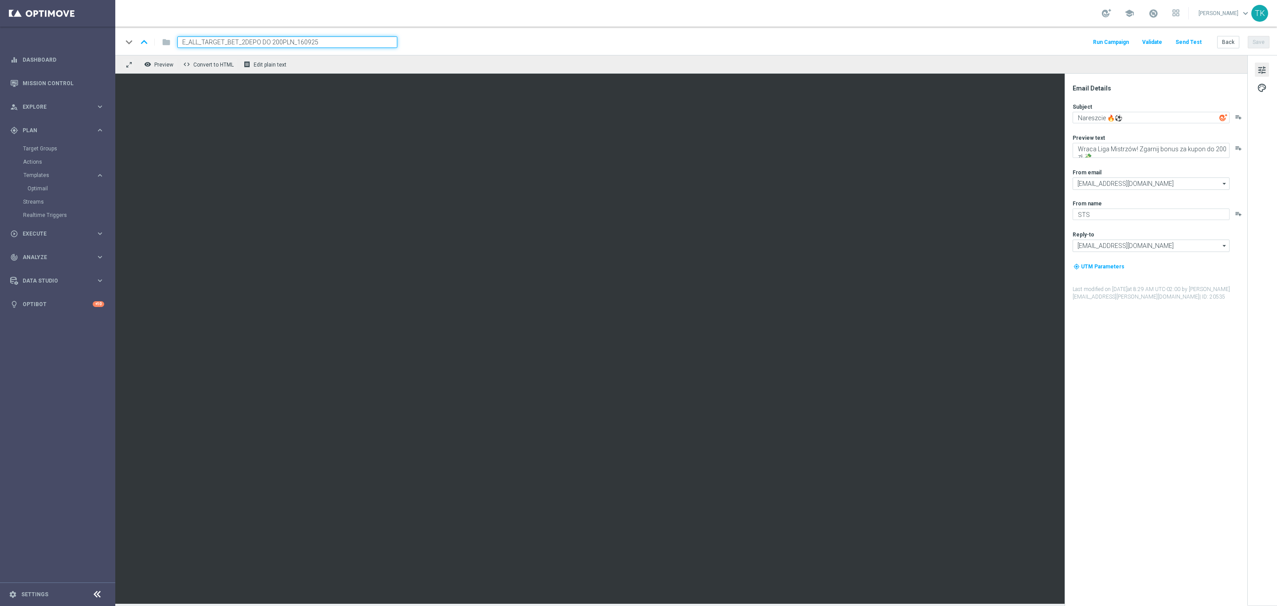
type input "E_ALL_TARGET_BET_2DEPO DO 200PLN_160925"
click at [462, 44] on div "keyboard_arrow_down keyboard_arrow_up folder E_ALL_TARGET_BET_2DEPO DO 200PLN_1…" at bounding box center [695, 42] width 1147 height 12
click at [1256, 41] on button "Save" at bounding box center [1259, 42] width 22 height 12
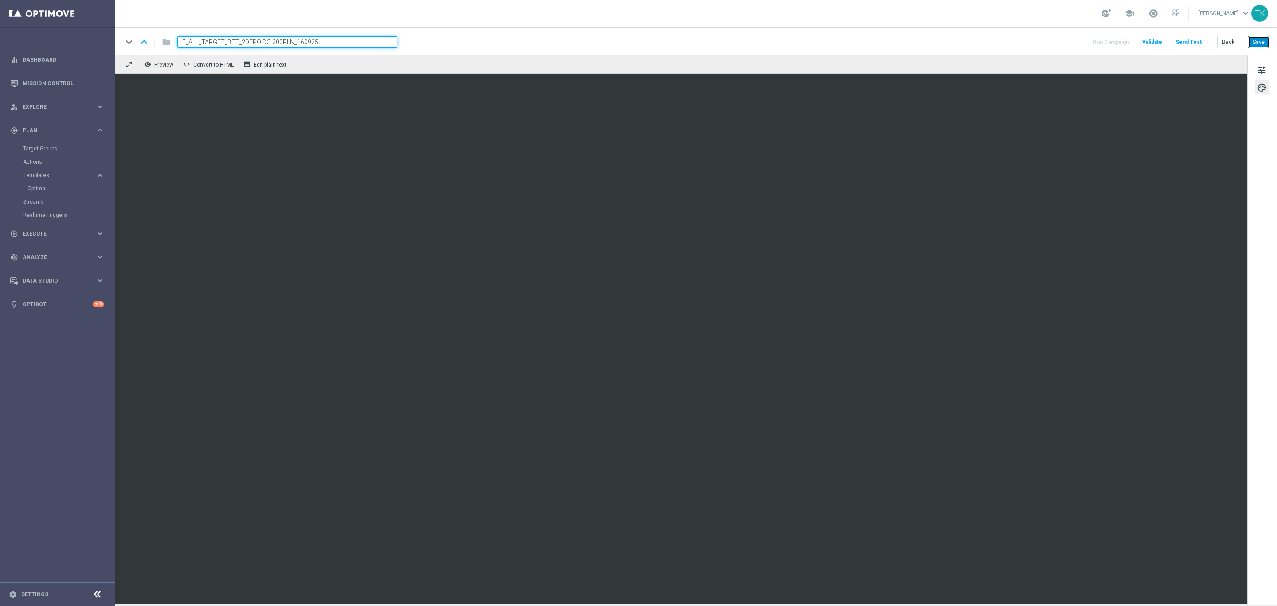
click at [1257, 37] on button "Save" at bounding box center [1259, 42] width 22 height 12
click at [1230, 47] on button "Back" at bounding box center [1229, 42] width 22 height 12
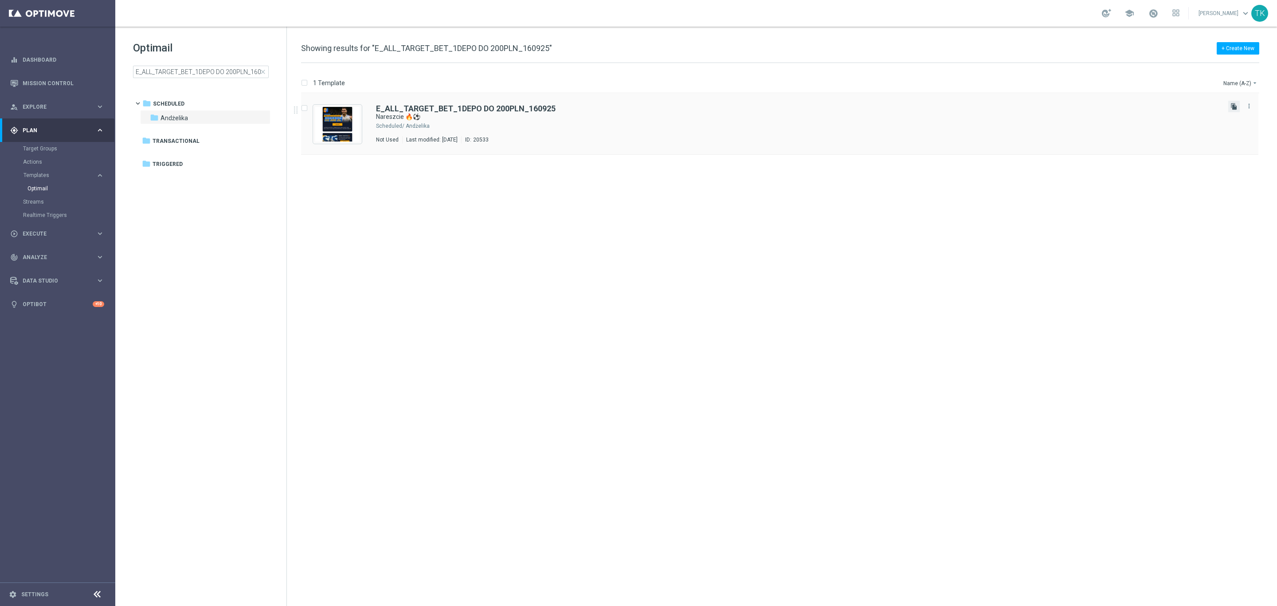
click at [1233, 106] on icon "file_copy" at bounding box center [1234, 106] width 7 height 7
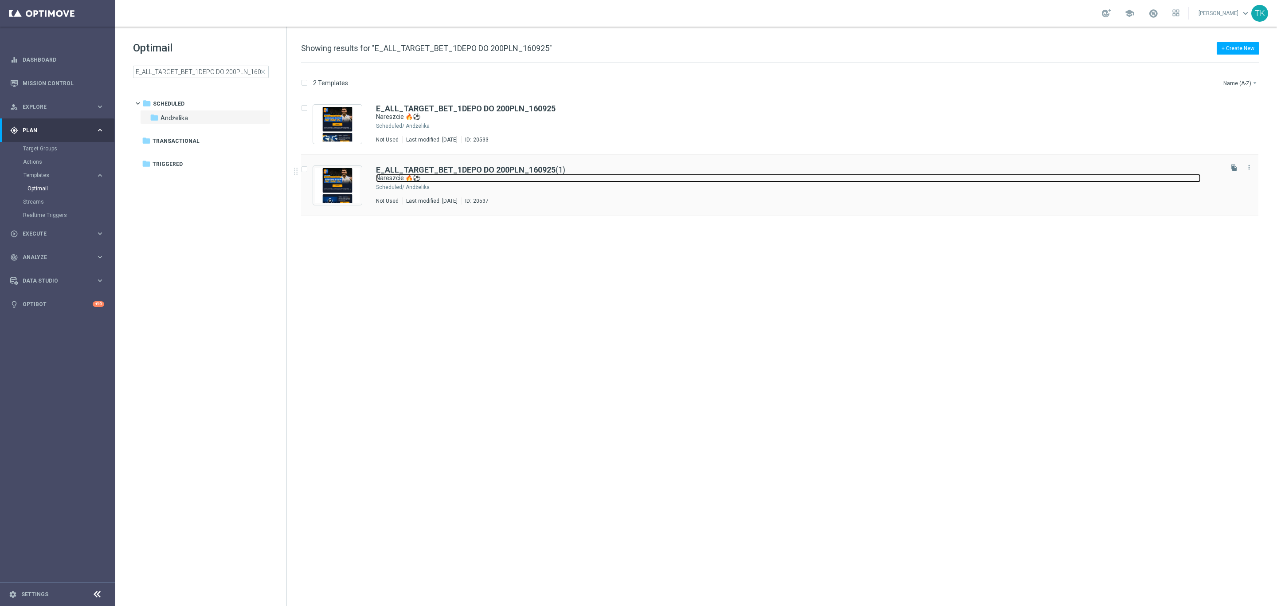
click at [558, 176] on link "Nareszcie 🔥⚽" at bounding box center [788, 178] width 825 height 8
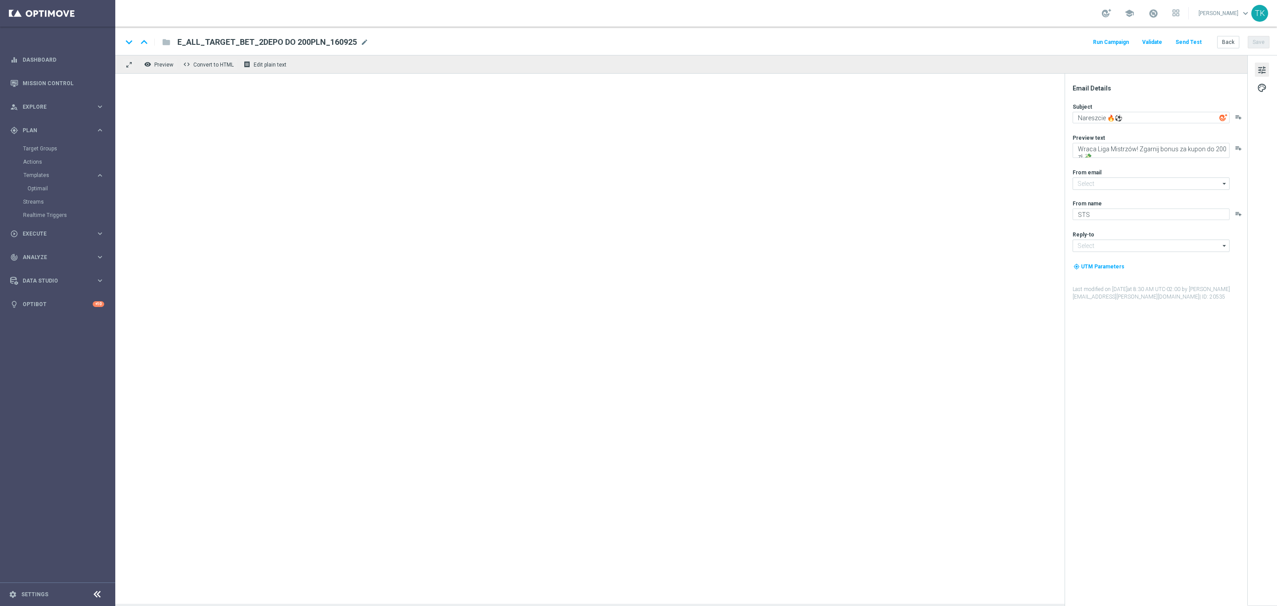
type input "E_ALL_TARGET_BET_1DEPO DO 200PLN_160925(1)"
type input "oferta@sts.pl"
type input "kontakt@sts.pl"
click at [371, 40] on span "mode_edit" at bounding box center [375, 42] width 8 height 8
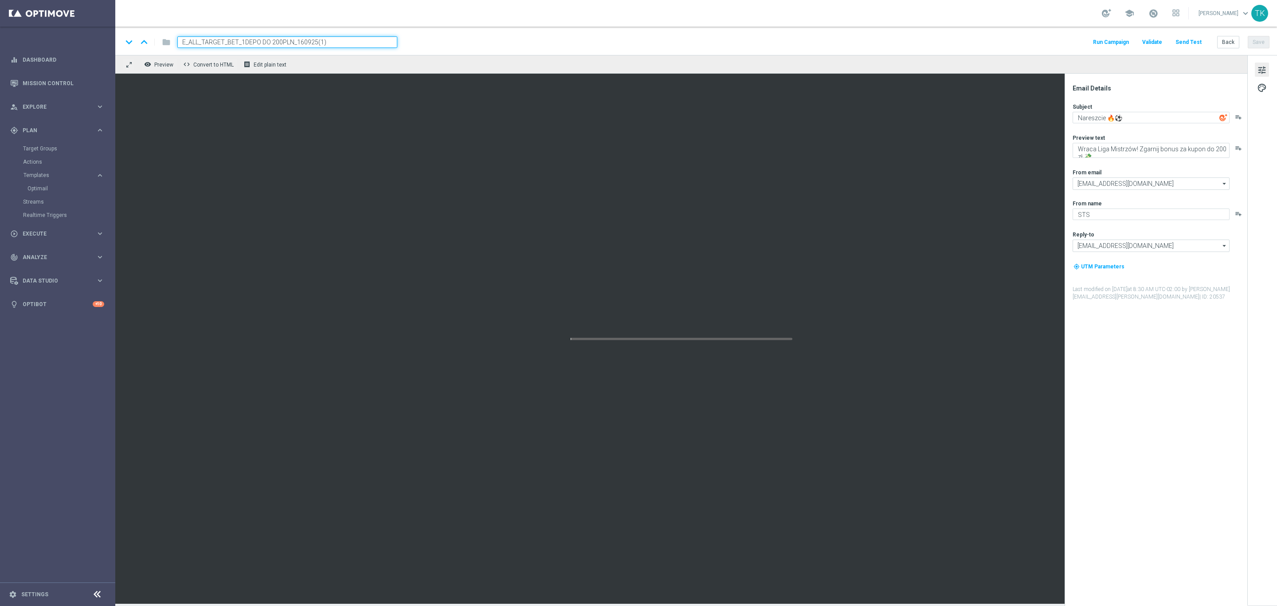
click at [289, 42] on input "E_ALL_TARGET_BET_1DEPO DO 200PLN_160925(1)" at bounding box center [287, 42] width 220 height 12
paste input "3DEPO DO 200PLN_160925"
type input "E_ALL_TARGET_BET_3DEPO DO 200PLN_160925"
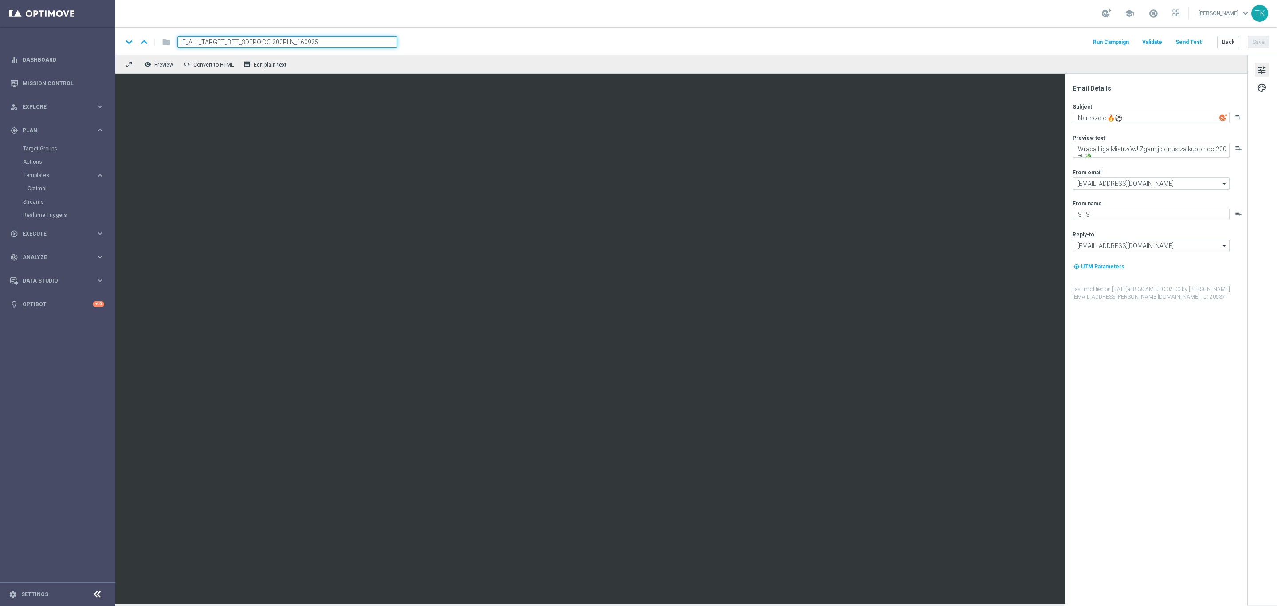
click at [430, 44] on div "keyboard_arrow_down keyboard_arrow_up folder E_ALL_TARGET_BET_3DEPO DO 200PLN_1…" at bounding box center [695, 42] width 1147 height 12
click at [1259, 44] on button "Save" at bounding box center [1259, 42] width 22 height 12
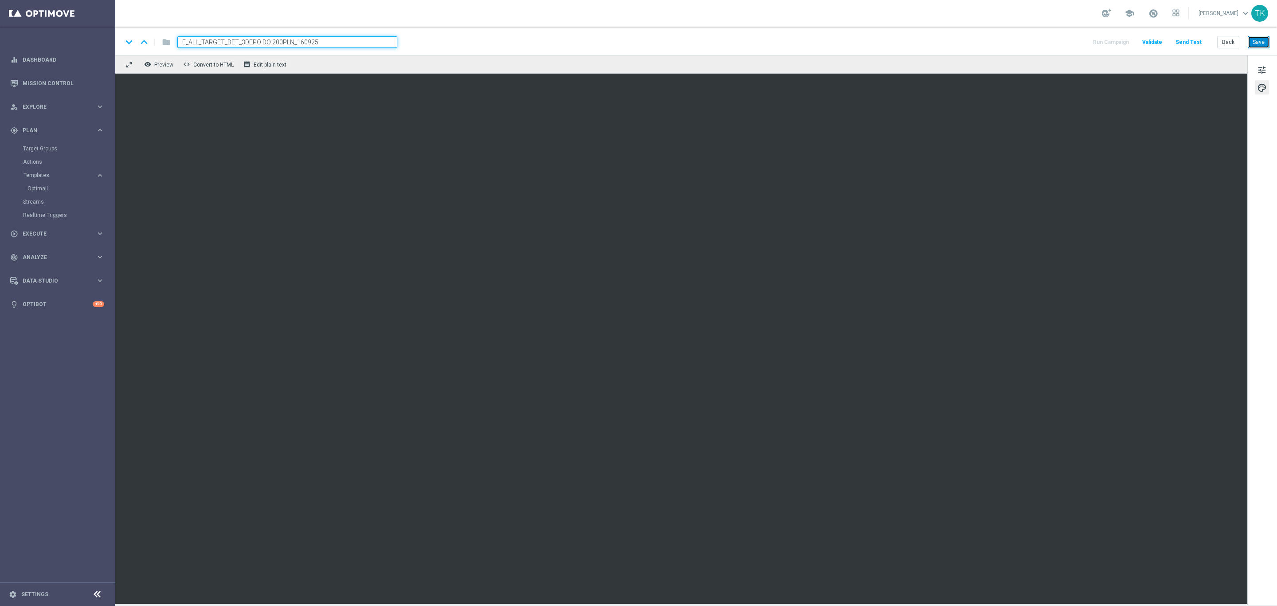
click at [1259, 40] on button "Save" at bounding box center [1259, 42] width 22 height 12
click at [1224, 39] on button "Back" at bounding box center [1229, 42] width 22 height 12
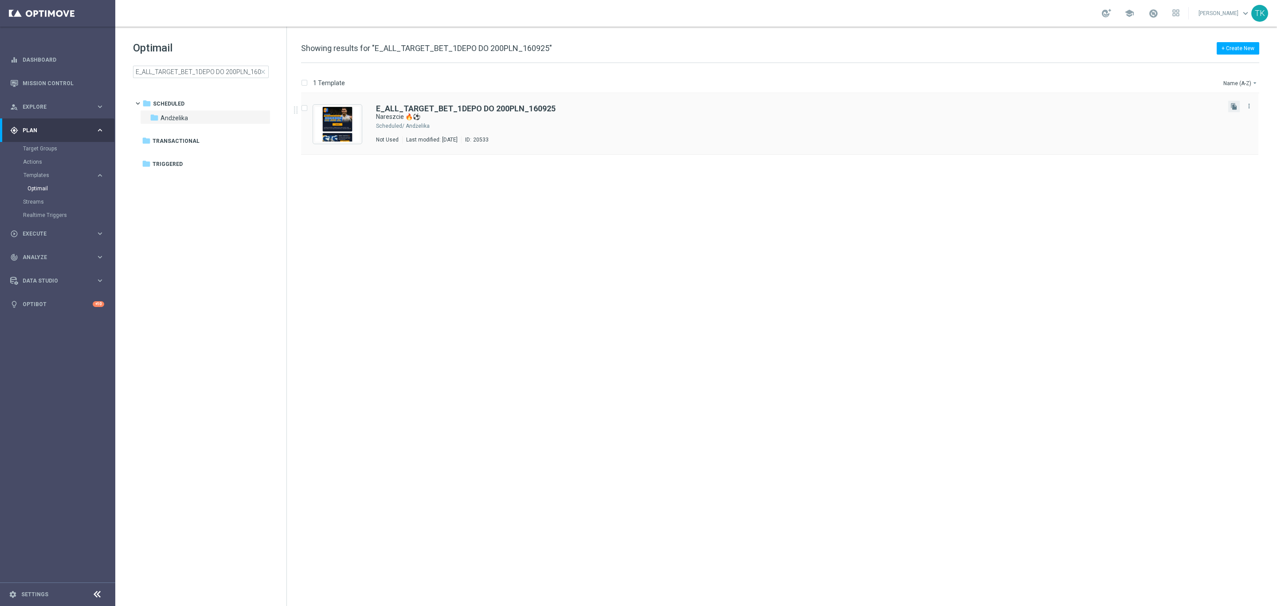
click at [1229, 107] on button "file_copy" at bounding box center [1235, 107] width 12 height 12
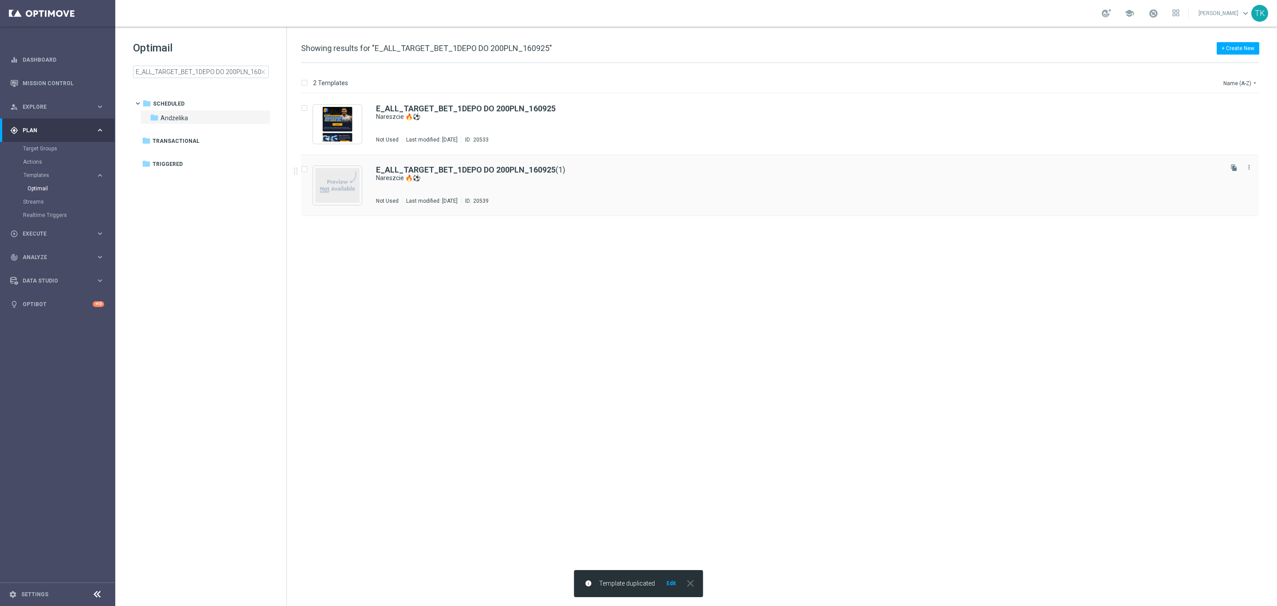
click at [559, 186] on div "E_ALL_TARGET_BET_1DEPO DO 200PLN_160925 (1) Nareszcie 🔥⚽ Not Used Last modified…" at bounding box center [798, 185] width 845 height 39
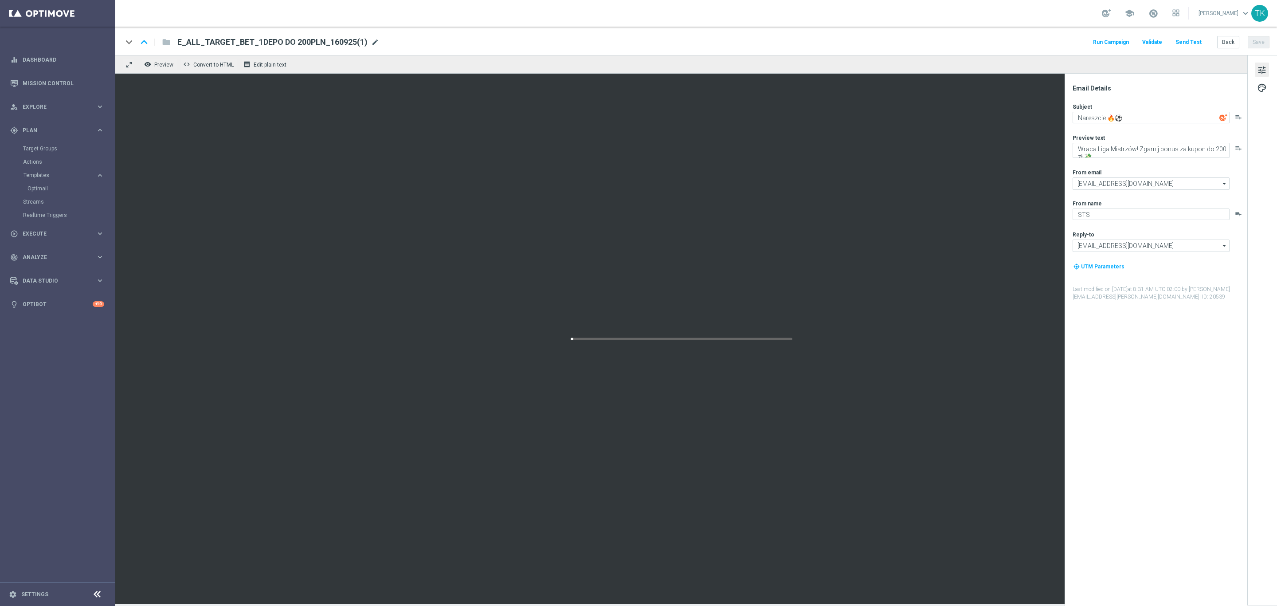
click at [373, 40] on span "mode_edit" at bounding box center [375, 42] width 8 height 8
click at [294, 36] on input "E_ALL_TARGET_BET_1DEPO DO 200PLN_160925(1)" at bounding box center [287, 42] width 220 height 12
click at [284, 40] on input "E_ALL_TARGET_BET_1DEPO DO 200PLN_160925(1)" at bounding box center [287, 42] width 220 height 12
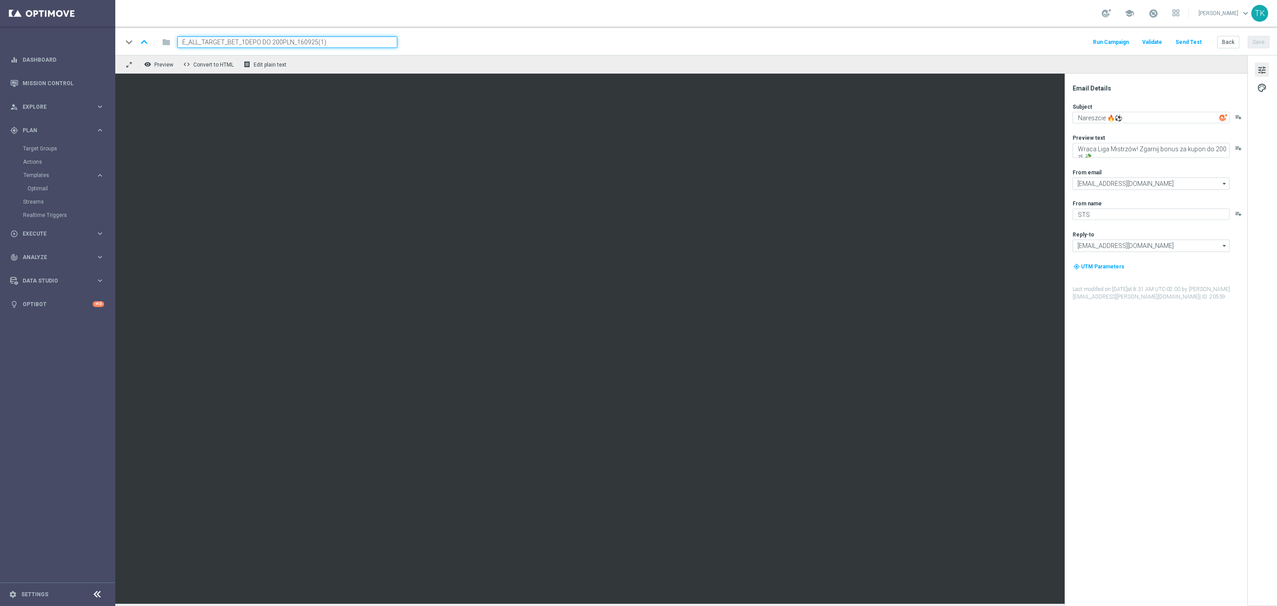
paste input "REACQ_ALL_TARGET_BET DO 200PLN_160925"
type input "REACQ_ALL_TARGET_BET DO 200PLN_160925"
click at [462, 47] on div "keyboard_arrow_down keyboard_arrow_up folder REACQ_ALL_TARGET_BET DO 200PLN_160…" at bounding box center [695, 42] width 1147 height 12
click at [1252, 46] on button "Save" at bounding box center [1259, 42] width 22 height 12
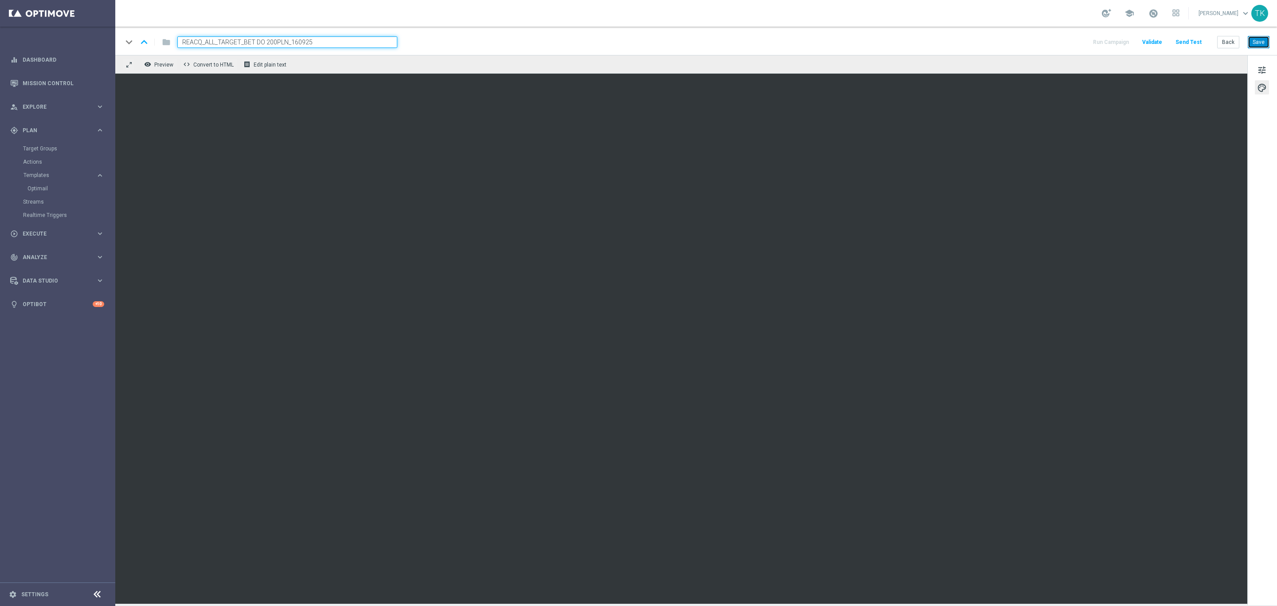
click at [1259, 39] on button "Save" at bounding box center [1259, 42] width 22 height 12
click at [1223, 39] on button "Back" at bounding box center [1229, 42] width 22 height 12
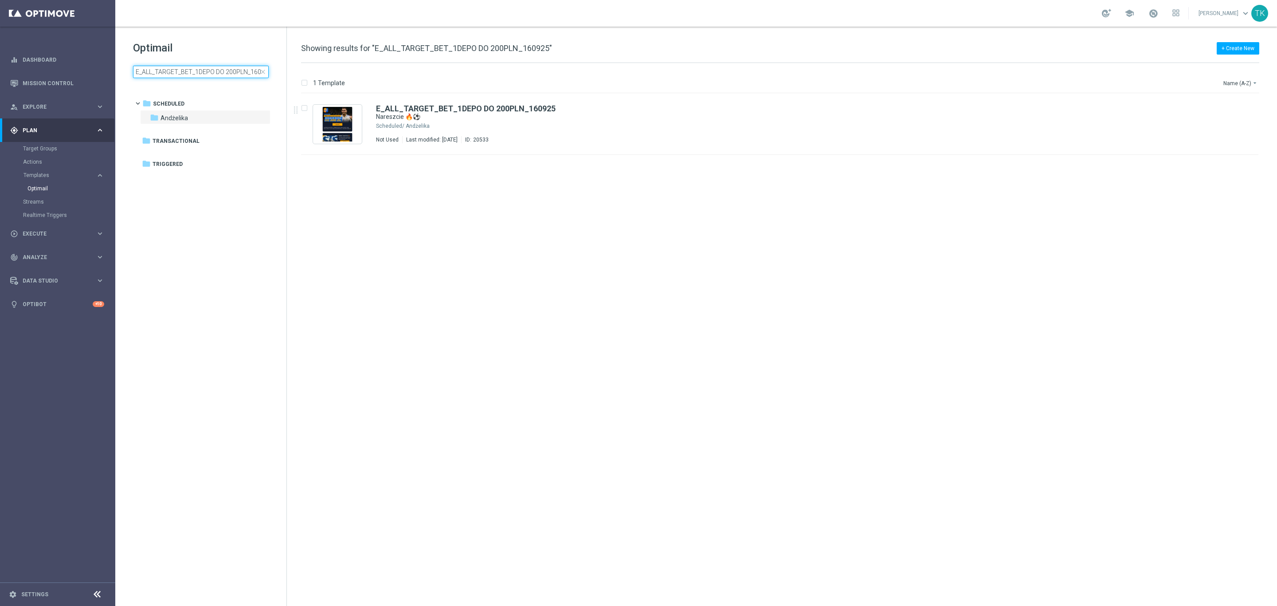
scroll to position [0, 8]
drag, startPoint x: 181, startPoint y: 70, endPoint x: 280, endPoint y: 90, distance: 101.1
click at [280, 90] on div "Optimail E_ALL_TARGET_BET_1DEPO DO 200PLN_160925 close folder 1 Folder folder S…" at bounding box center [200, 82] width 171 height 110
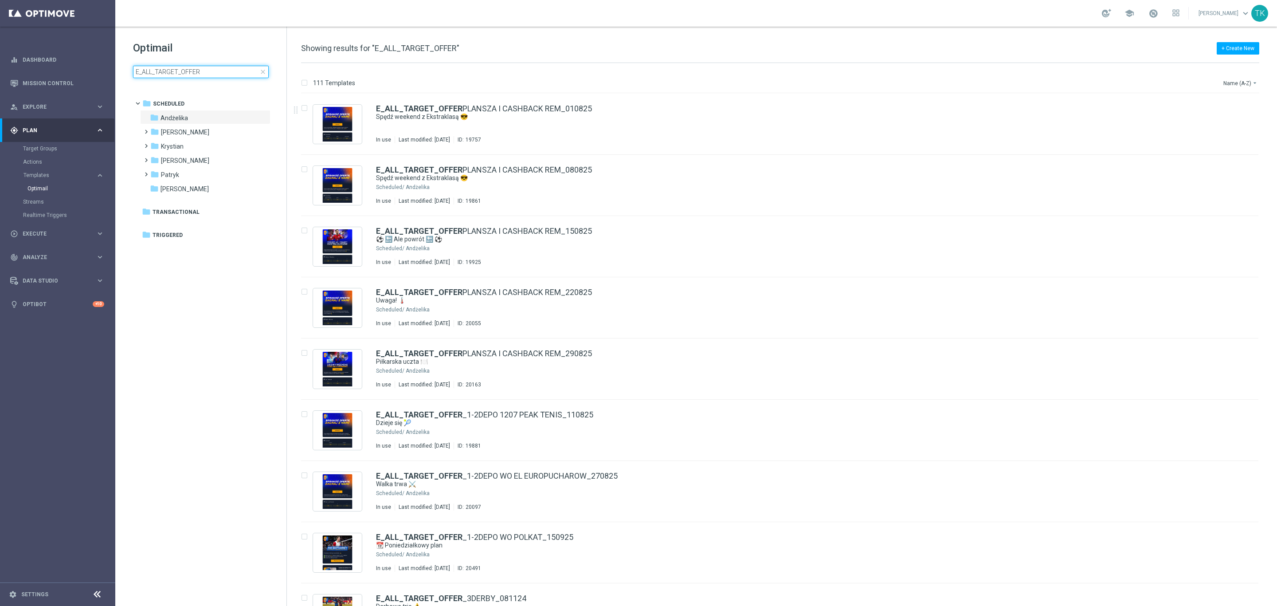
click at [180, 73] on input "E_ALL_TARGET_OFFER" at bounding box center [201, 72] width 136 height 12
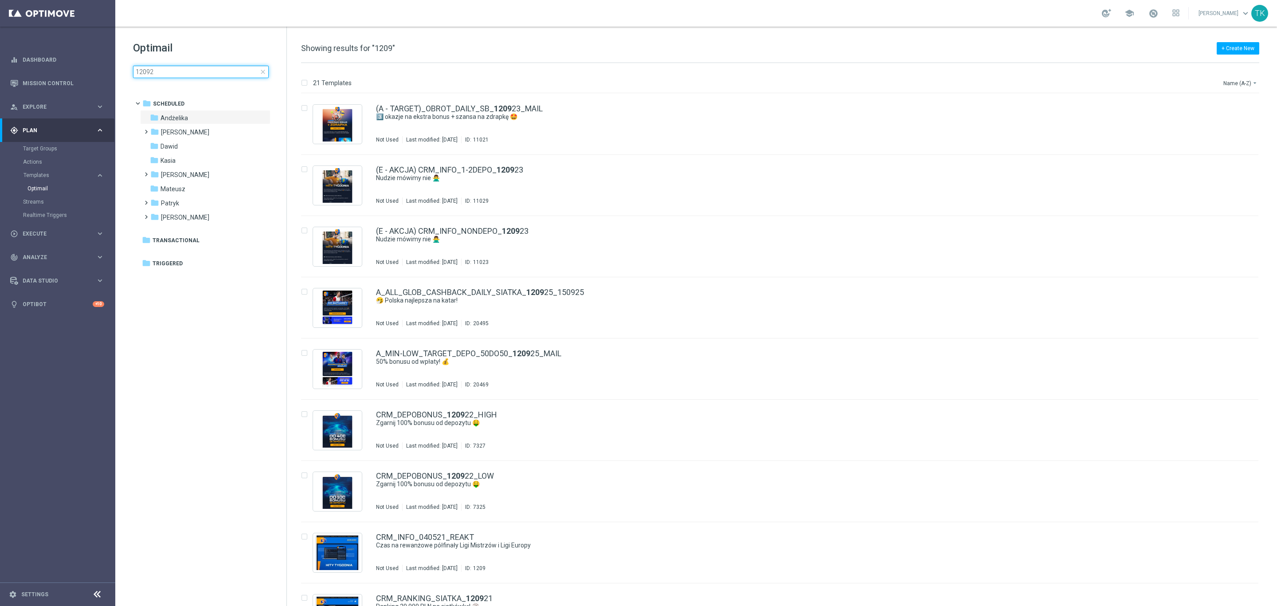
type input "120925"
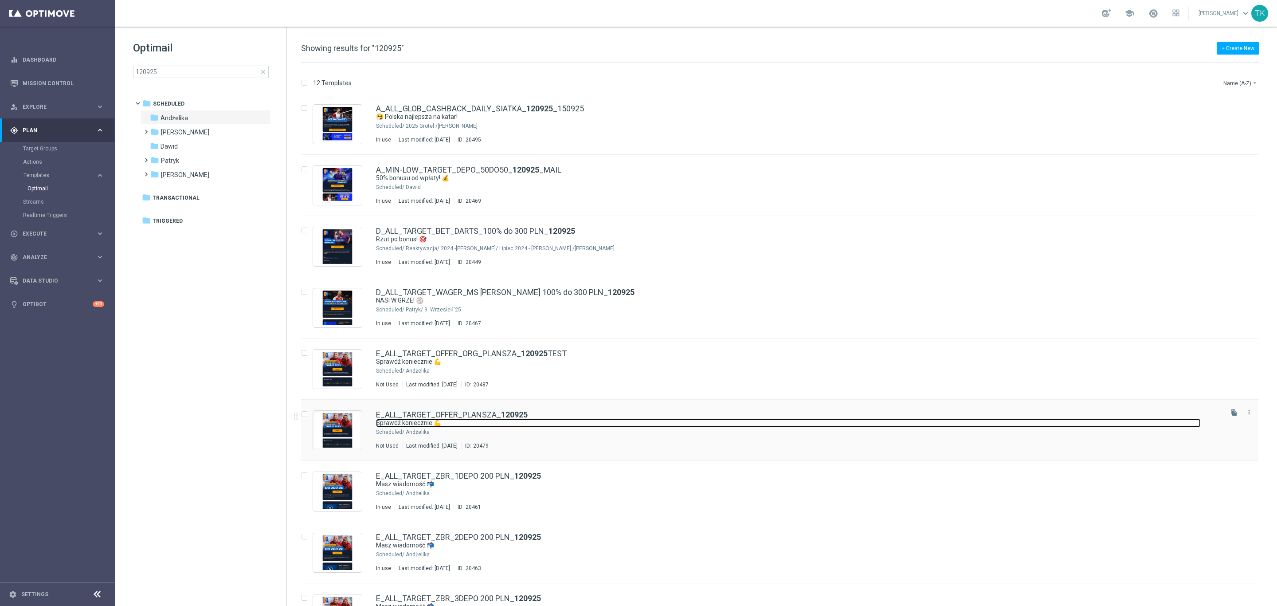
click at [663, 425] on link "Sprawdź koniecznie 💪" at bounding box center [788, 423] width 825 height 8
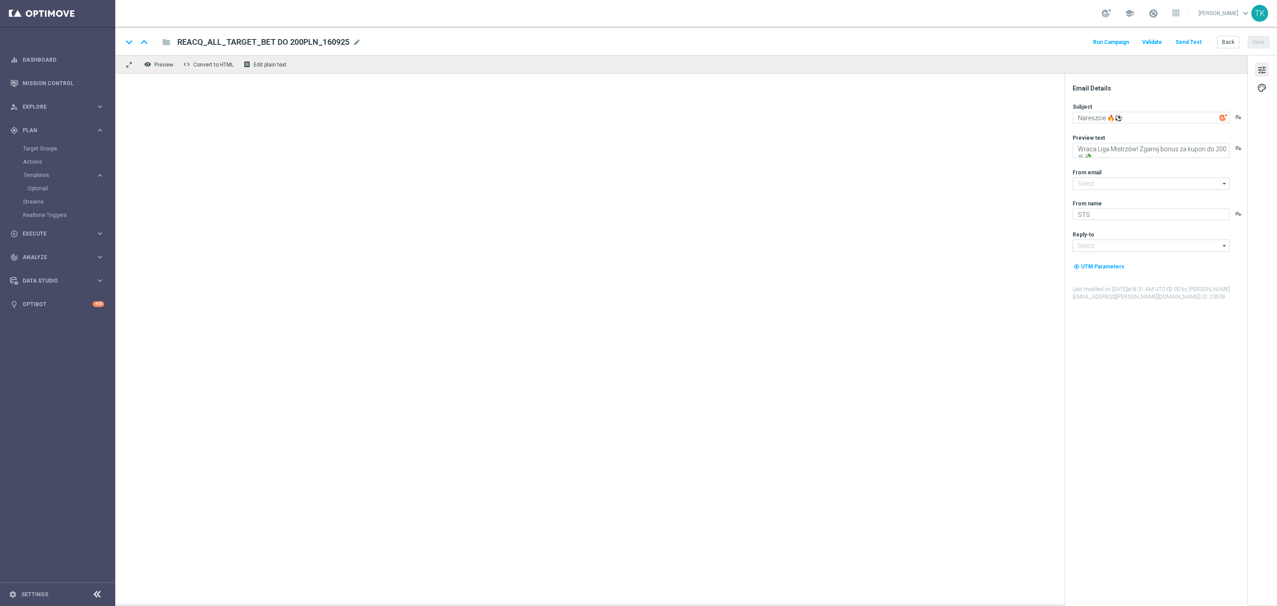
type input "oferta@sts.pl"
type input "kontakt@sts.pl"
type textarea "Sprawdź koniecznie 💪"
type textarea "Te mecze mogą zapewnić emocje na najwyższym poziomie 🔊"
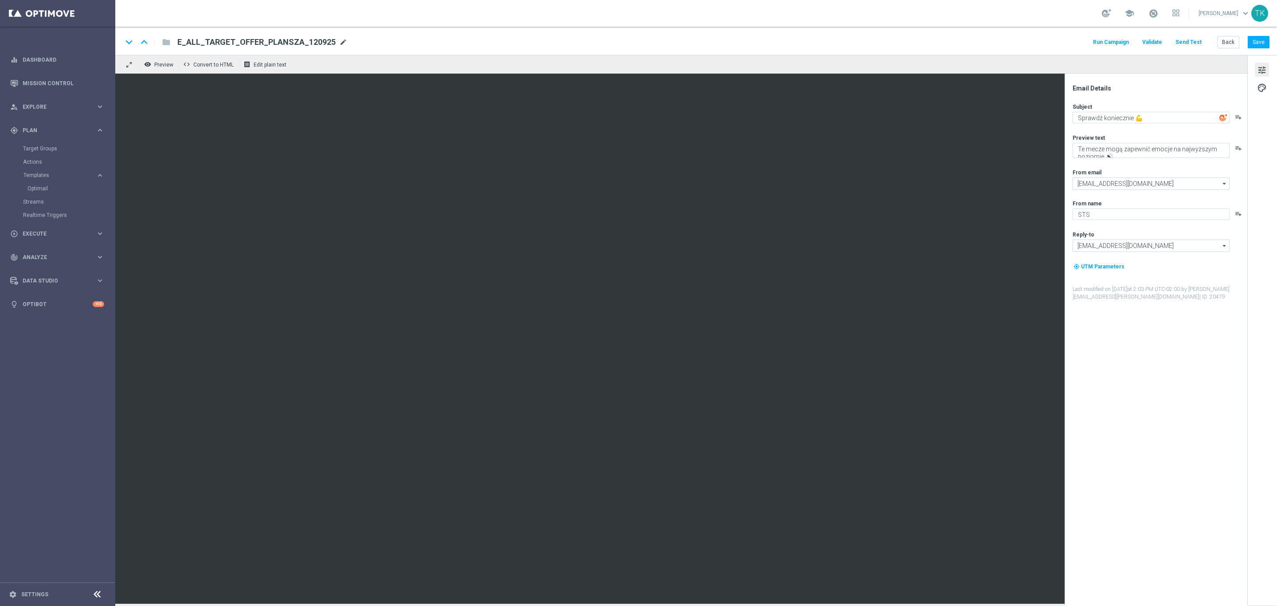
click at [339, 40] on span "mode_edit" at bounding box center [343, 42] width 8 height 8
click at [224, 43] on input "E_ALL_TARGET_OFFER_PLANSZA_120925" at bounding box center [287, 42] width 220 height 12
click at [1224, 40] on button "Back" at bounding box center [1229, 42] width 22 height 12
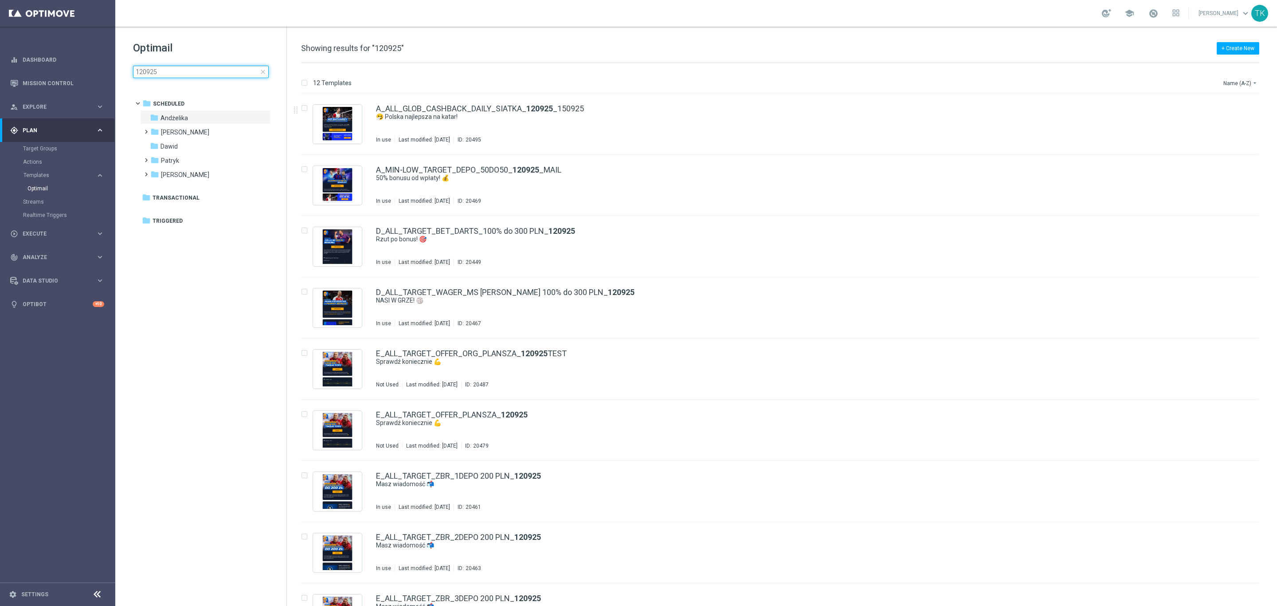
click at [149, 67] on input "120925" at bounding box center [201, 72] width 136 height 12
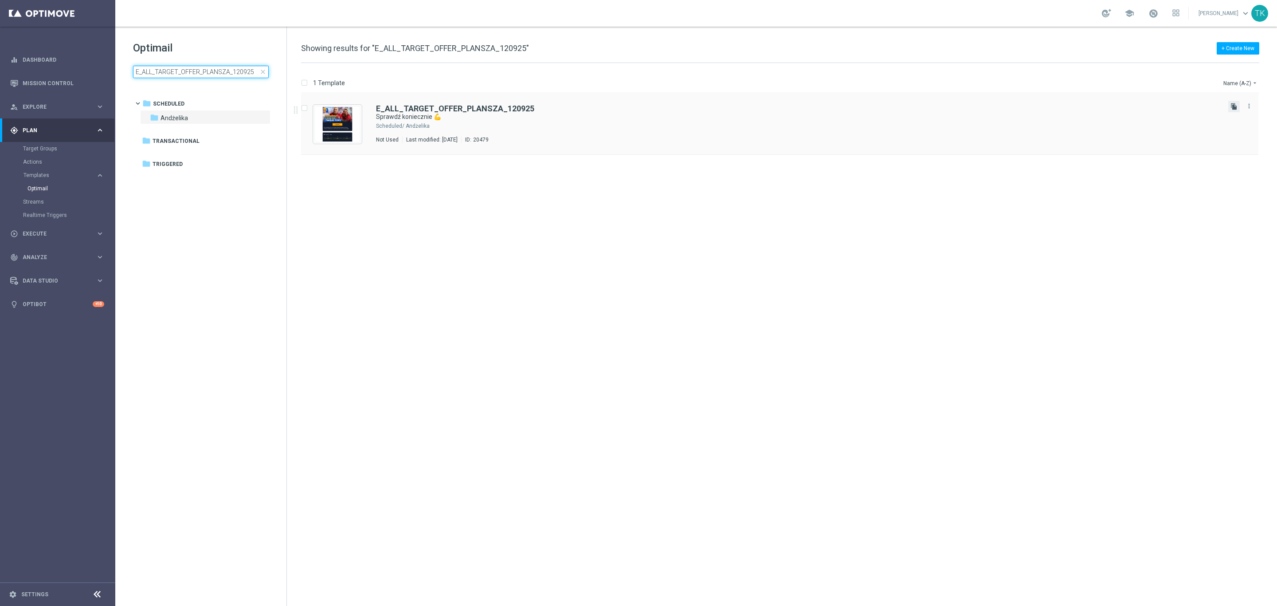
type input "E_ALL_TARGET_OFFER_PLANSZA_120925"
click at [1231, 106] on icon "file_copy" at bounding box center [1234, 106] width 7 height 7
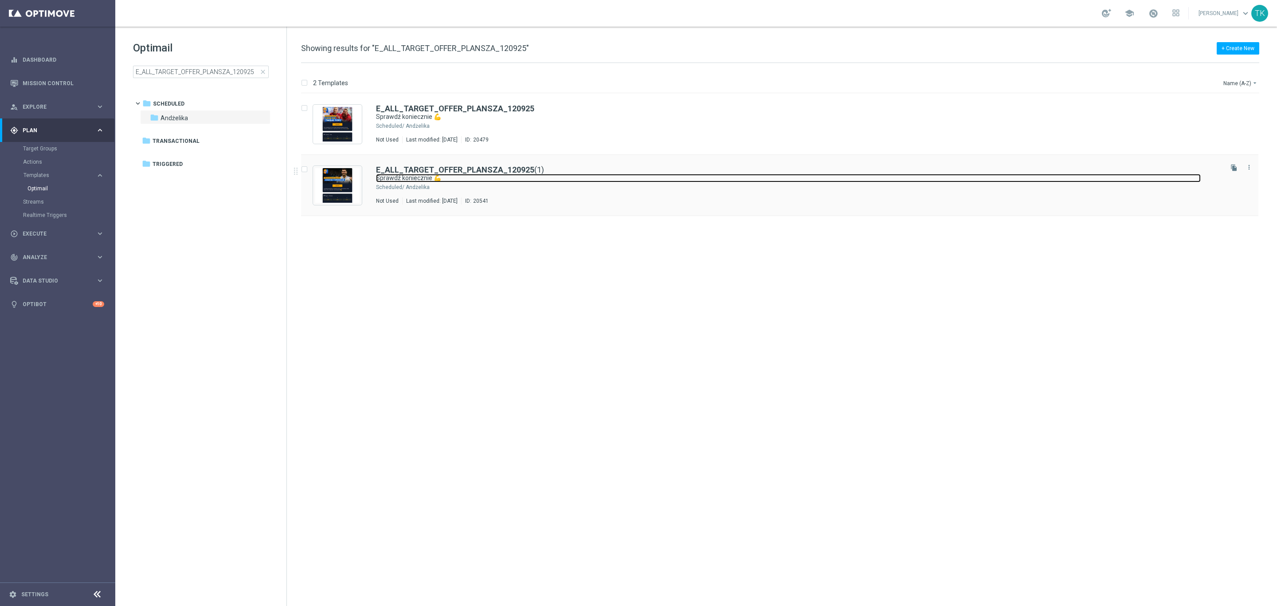
click at [471, 180] on link "Sprawdź koniecznie 💪" at bounding box center [788, 178] width 825 height 8
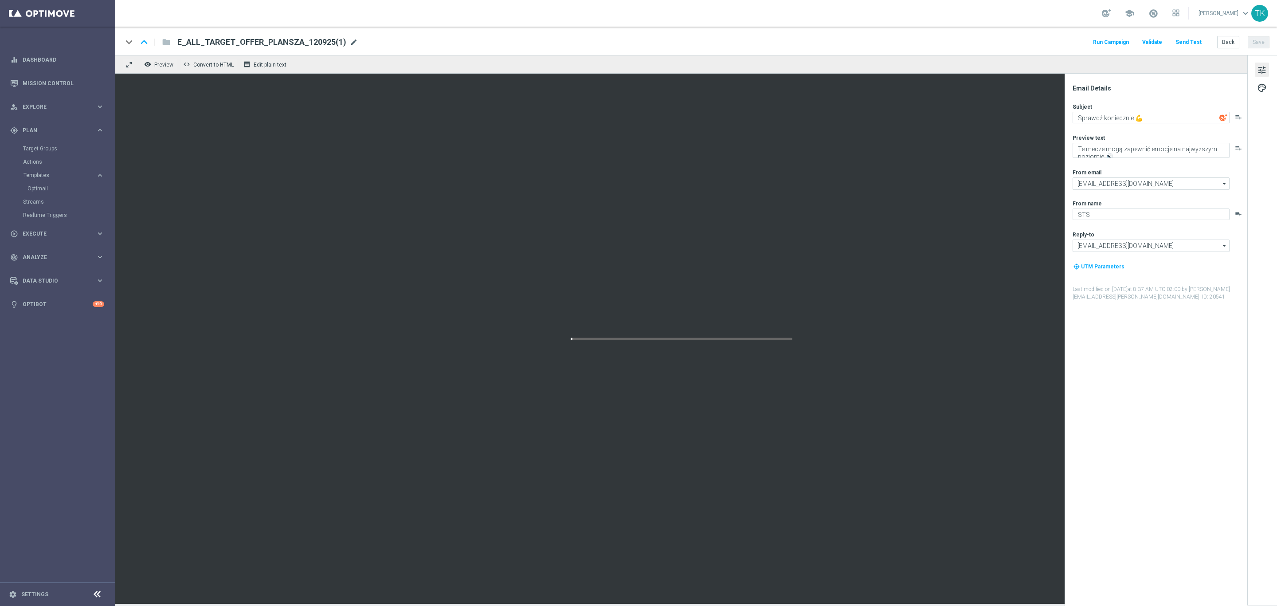
click at [350, 40] on span "mode_edit" at bounding box center [354, 42] width 8 height 8
click at [238, 43] on input "E_ALL_TARGET_OFFER_PLANSZA_120925(1)" at bounding box center [287, 42] width 220 height 12
paste input "3DEPO_LM_160925"
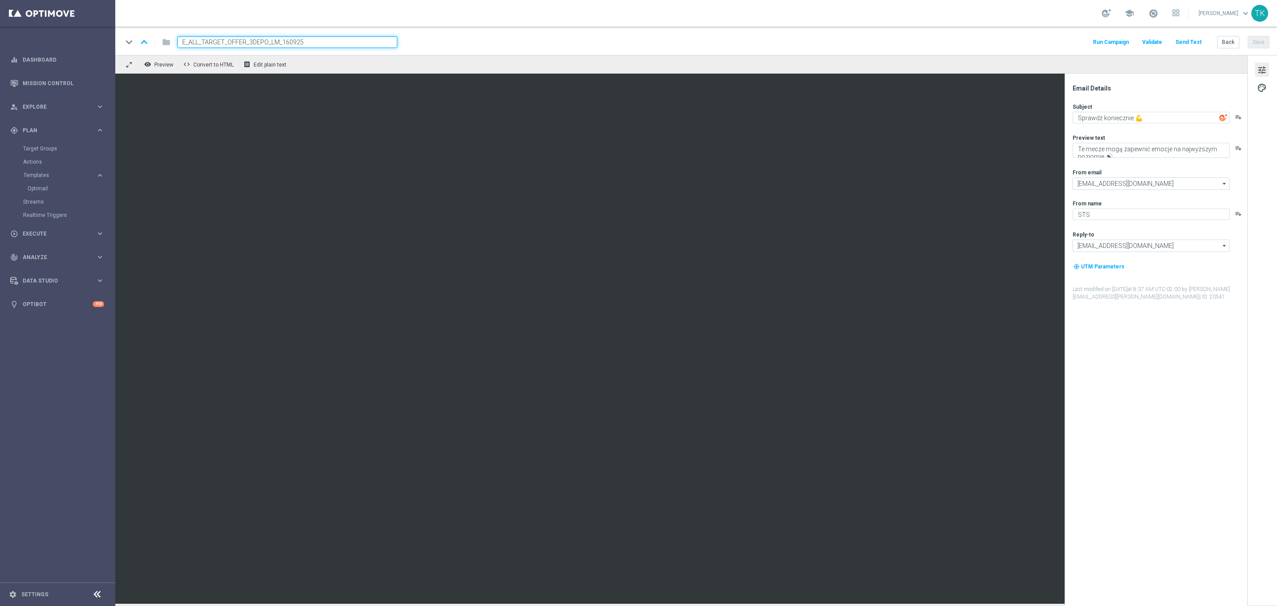
type input "E_ALL_TARGET_OFFER_3DEPO_LM_160925"
click at [483, 40] on div "keyboard_arrow_down keyboard_arrow_up folder E_ALL_TARGET_OFFER_3DEPO_LM_160925…" at bounding box center [695, 42] width 1147 height 12
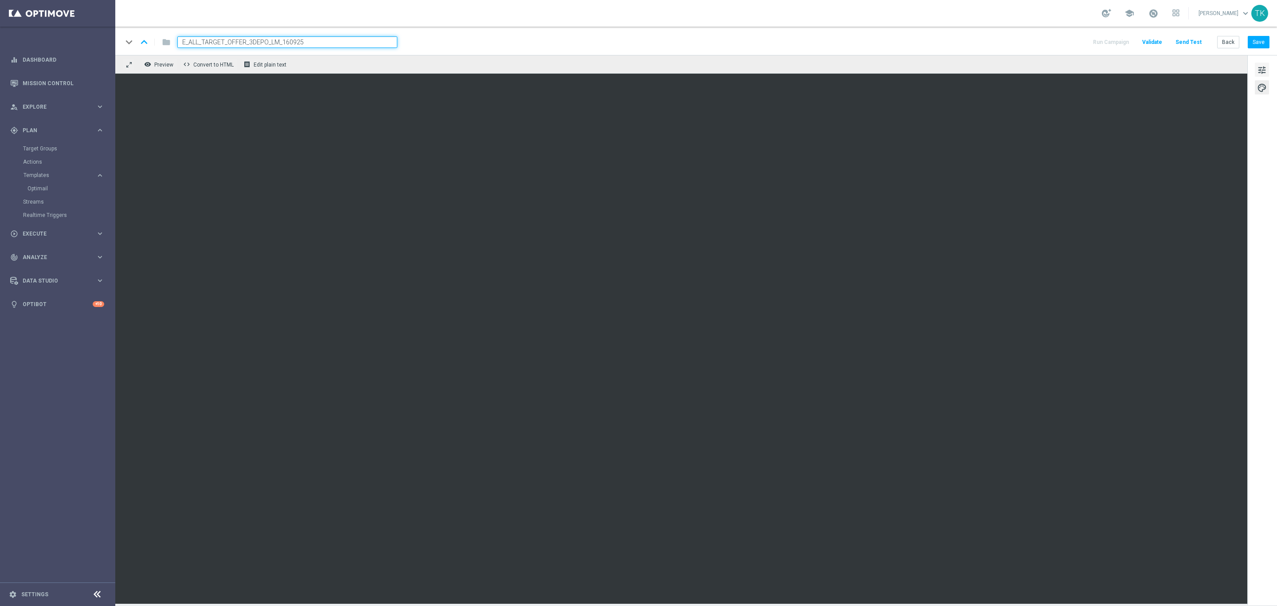
click at [1261, 72] on span "tune" at bounding box center [1262, 70] width 10 height 12
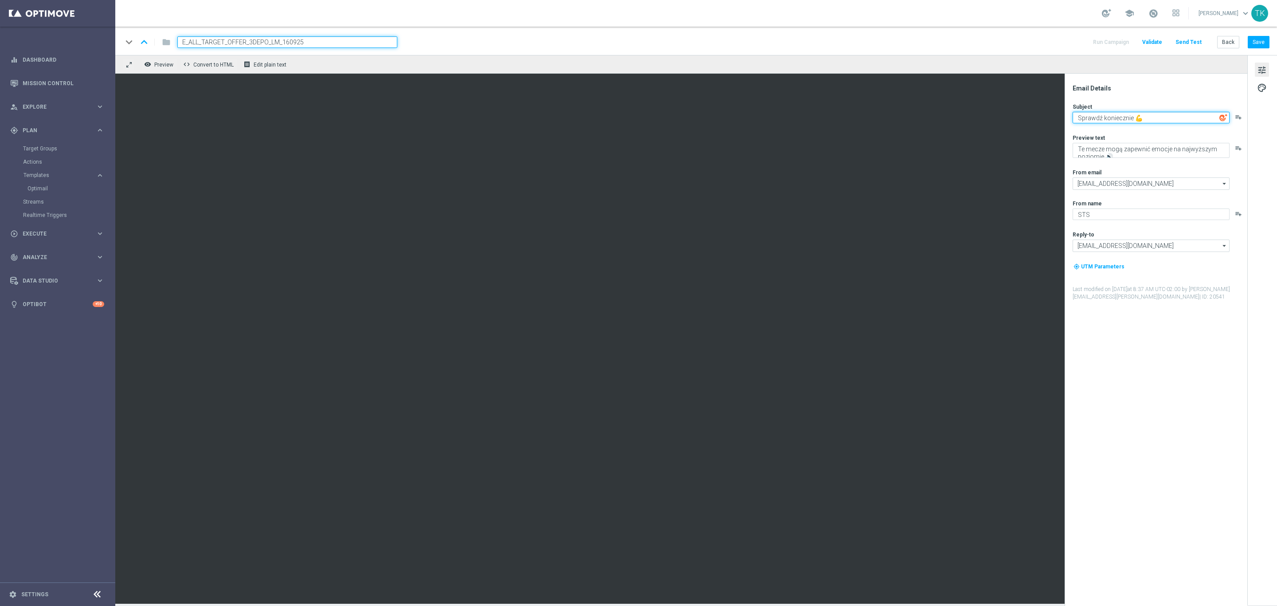
click at [1112, 121] on textarea "Sprawdź koniecznie 💪" at bounding box center [1151, 118] width 157 height 12
paste textarea "Nareszcie 🔥⚽"
type textarea "Nareszcie 🔥⚽"
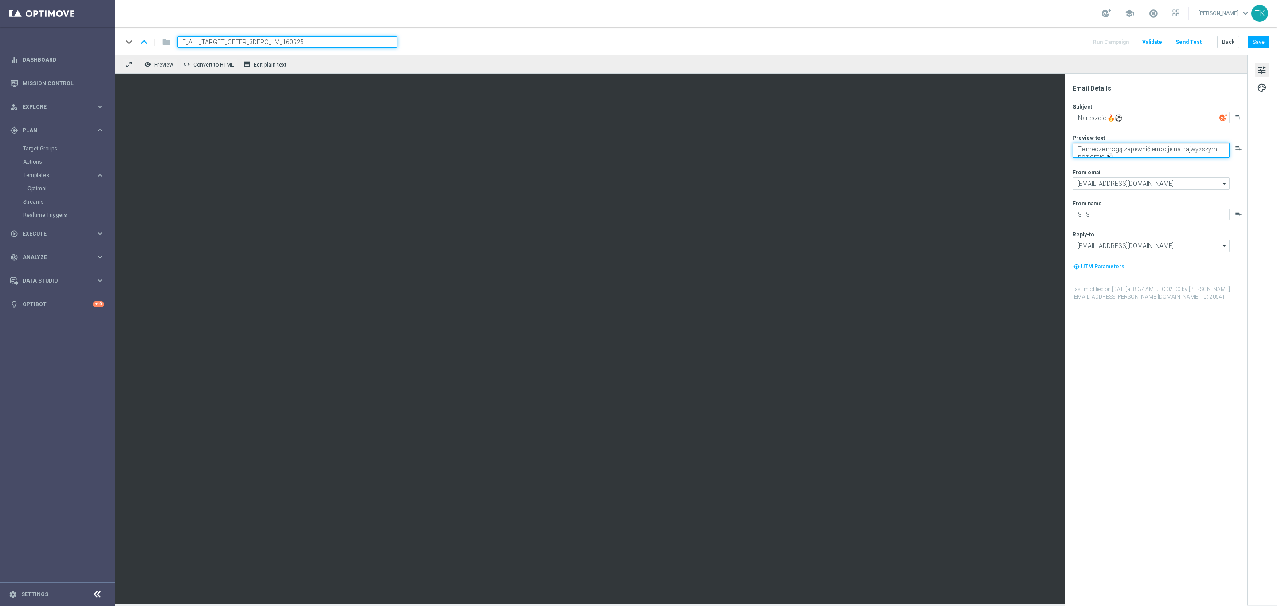
click at [1100, 147] on textarea "Te mecze mogą zapewnić emocje na najwyższym poziomie 🔊" at bounding box center [1151, 150] width 157 height 15
paste textarea "Wraca Liga Mistrzów! Sprawdź kursy na mistrzowskie mecze 🔥"
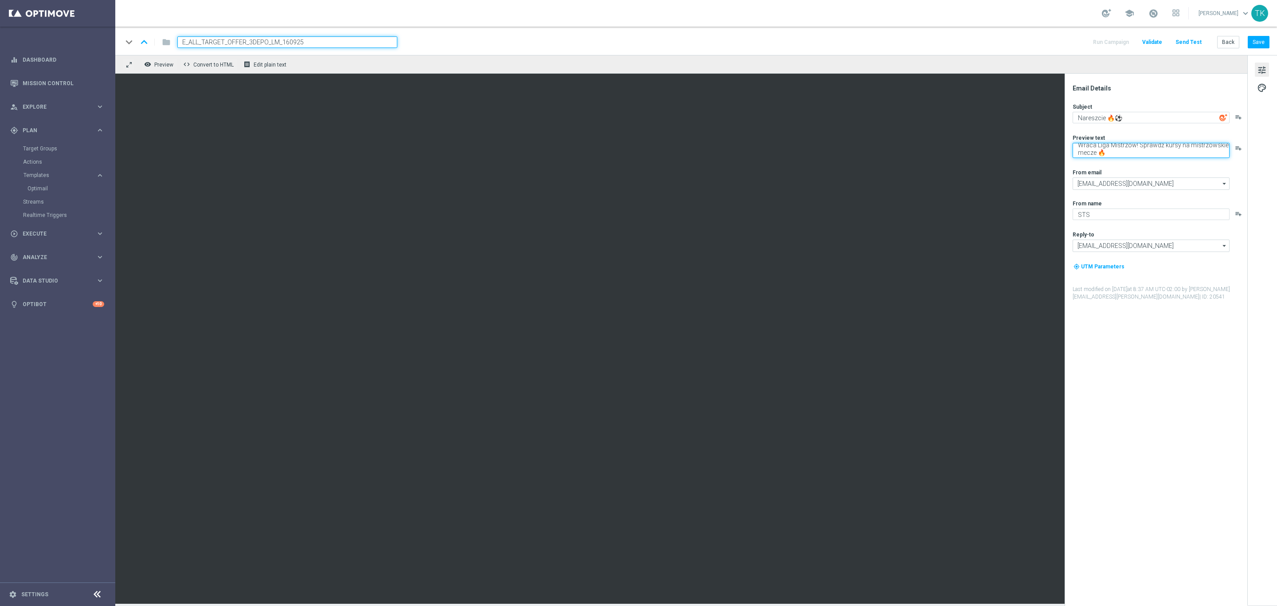
type textarea "Wraca Liga Mistrzów! Sprawdź kursy na mistrzowskie mecze 🔥"
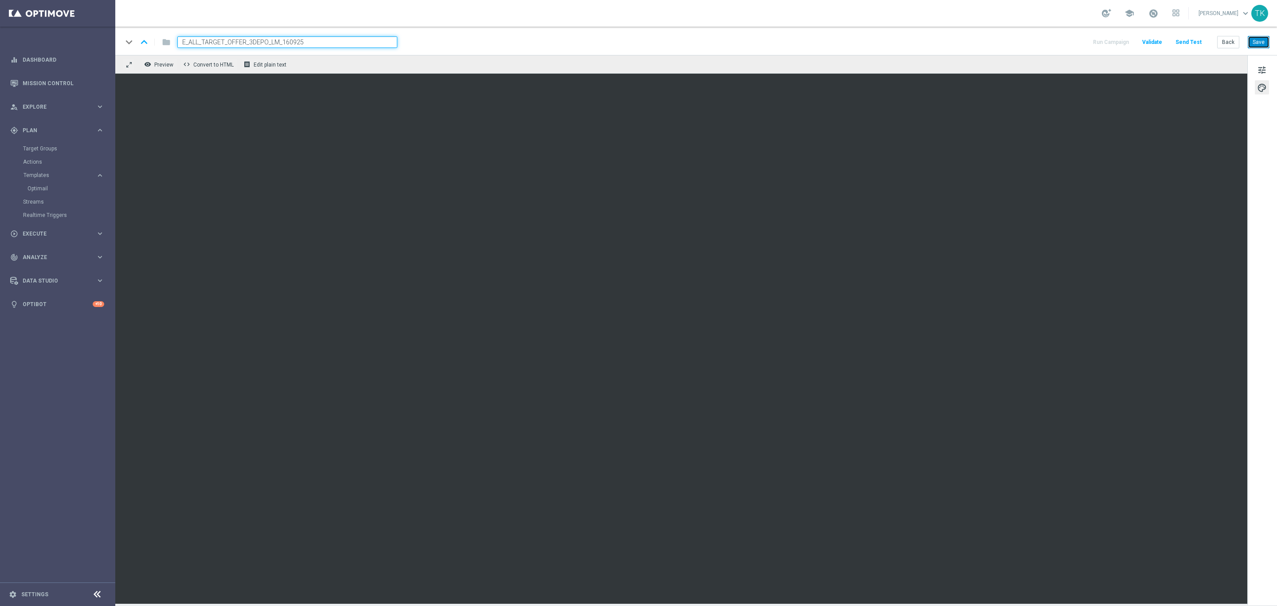
click at [1263, 45] on button "Save" at bounding box center [1259, 42] width 22 height 12
click at [1257, 43] on button "Save" at bounding box center [1259, 42] width 22 height 12
click at [1262, 43] on button "Save" at bounding box center [1259, 42] width 22 height 12
click at [1251, 47] on button "Save" at bounding box center [1259, 42] width 22 height 12
click at [1263, 37] on button "Save" at bounding box center [1259, 42] width 22 height 12
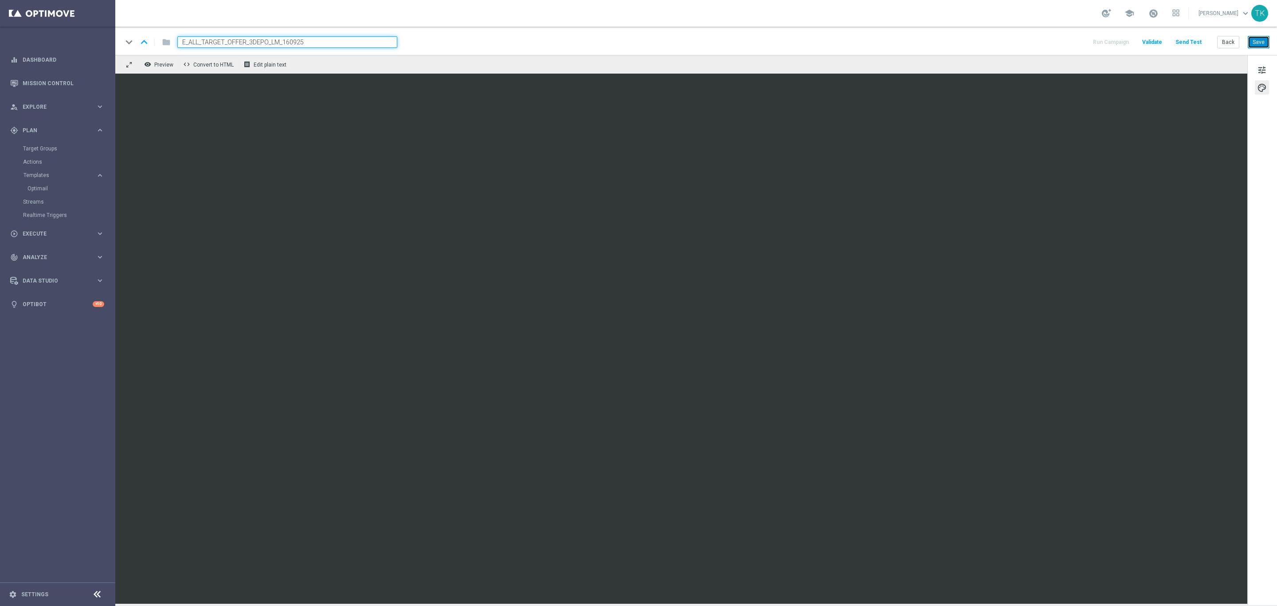
click at [1254, 47] on button "Save" at bounding box center [1259, 42] width 22 height 12
click at [907, 38] on div "keyboard_arrow_down keyboard_arrow_up folder E_ALL_TARGET_OFFER_3DEPO_LM_160925…" at bounding box center [695, 42] width 1147 height 12
click at [1260, 43] on button "Save" at bounding box center [1259, 42] width 22 height 12
click at [263, 40] on input "E_ALL_TARGET_OFFER_3DEPO_LM_160925" at bounding box center [287, 42] width 220 height 12
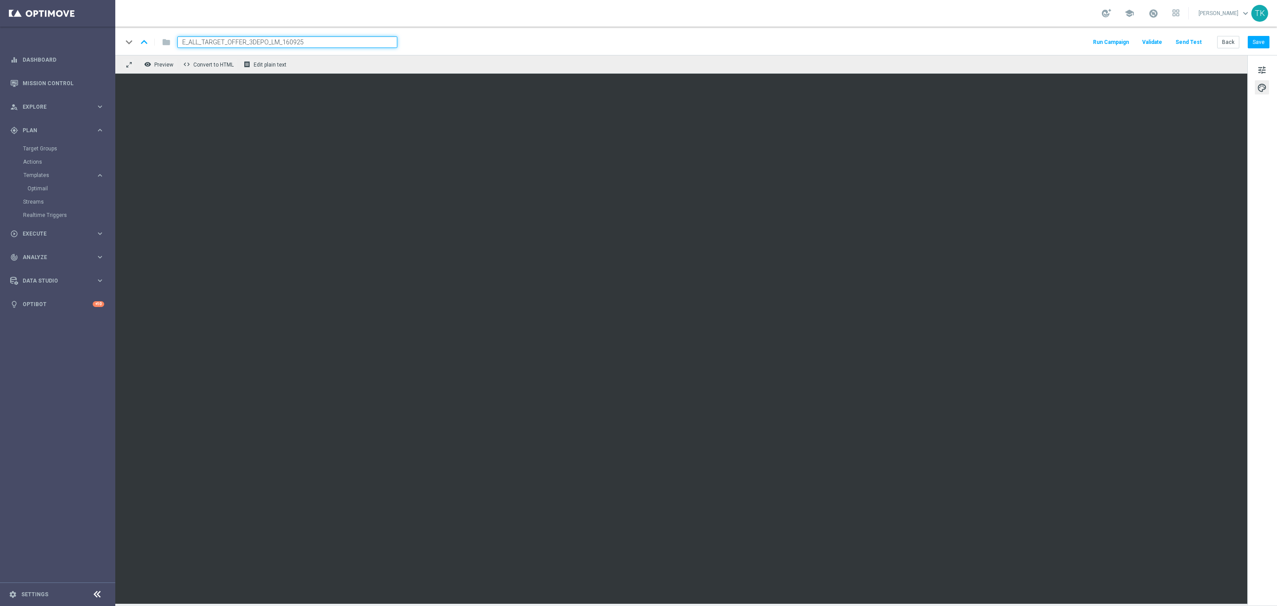
click at [263, 40] on input "E_ALL_TARGET_OFFER_3DEPO_LM_160925" at bounding box center [287, 42] width 220 height 12
click at [1227, 43] on button "Back" at bounding box center [1229, 42] width 22 height 12
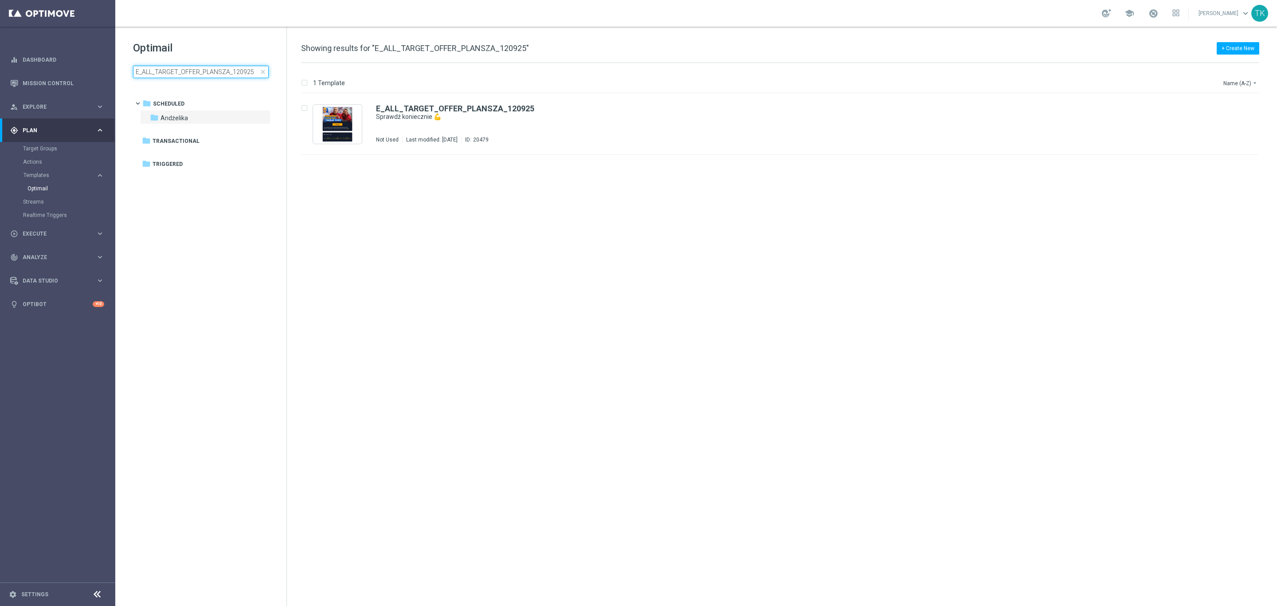
click at [180, 72] on input "E_ALL_TARGET_OFFER_PLANSZA_120925" at bounding box center [201, 72] width 136 height 12
type input "E_ALL_TARGET_OFFER_3DEPO_LM_160925"
click at [1231, 106] on icon "file_copy" at bounding box center [1234, 106] width 7 height 7
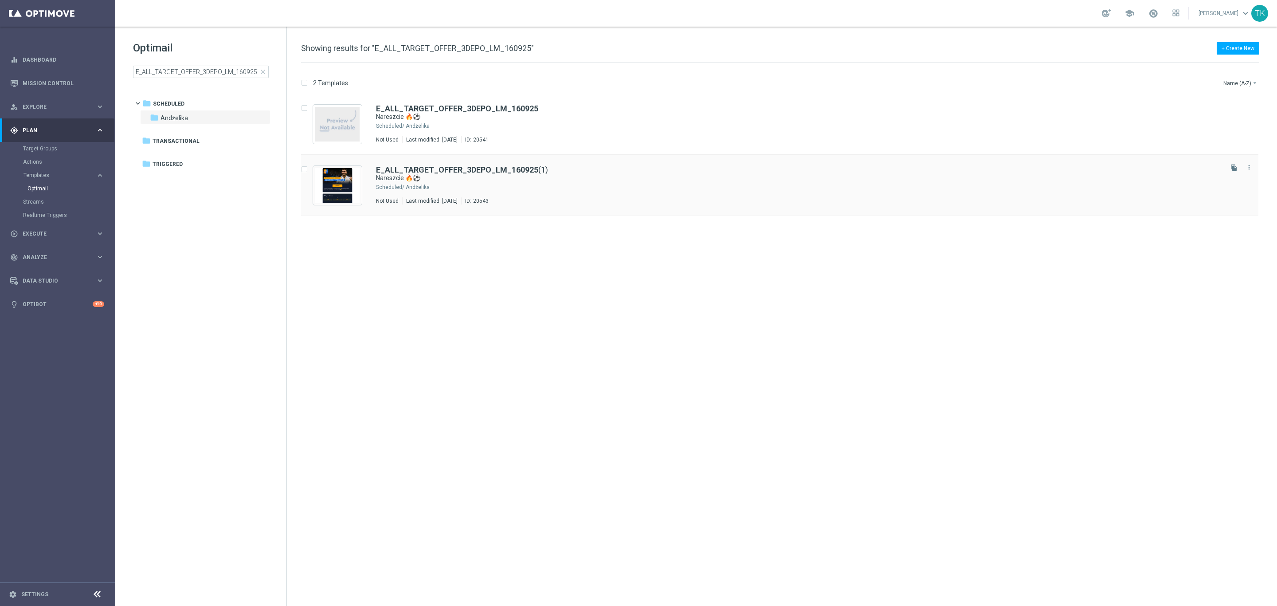
click at [554, 200] on div "Not Used Last modified: Tuesday, September 16, 2025 ID: 20543" at bounding box center [798, 200] width 845 height 7
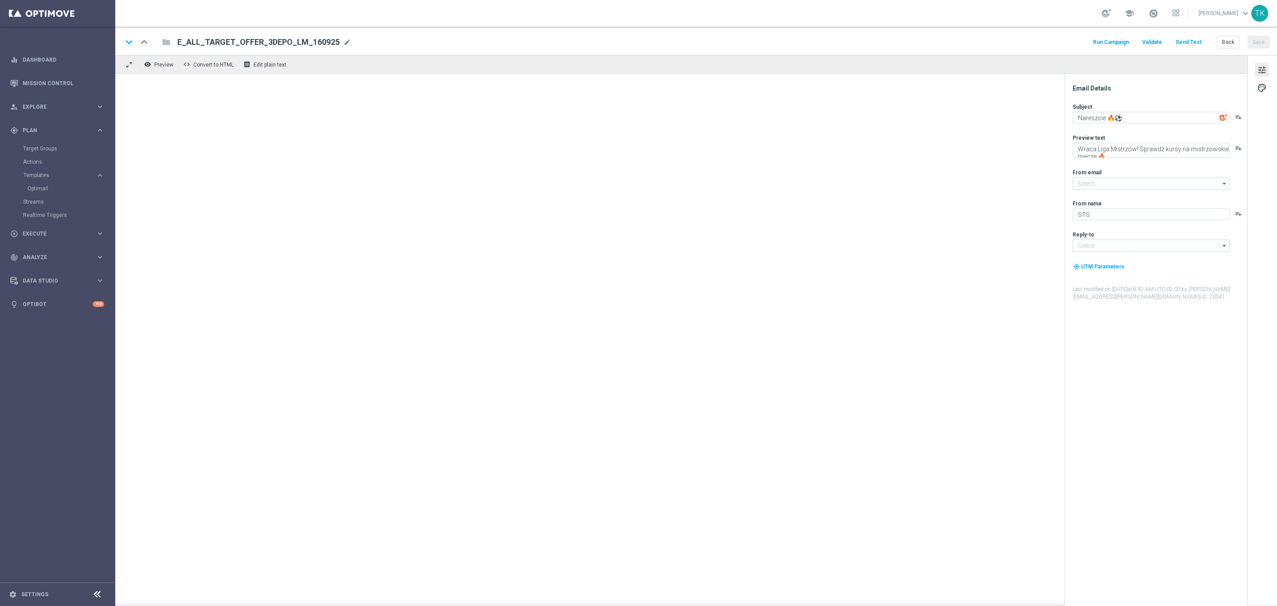
type input "oferta@sts.pl"
type input "kontakt@sts.pl"
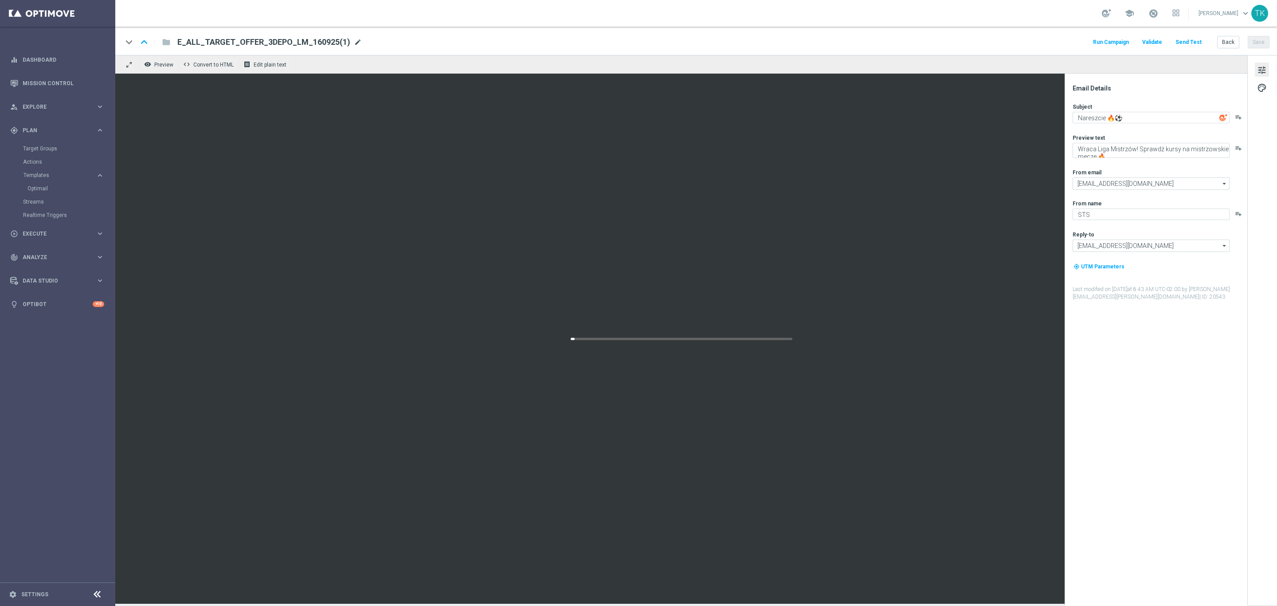
click at [354, 40] on span "mode_edit" at bounding box center [358, 42] width 8 height 8
click at [213, 41] on input "E_ALL_TARGET_OFFER_3DEPO_LM_160925(1)" at bounding box center [287, 42] width 220 height 12
paste input "1-2DEPO_WO_LM_160925"
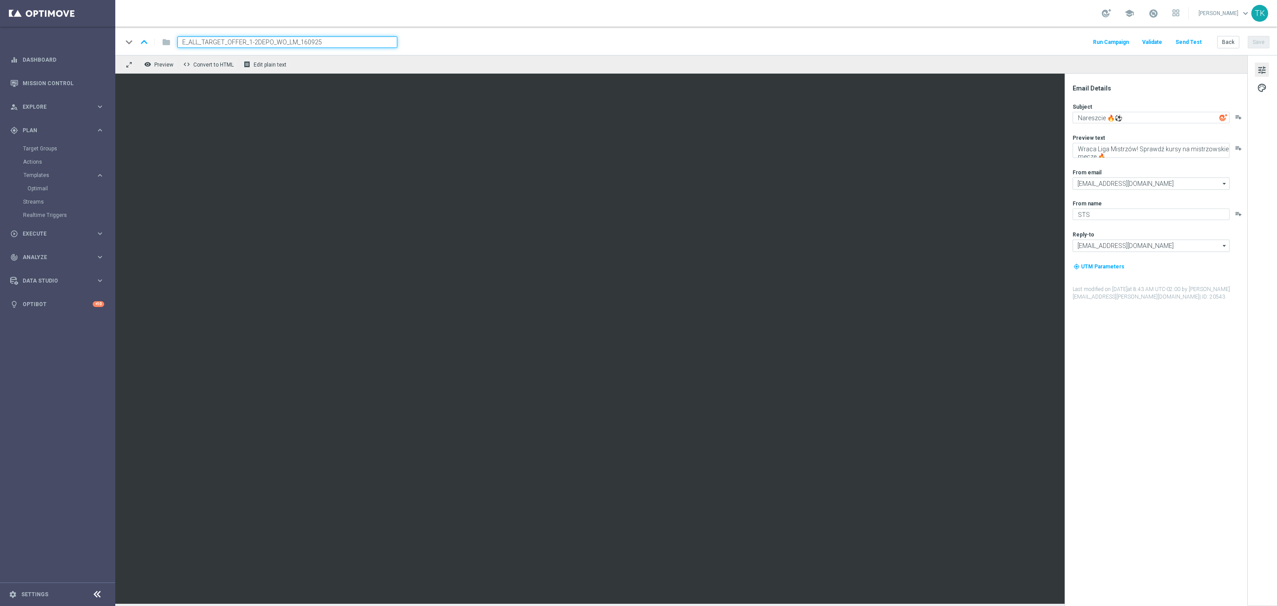
type input "E_ALL_TARGET_OFFER_1-2DEPO_WO_LM_160925"
click at [466, 38] on div "keyboard_arrow_down keyboard_arrow_up folder E_ALL_TARGET_OFFER_1-2DEPO_WO_LM_1…" at bounding box center [695, 42] width 1147 height 12
click at [1257, 42] on button "Save" at bounding box center [1259, 42] width 22 height 12
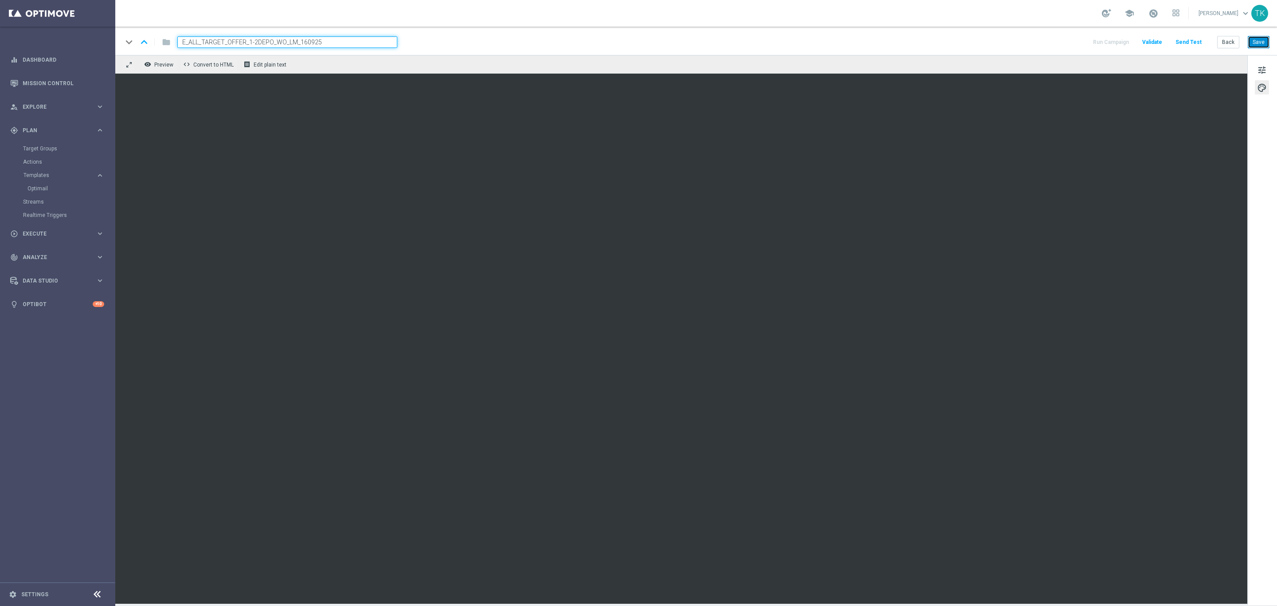
click at [1261, 42] on button "Save" at bounding box center [1259, 42] width 22 height 12
click at [1228, 34] on div "keyboard_arrow_down keyboard_arrow_up folder E_ALL_TARGET_OFFER_1-2DEPO_WO_LM_1…" at bounding box center [696, 41] width 1162 height 28
click at [1227, 45] on button "Back" at bounding box center [1229, 42] width 22 height 12
